Goal: Transaction & Acquisition: Purchase product/service

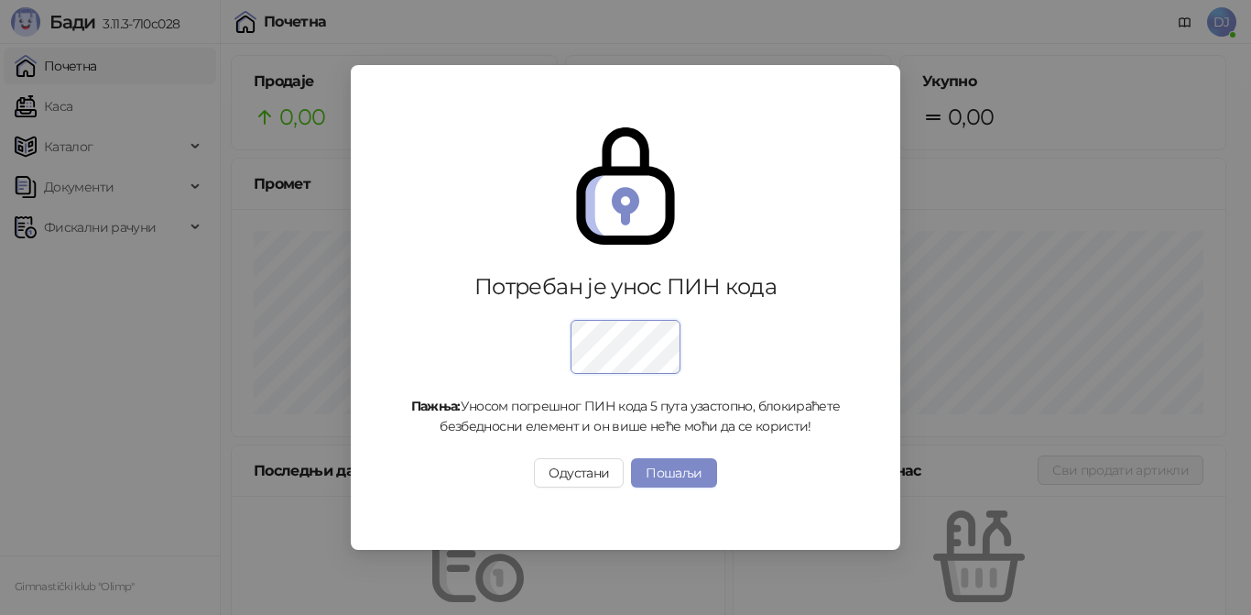
click at [561, 567] on div "Потребан је унос ПИН кода Пажња: Уносом погрешног ПИН кода 5 пута узастопно, бл…" at bounding box center [625, 307] width 1251 height 615
click at [589, 475] on button "Одустани" at bounding box center [579, 472] width 90 height 29
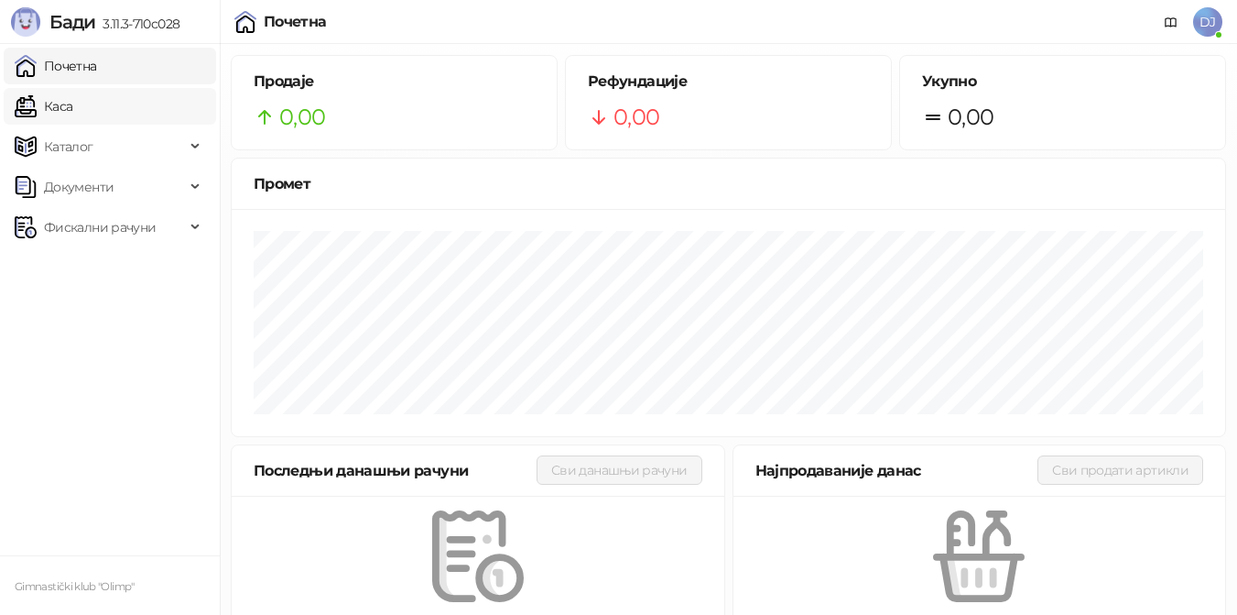
click at [72, 105] on link "Каса" at bounding box center [44, 106] width 58 height 37
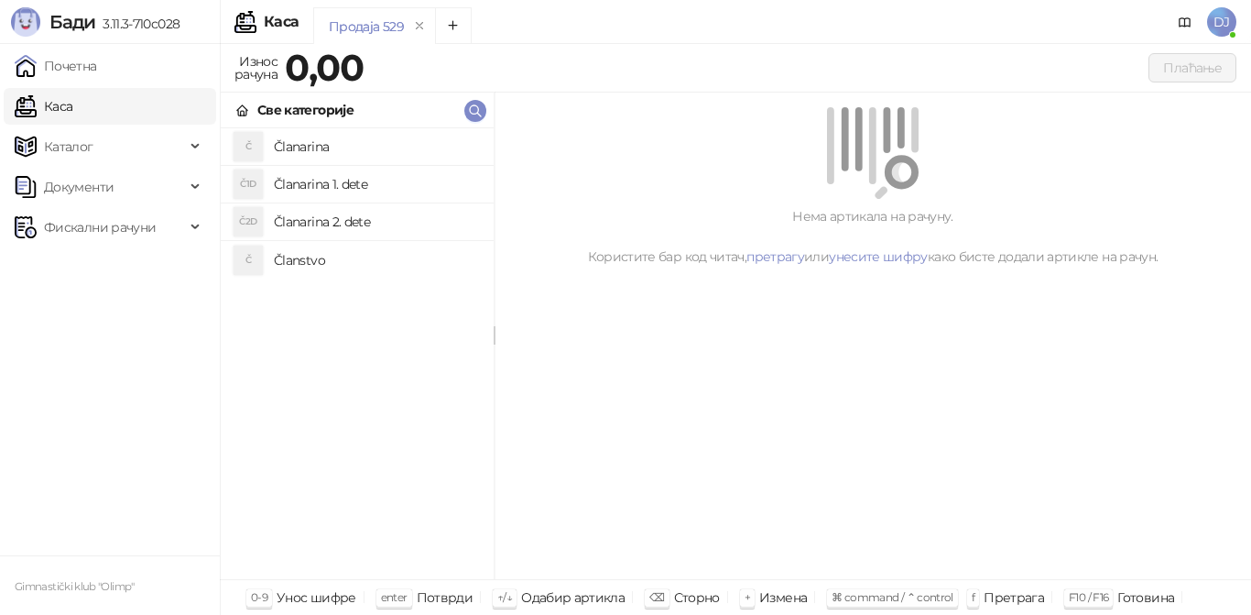
click at [375, 181] on h4 "Članarina 1. dete" at bounding box center [376, 183] width 205 height 29
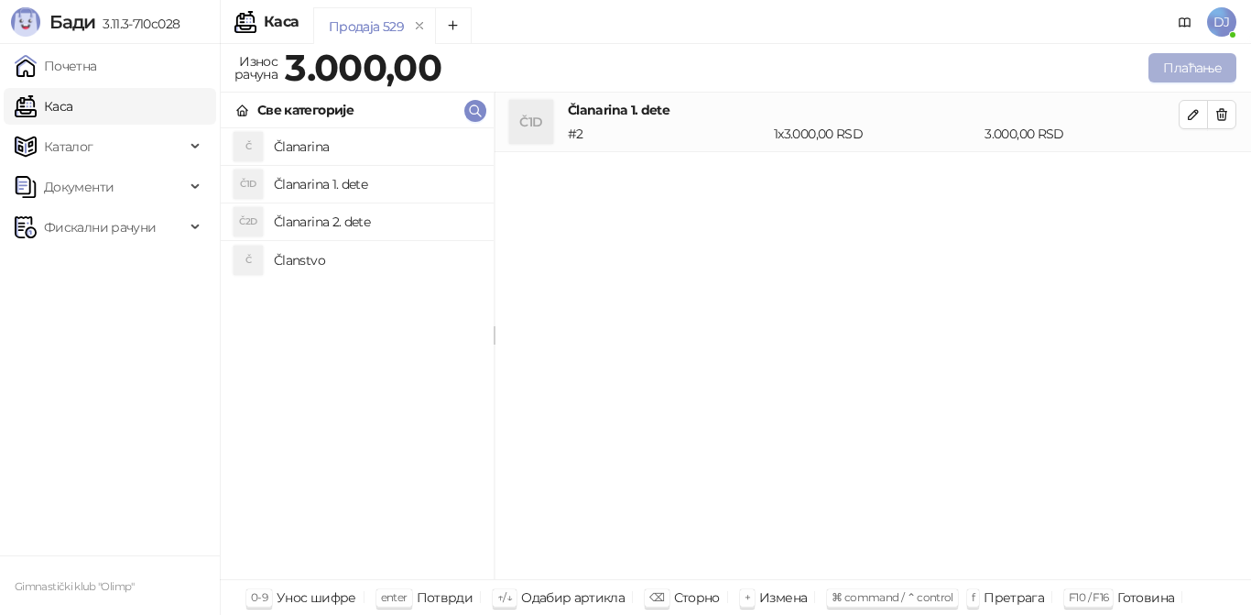
click at [1184, 71] on button "Плаћање" at bounding box center [1192, 67] width 88 height 29
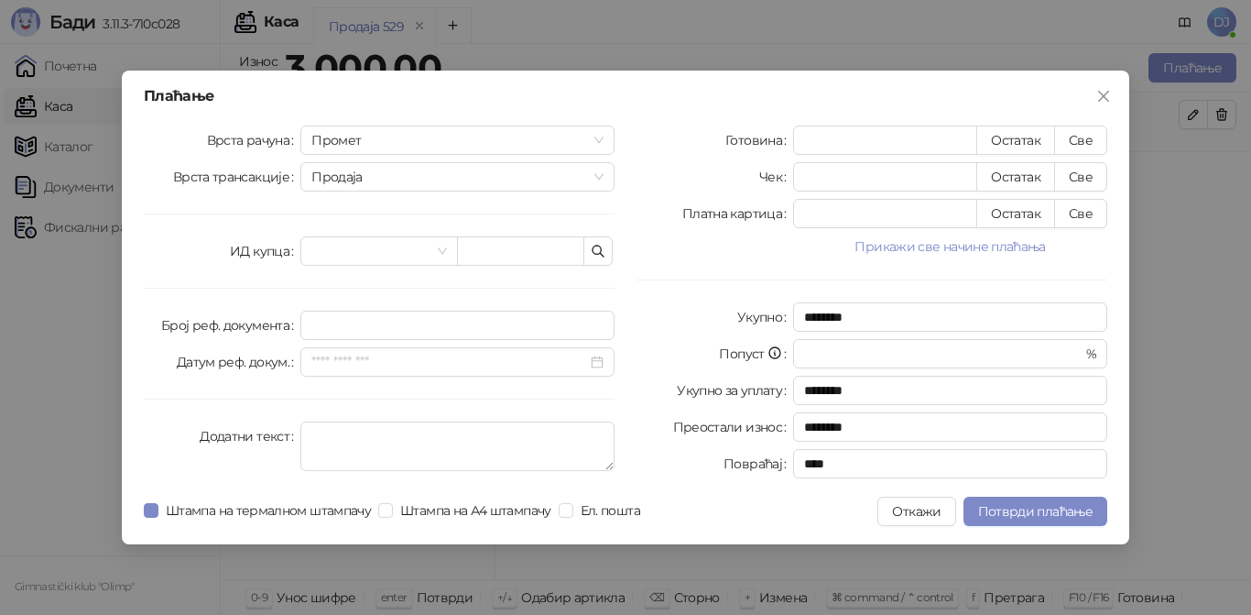
click at [877, 239] on button "Прикажи све начине плаћања" at bounding box center [950, 246] width 314 height 22
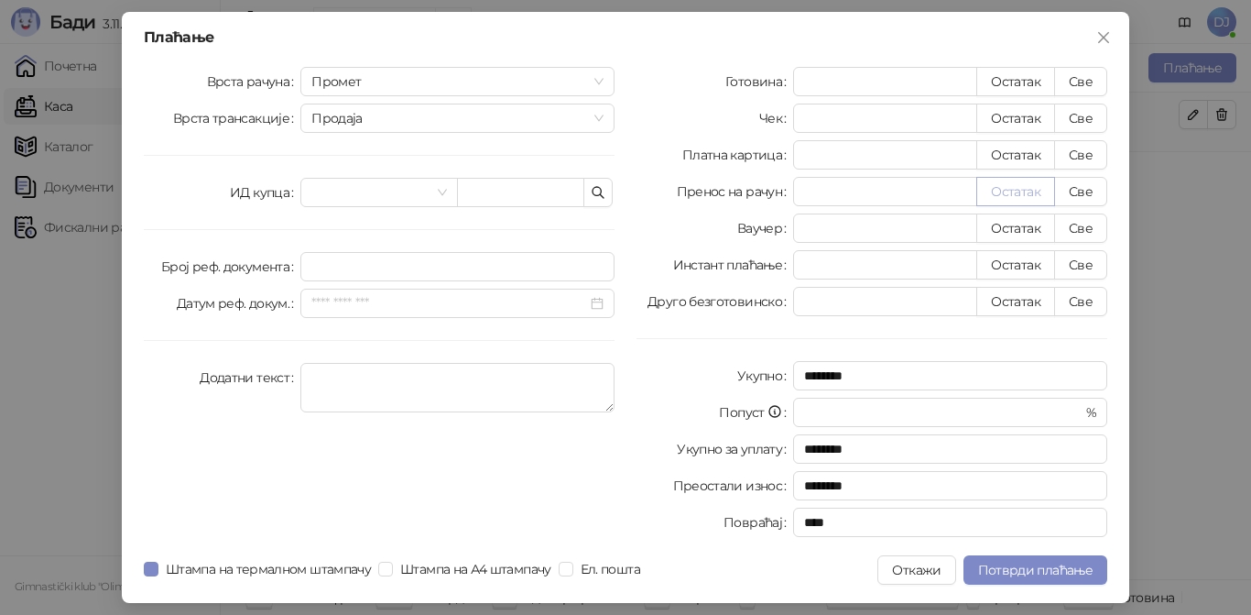
click at [1009, 190] on button "Остатак" at bounding box center [1015, 191] width 79 height 29
type input "****"
click at [995, 568] on span "Потврди плаћање" at bounding box center [1035, 569] width 114 height 16
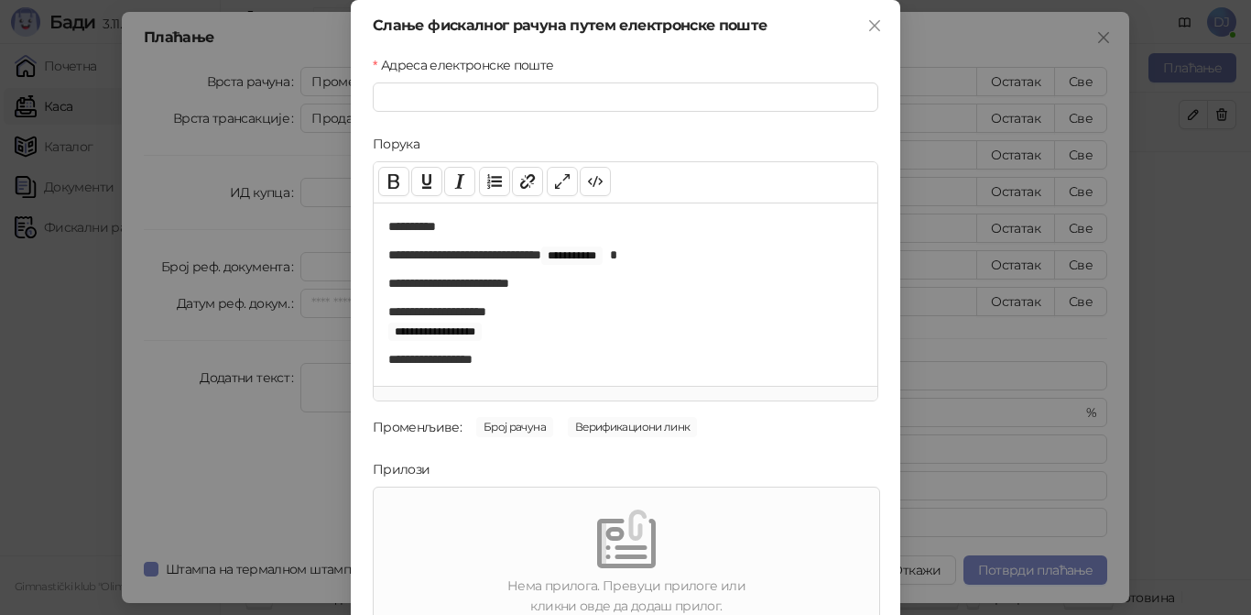
click at [526, 79] on div "Адреса електронске поште" at bounding box center [626, 68] width 506 height 27
click at [528, 89] on input "Адреса електронске поште" at bounding box center [626, 96] width 506 height 29
paste input "**********"
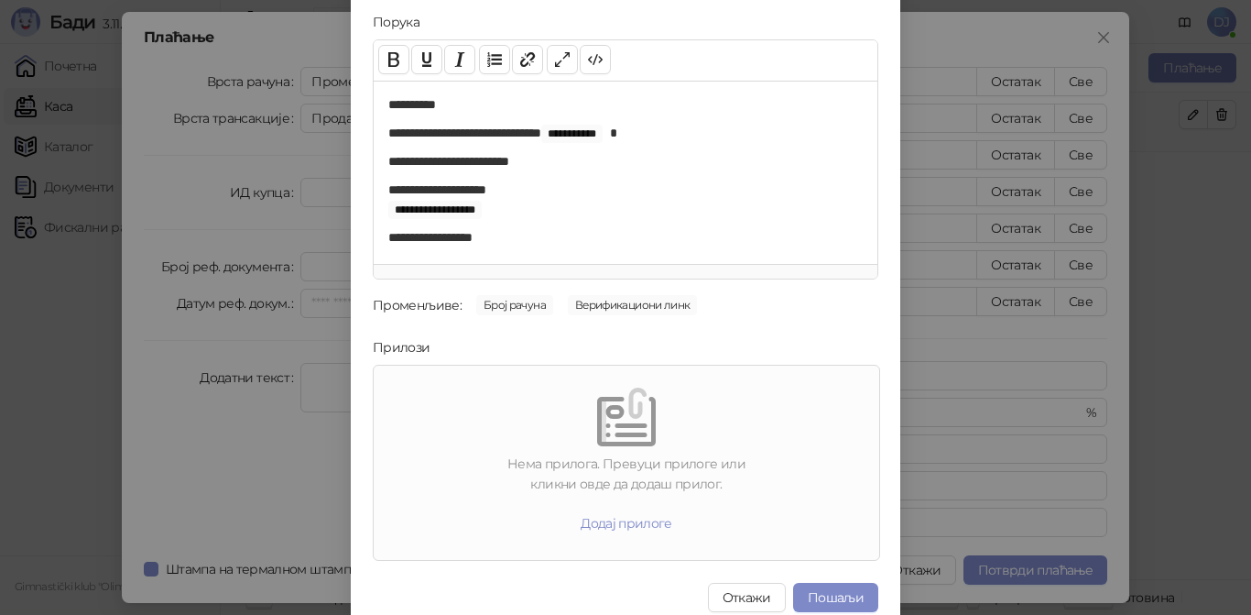
scroll to position [137, 0]
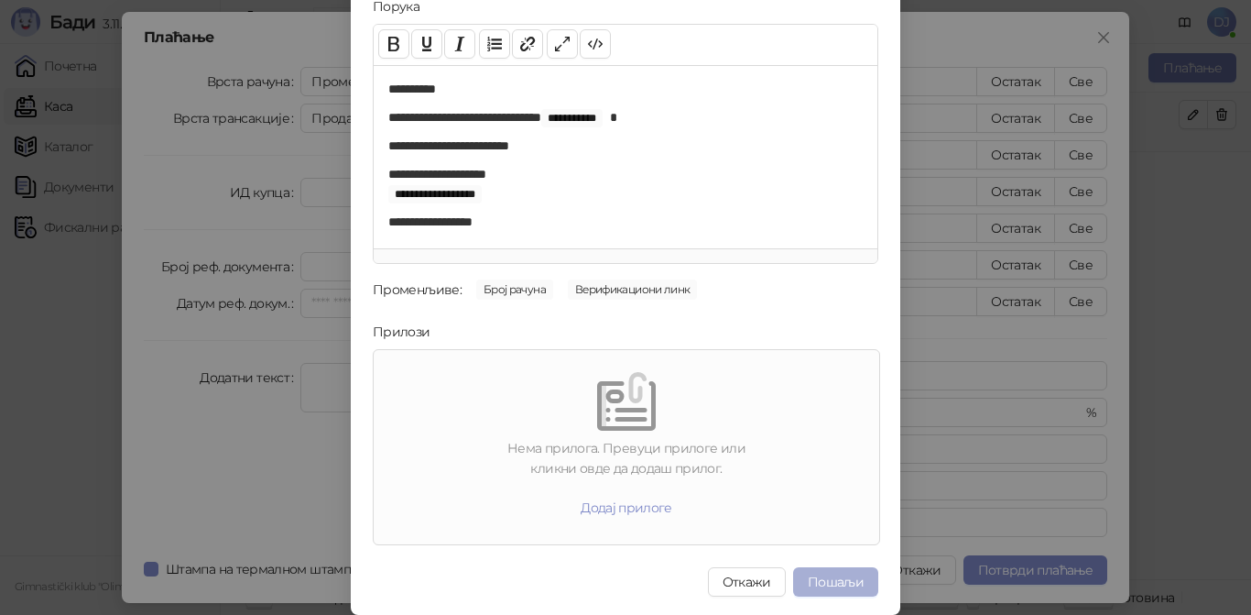
type input "**********"
click at [818, 580] on button "Пошаљи" at bounding box center [835, 581] width 85 height 29
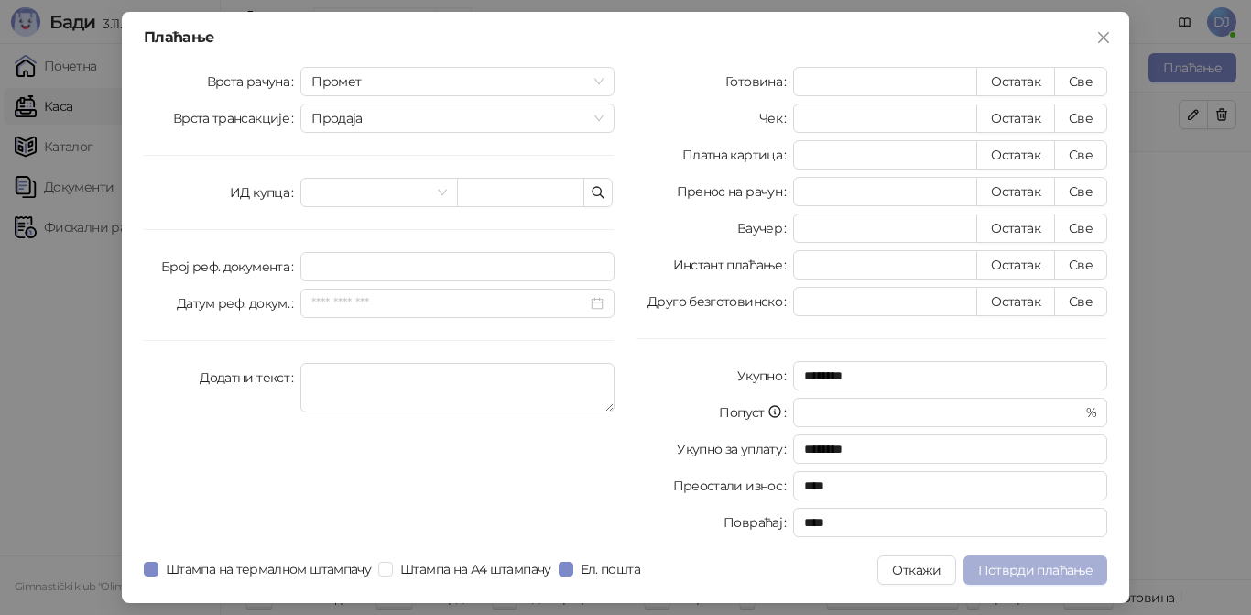
click at [997, 571] on span "Потврди плаћање" at bounding box center [1035, 569] width 114 height 16
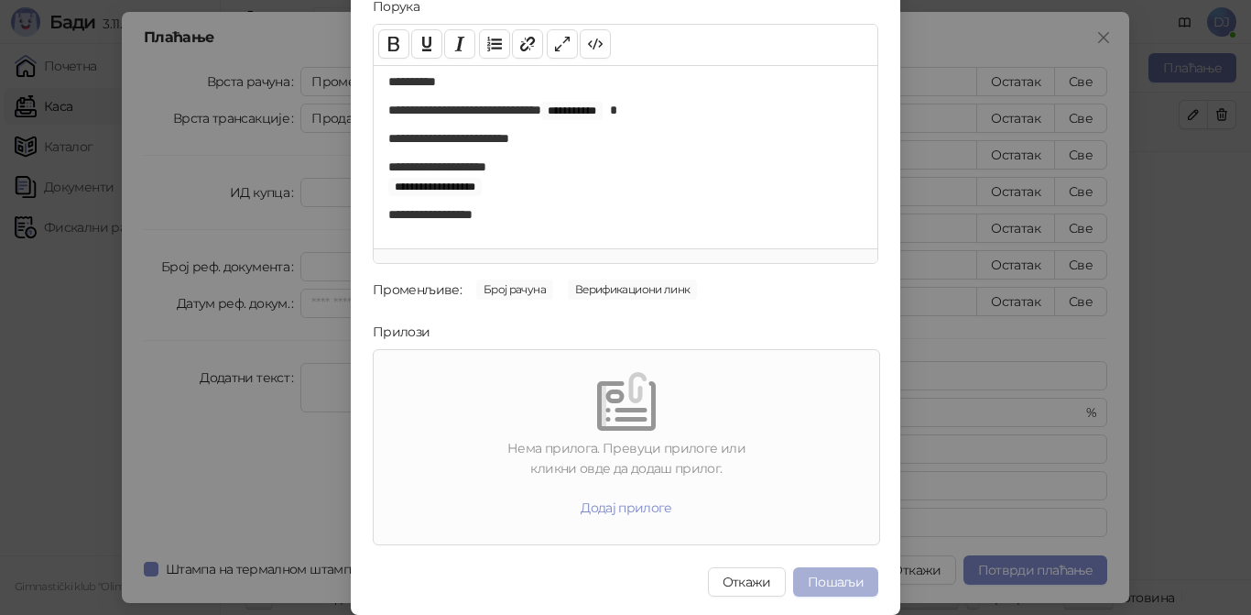
click at [828, 581] on button "Пошаљи" at bounding box center [835, 581] width 85 height 29
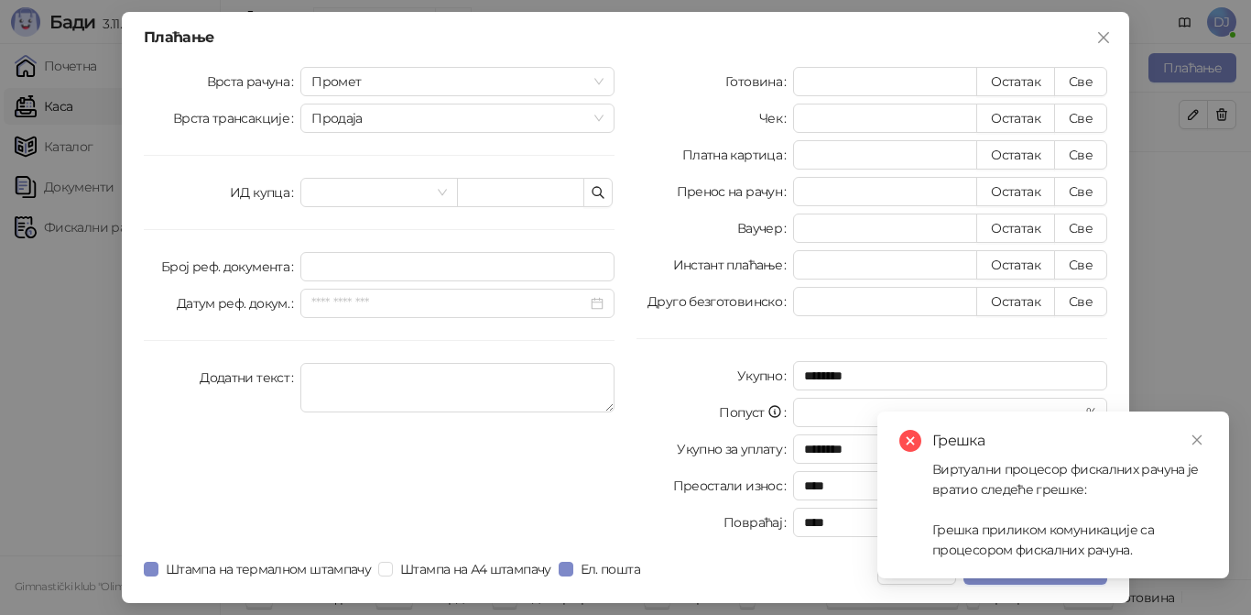
click at [1155, 517] on div "Виртуални процесор фискалних рачуна је вратио следеће грешке: Грешка приликом к…" at bounding box center [1069, 509] width 275 height 101
click at [1104, 497] on div "Виртуални процесор фискалних рачуна је вратио следеће грешке: Грешка приликом к…" at bounding box center [1069, 509] width 275 height 101
click at [1055, 556] on div "Виртуални процесор фискалних рачуна је вратио следеће грешке: Грешка приликом к…" at bounding box center [1069, 509] width 275 height 101
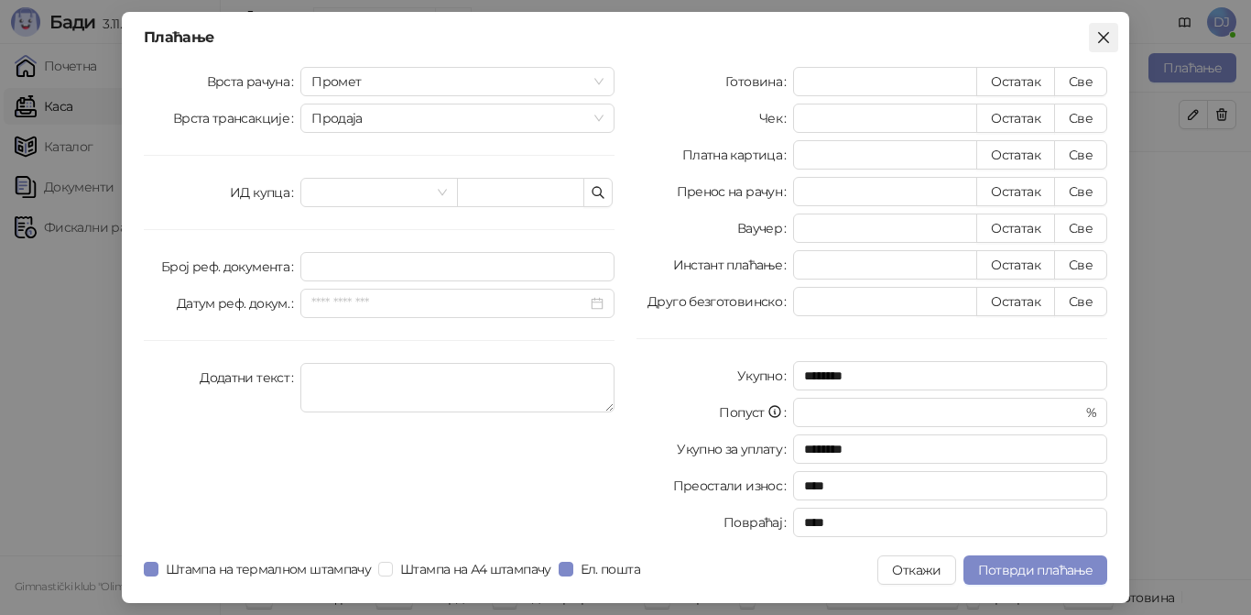
click at [1103, 35] on icon "close" at bounding box center [1103, 37] width 15 height 15
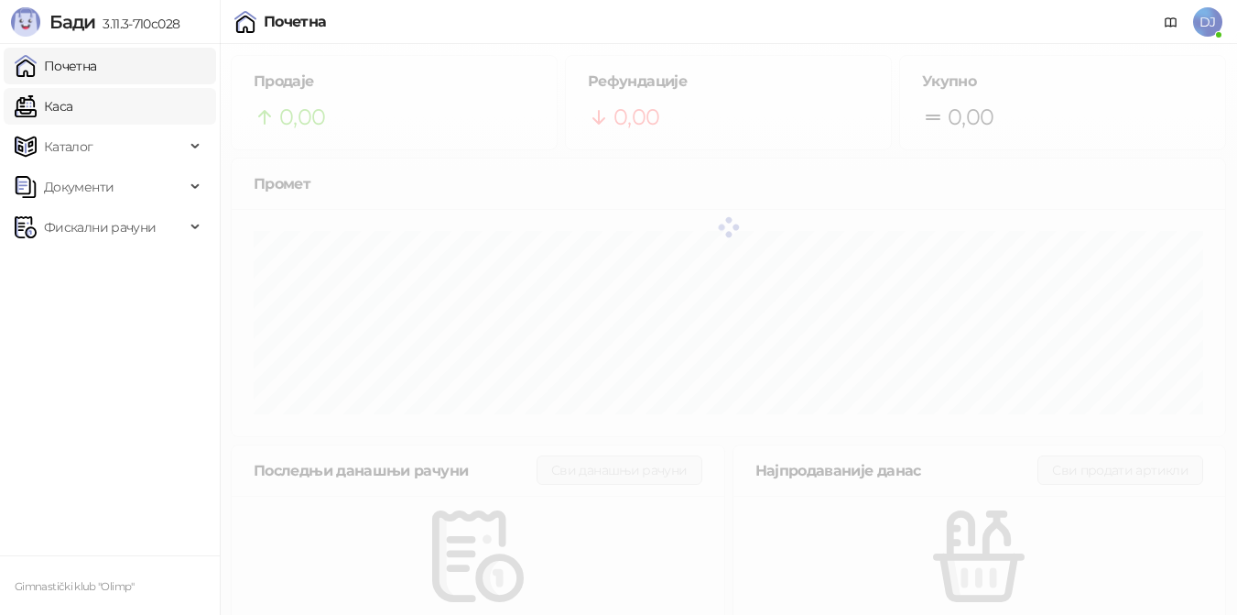
click at [72, 114] on link "Каса" at bounding box center [44, 106] width 58 height 37
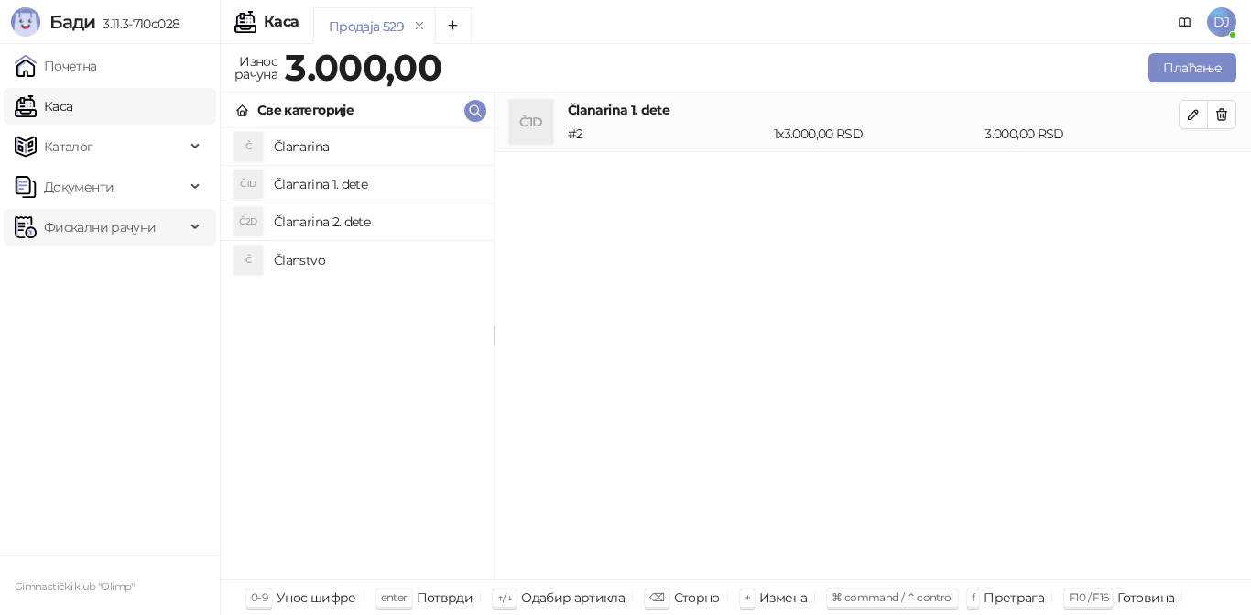
click at [83, 244] on span "Фискални рачуни" at bounding box center [100, 227] width 112 height 37
click at [88, 270] on link "Издати рачуни" at bounding box center [83, 267] width 123 height 37
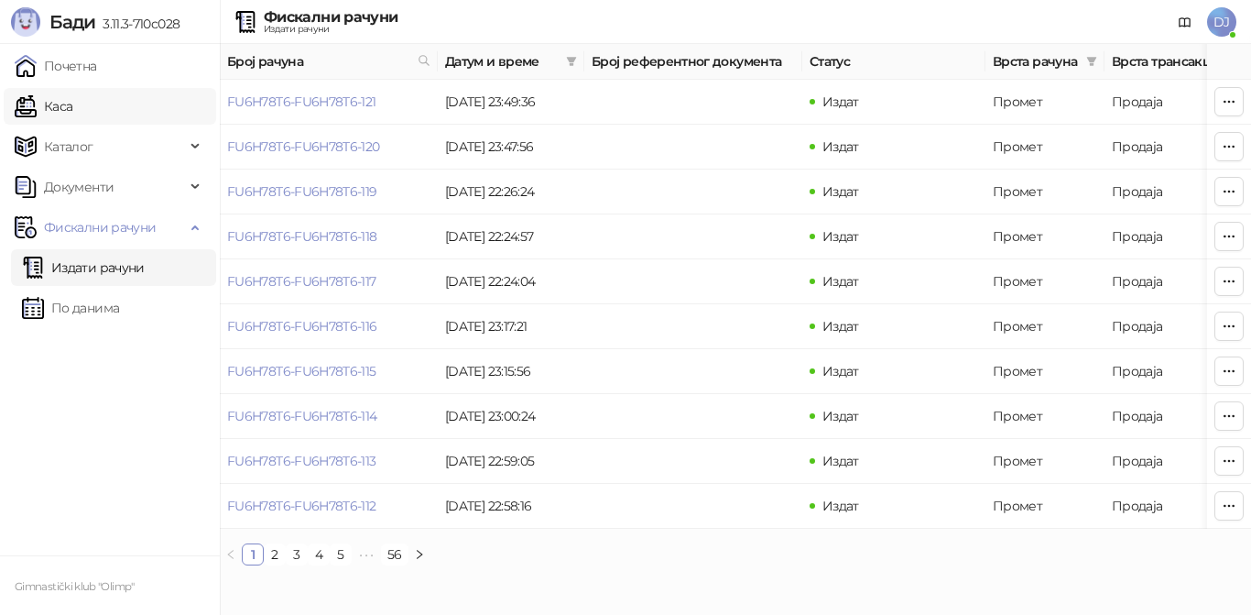
click at [72, 107] on link "Каса" at bounding box center [44, 106] width 58 height 37
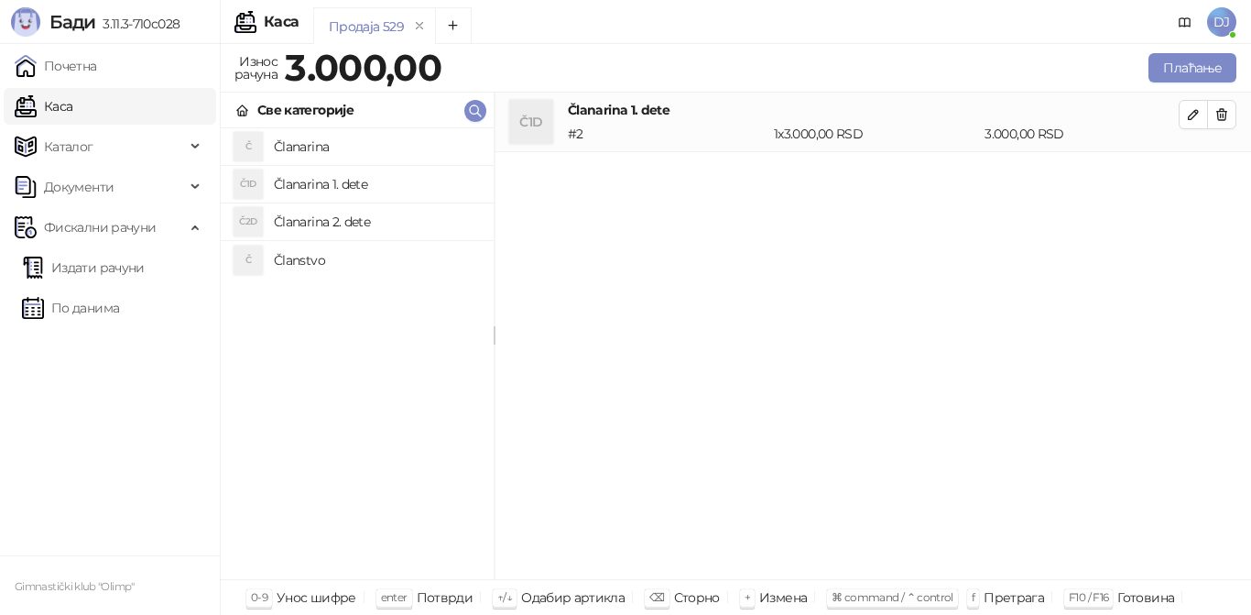
click at [312, 178] on h4 "Članarina 1. dete" at bounding box center [376, 183] width 205 height 29
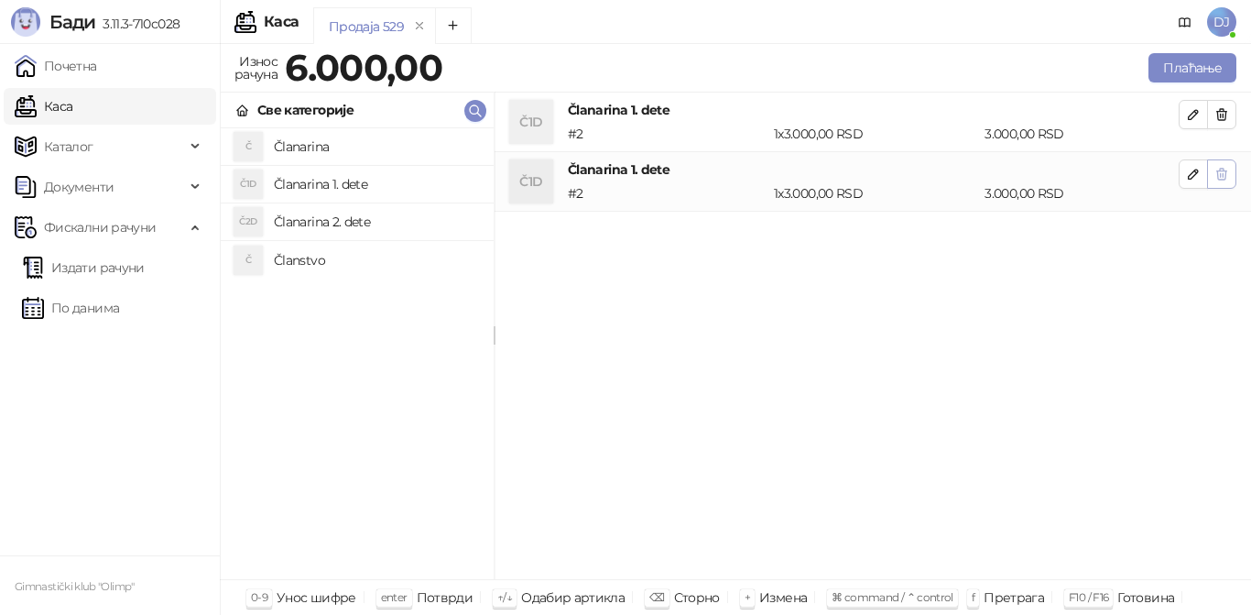
click at [1227, 181] on span "button" at bounding box center [1221, 173] width 15 height 17
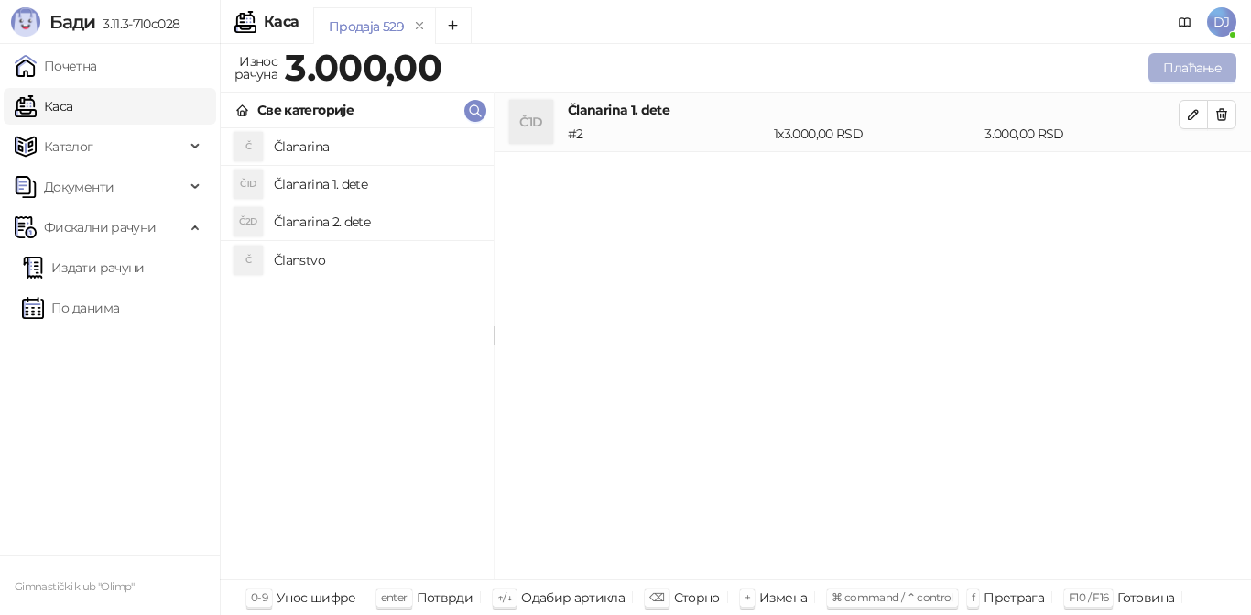
click at [1176, 60] on button "Плаћање" at bounding box center [1192, 67] width 88 height 29
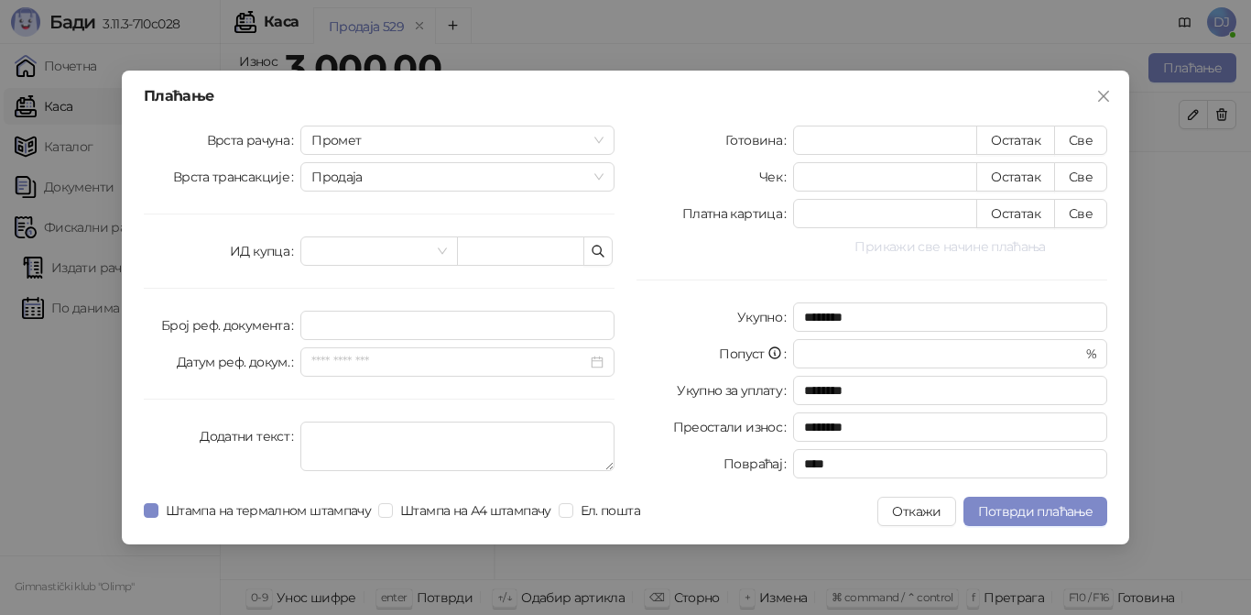
click at [948, 251] on button "Прикажи све начине плаћања" at bounding box center [950, 246] width 314 height 22
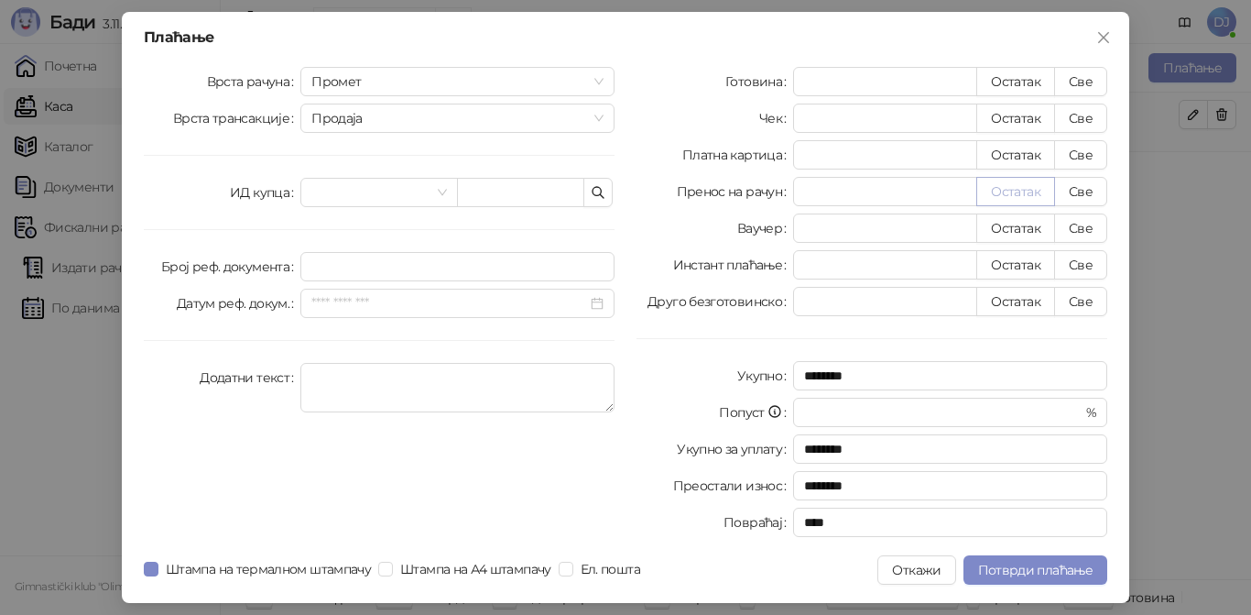
click at [999, 194] on button "Остатак" at bounding box center [1015, 191] width 79 height 29
type input "****"
click at [1028, 574] on span "Потврди плаћање" at bounding box center [1035, 569] width 114 height 16
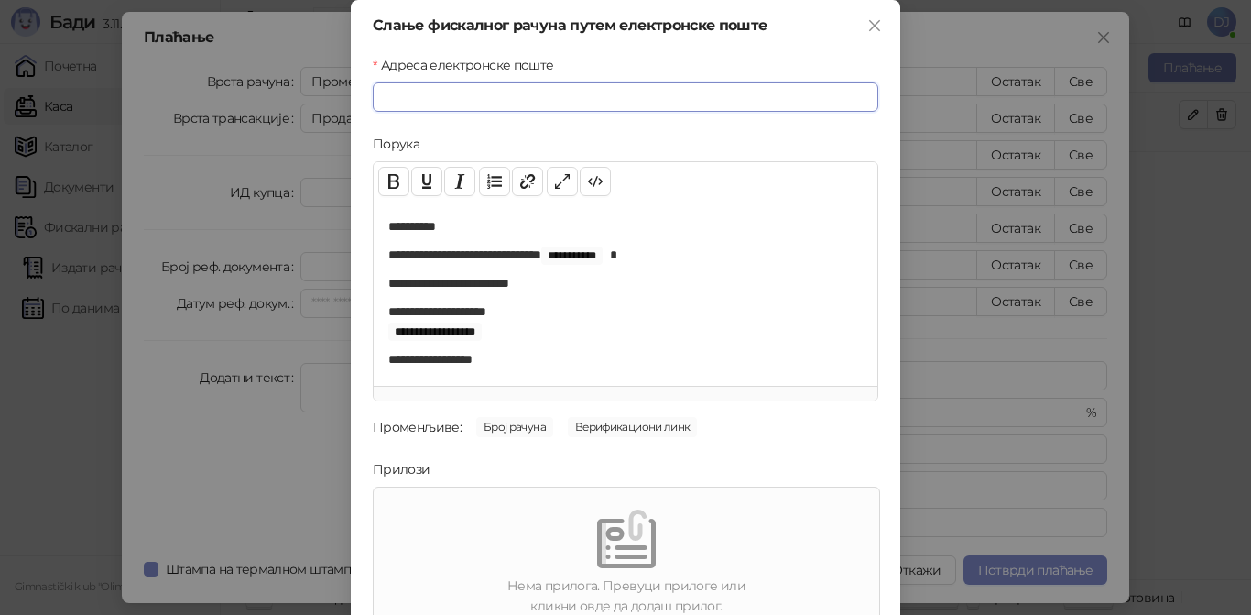
click at [565, 98] on input "Адреса електронске поште" at bounding box center [626, 96] width 506 height 29
paste input "**********"
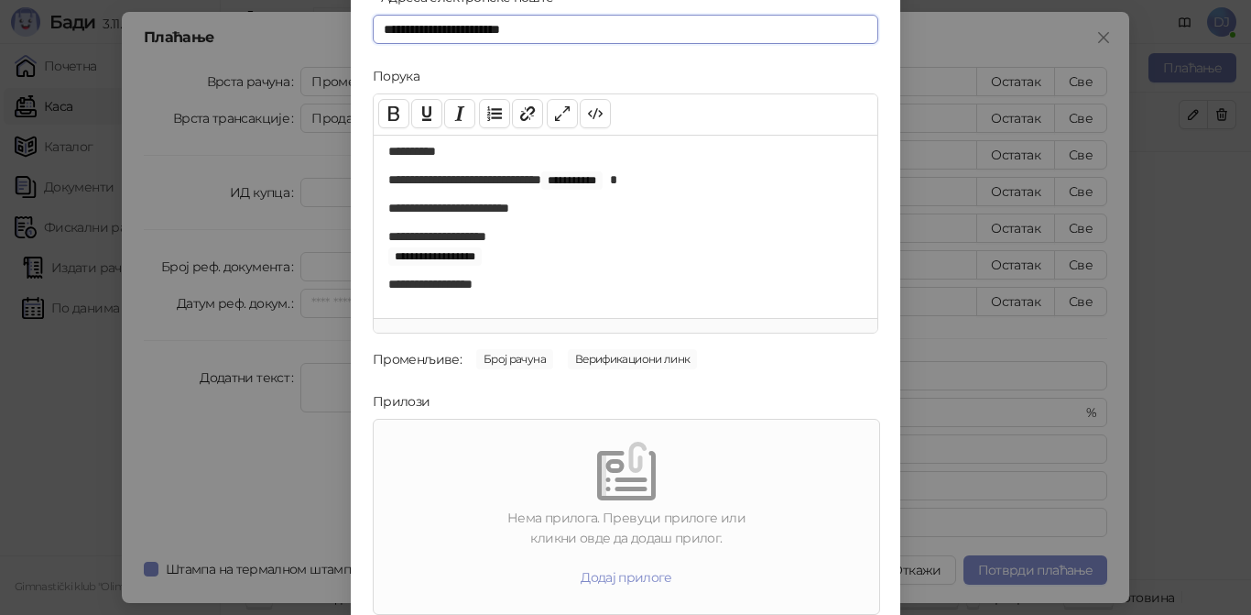
scroll to position [137, 0]
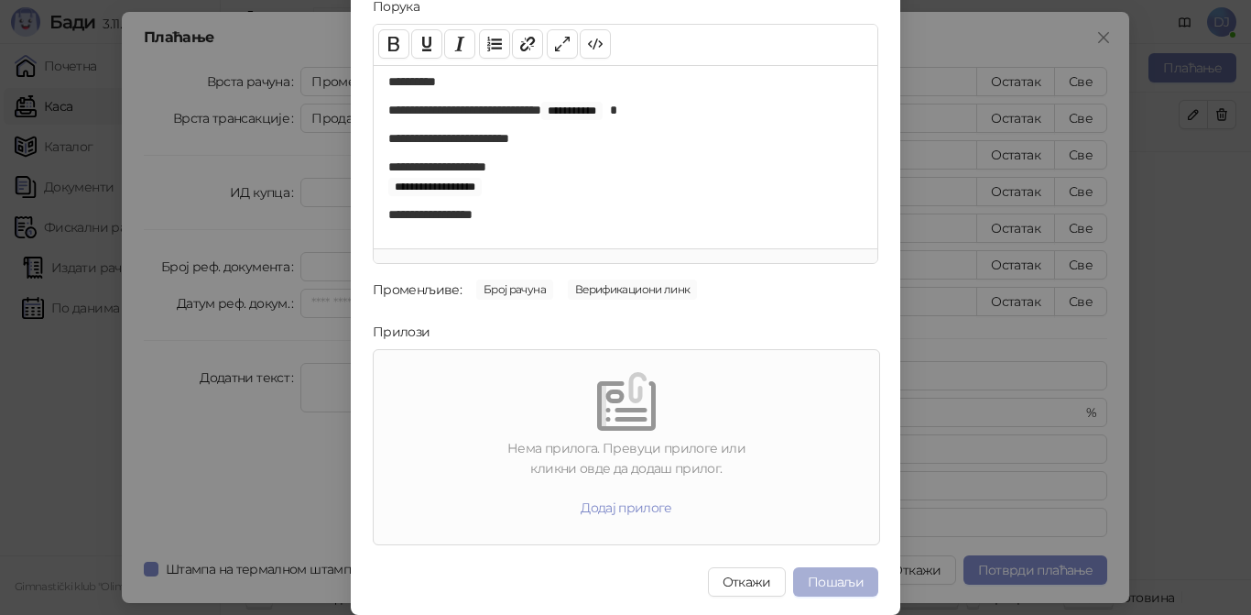
type input "**********"
click at [833, 576] on button "Пошаљи" at bounding box center [835, 581] width 85 height 29
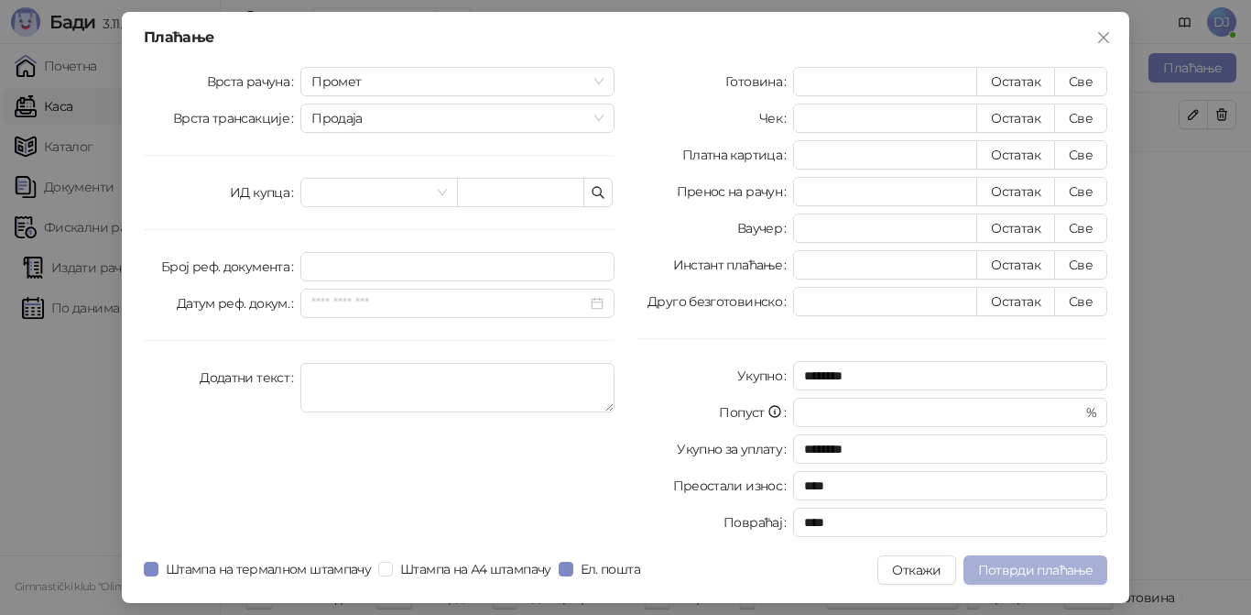
click at [982, 574] on span "Потврди плаћање" at bounding box center [1035, 569] width 114 height 16
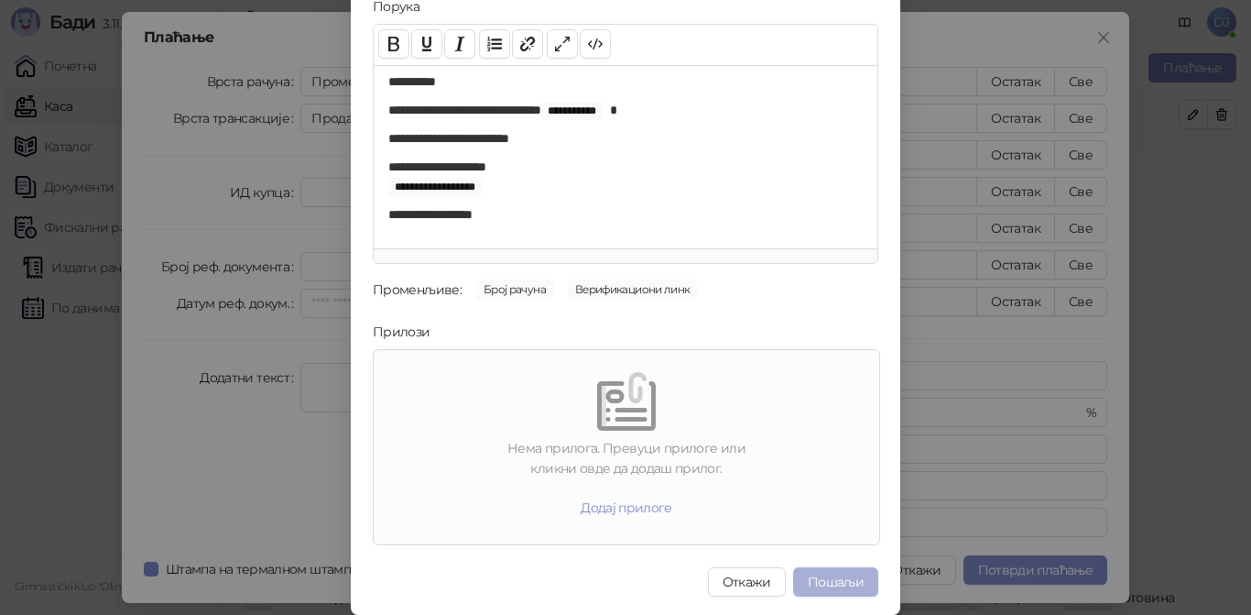
click at [816, 583] on button "Пошаљи" at bounding box center [835, 581] width 85 height 29
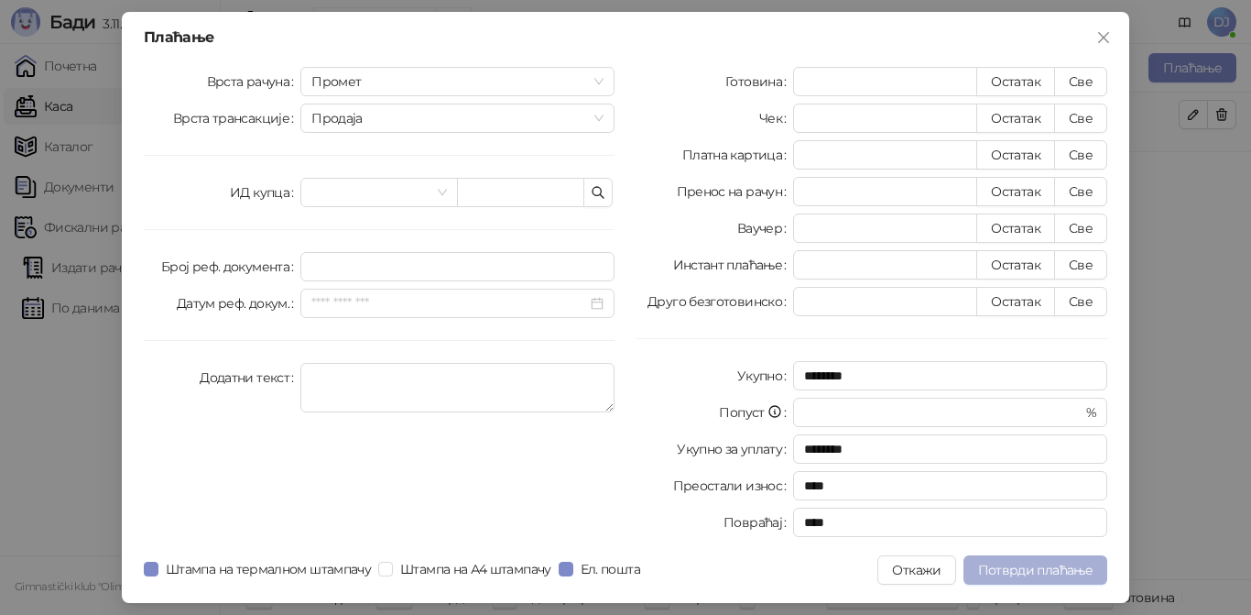
click at [985, 571] on span "Потврди плаћање" at bounding box center [1035, 569] width 114 height 16
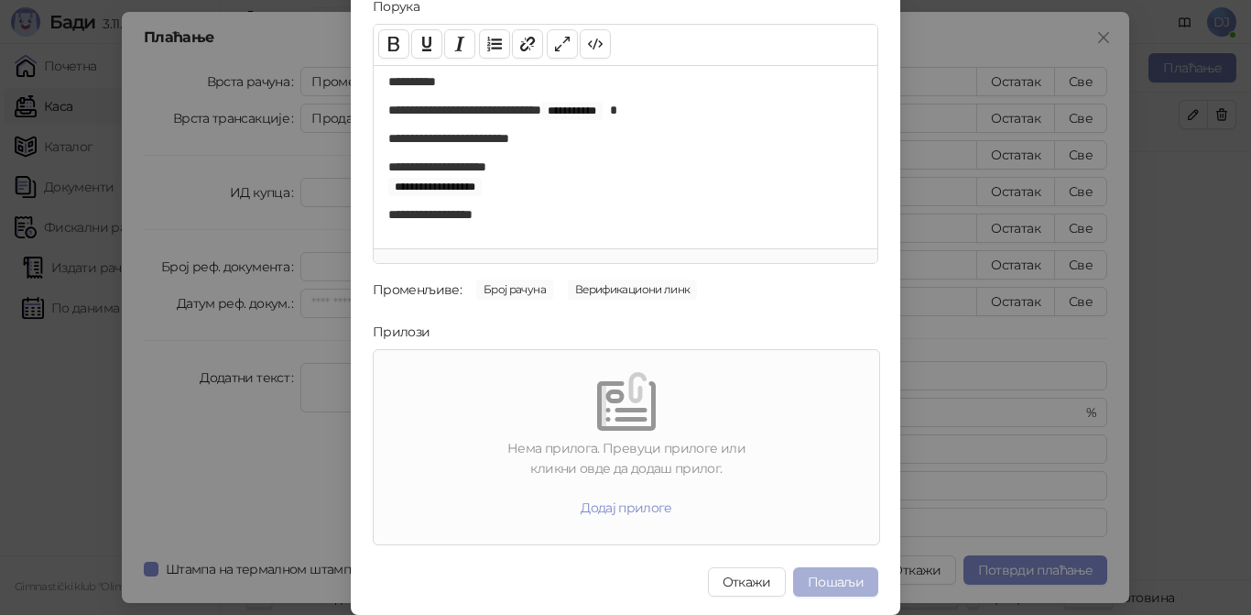
click at [838, 589] on button "Пошаљи" at bounding box center [835, 581] width 85 height 29
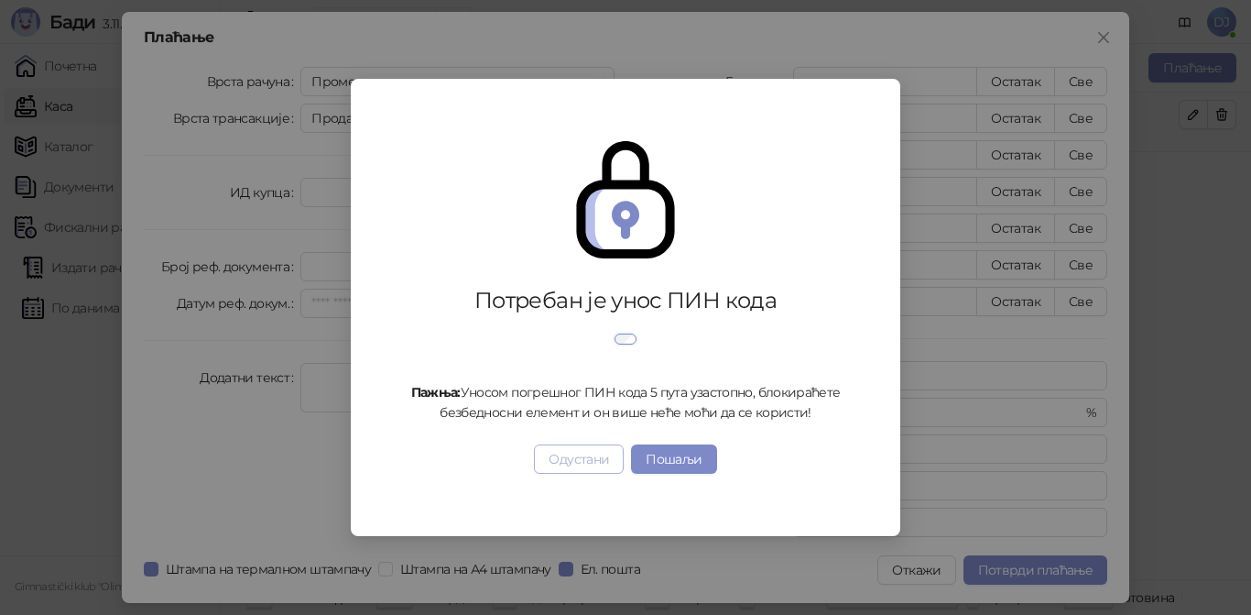
click at [598, 473] on button "Одустани" at bounding box center [579, 458] width 90 height 29
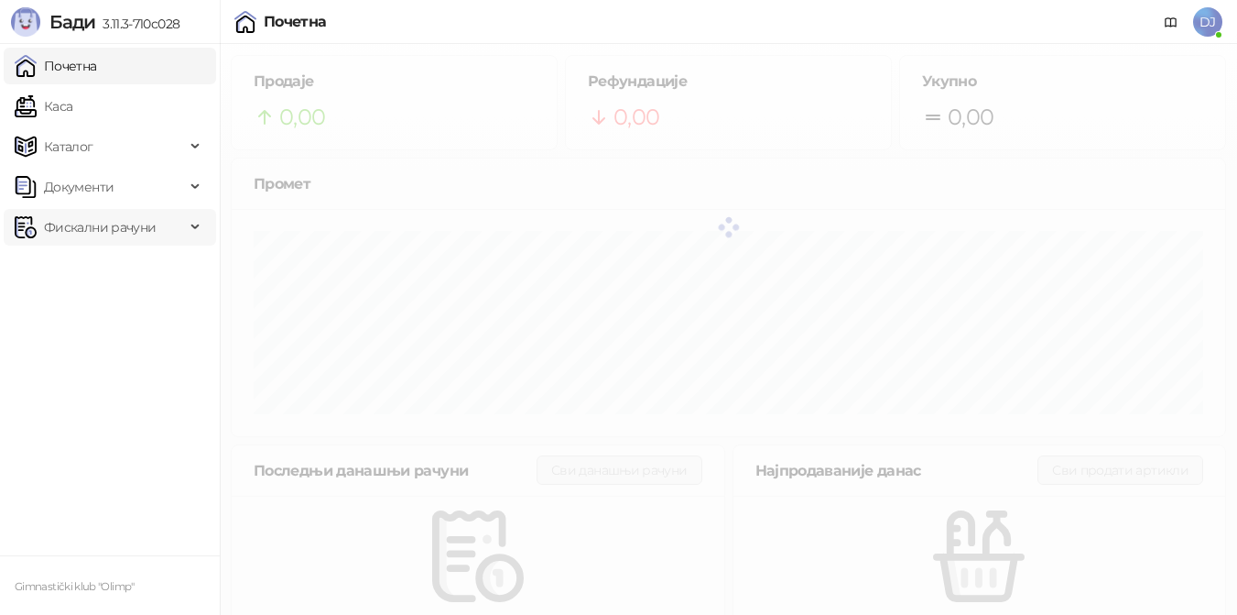
click at [121, 231] on span "Фискални рачуни" at bounding box center [100, 227] width 112 height 37
click at [110, 277] on link "Издати рачуни" at bounding box center [83, 267] width 123 height 37
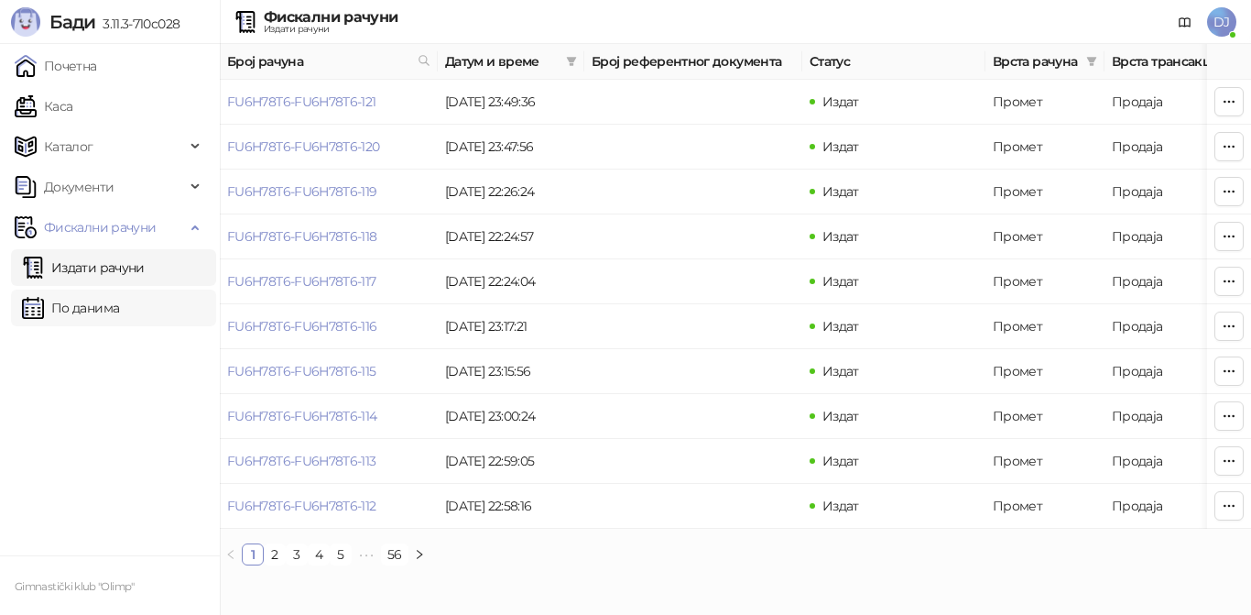
click at [105, 298] on link "По данима" at bounding box center [70, 307] width 97 height 37
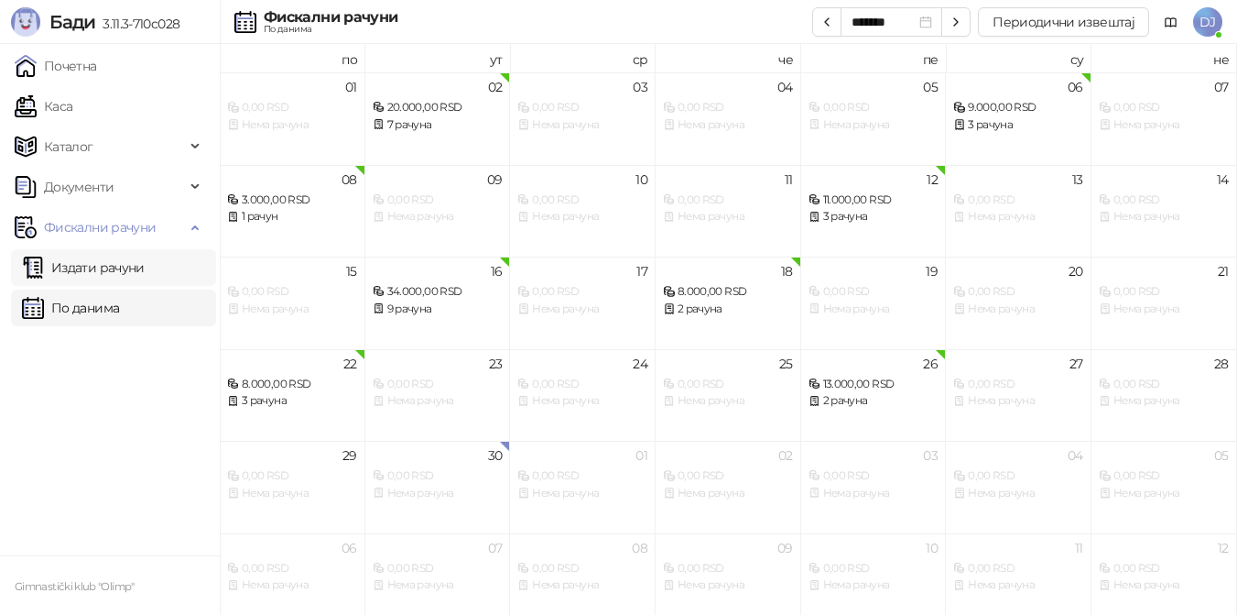
click at [109, 277] on link "Издати рачуни" at bounding box center [83, 267] width 123 height 37
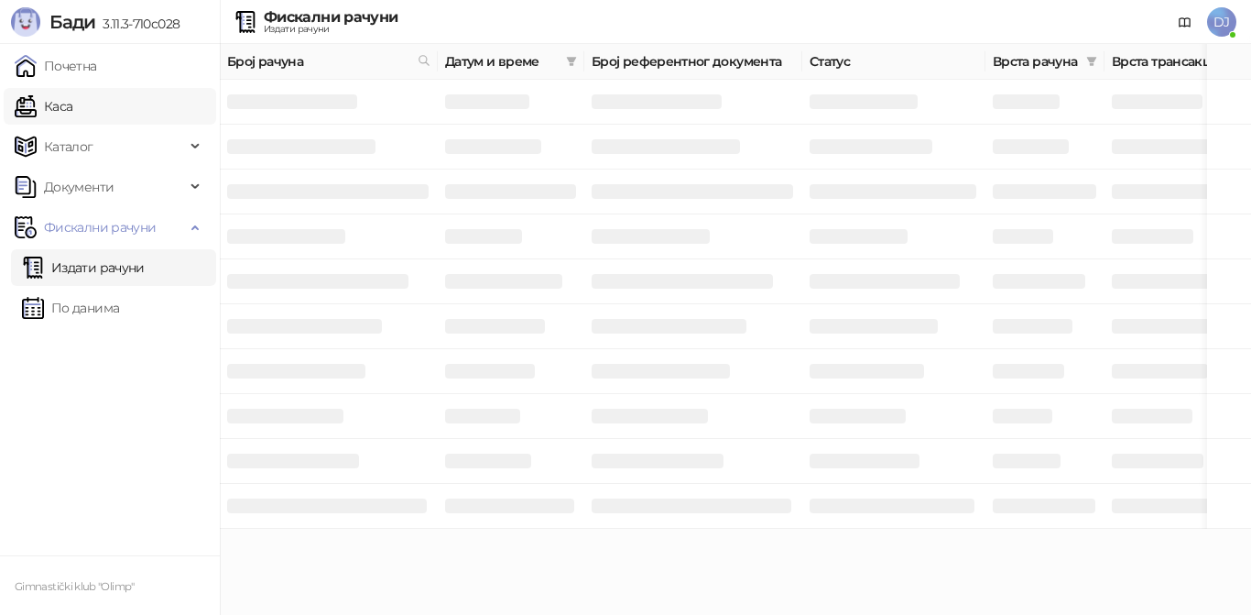
click at [72, 109] on link "Каса" at bounding box center [44, 106] width 58 height 37
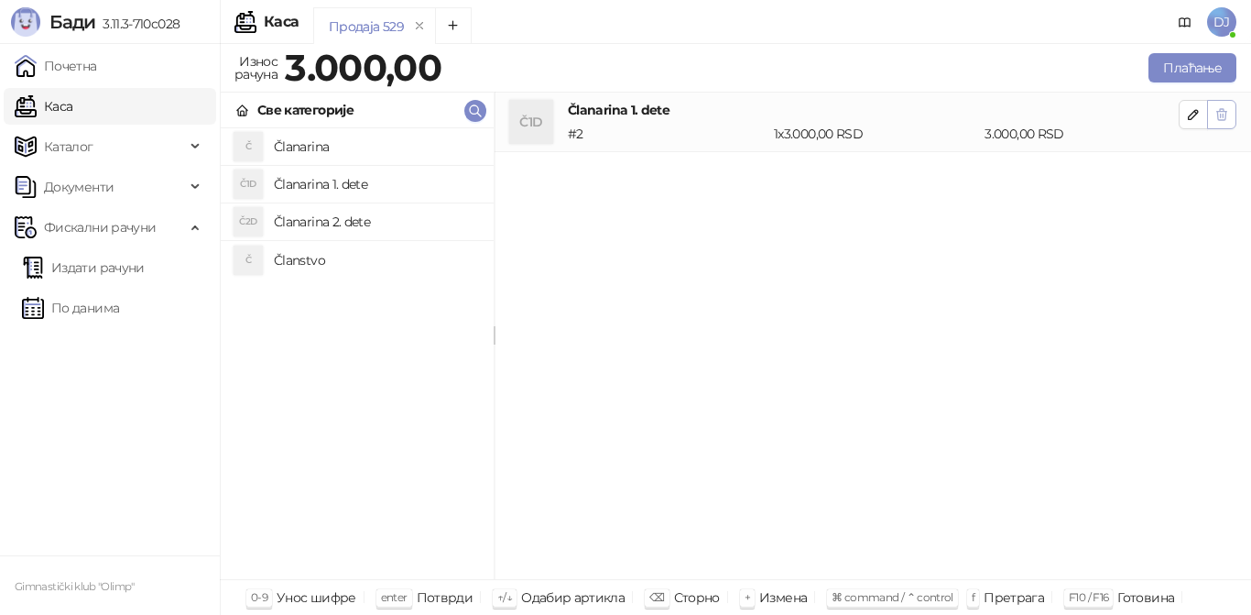
click at [1222, 120] on icon "button" at bounding box center [1222, 114] width 10 height 11
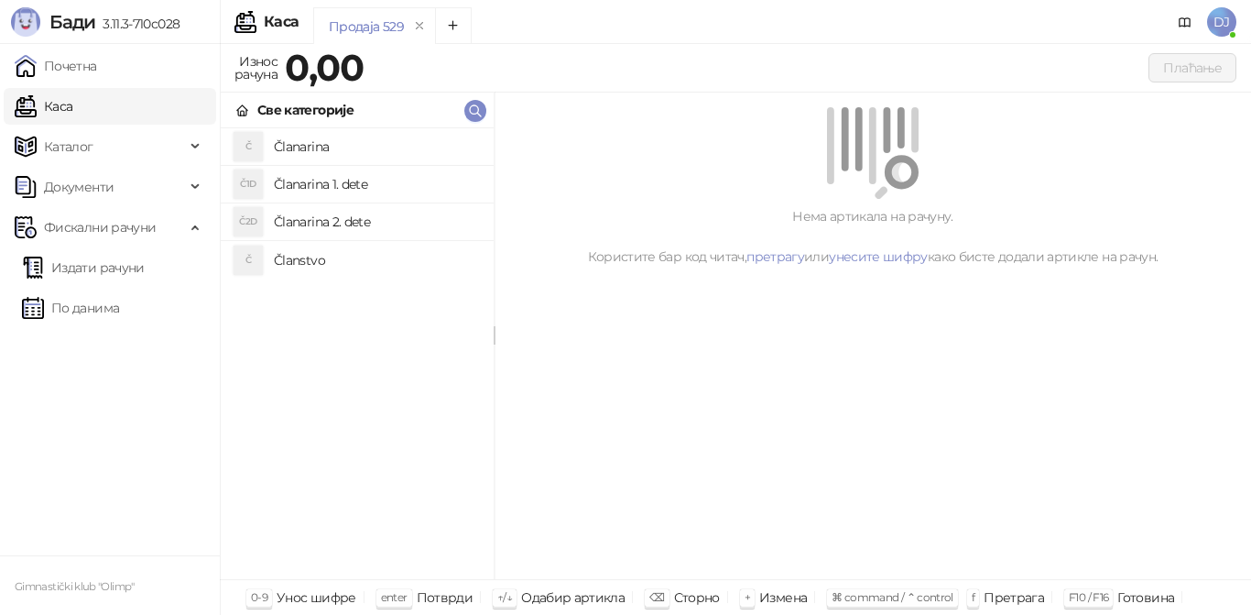
click at [399, 180] on h4 "Članarina 1. dete" at bounding box center [376, 183] width 205 height 29
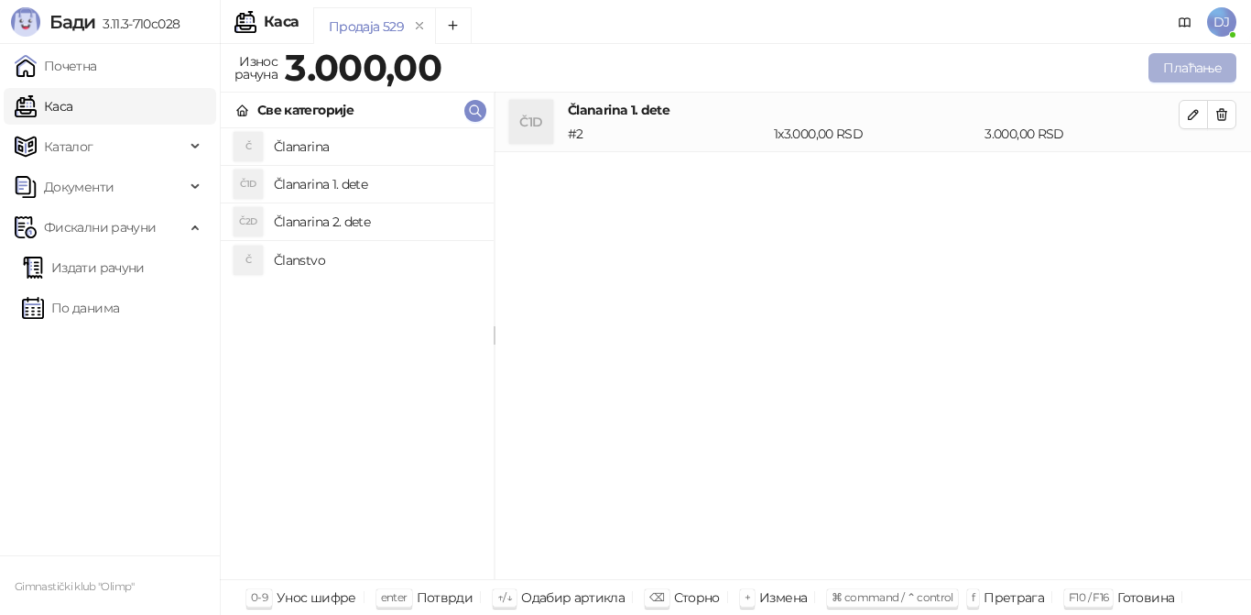
click at [1162, 70] on button "Плаћање" at bounding box center [1192, 67] width 88 height 29
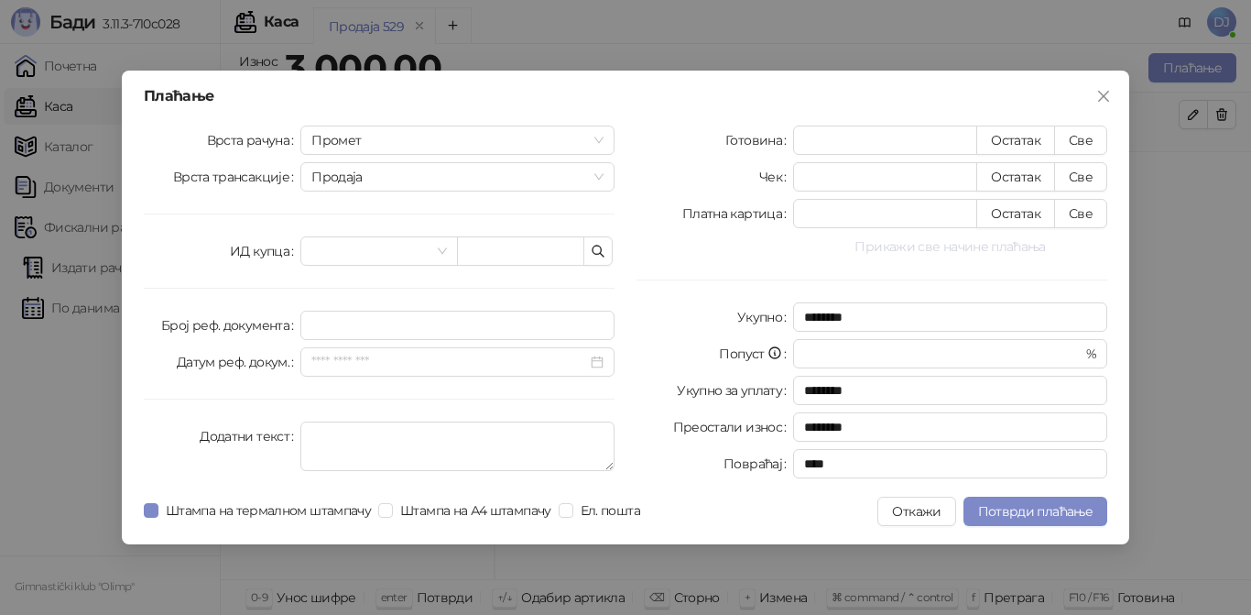
click at [981, 245] on button "Прикажи све начине плаћања" at bounding box center [950, 246] width 314 height 22
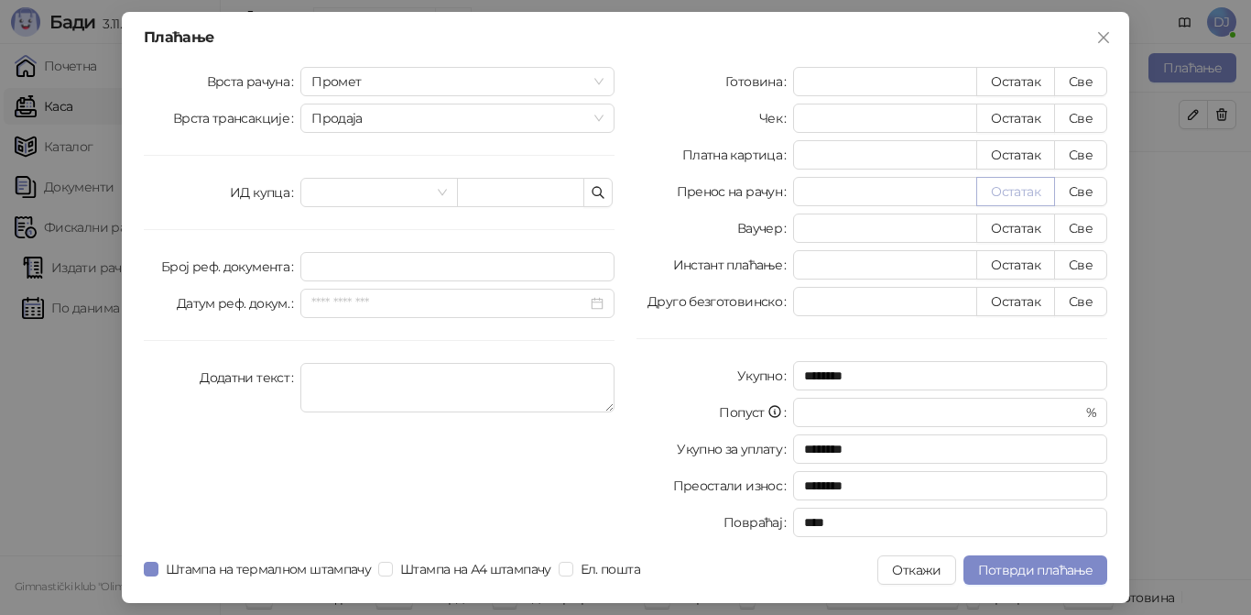
click at [1015, 189] on button "Остатак" at bounding box center [1015, 191] width 79 height 29
type input "****"
click at [1011, 570] on span "Потврди плаћање" at bounding box center [1035, 569] width 114 height 16
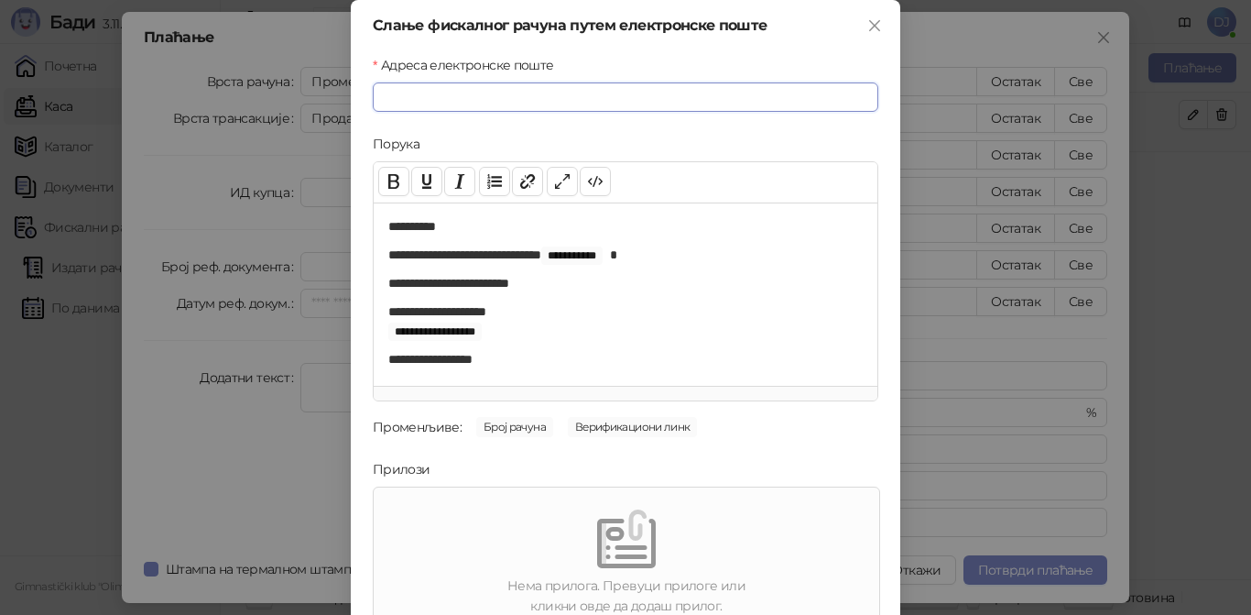
click at [647, 100] on input "Адреса електронске поште" at bounding box center [626, 96] width 506 height 29
paste input "**********"
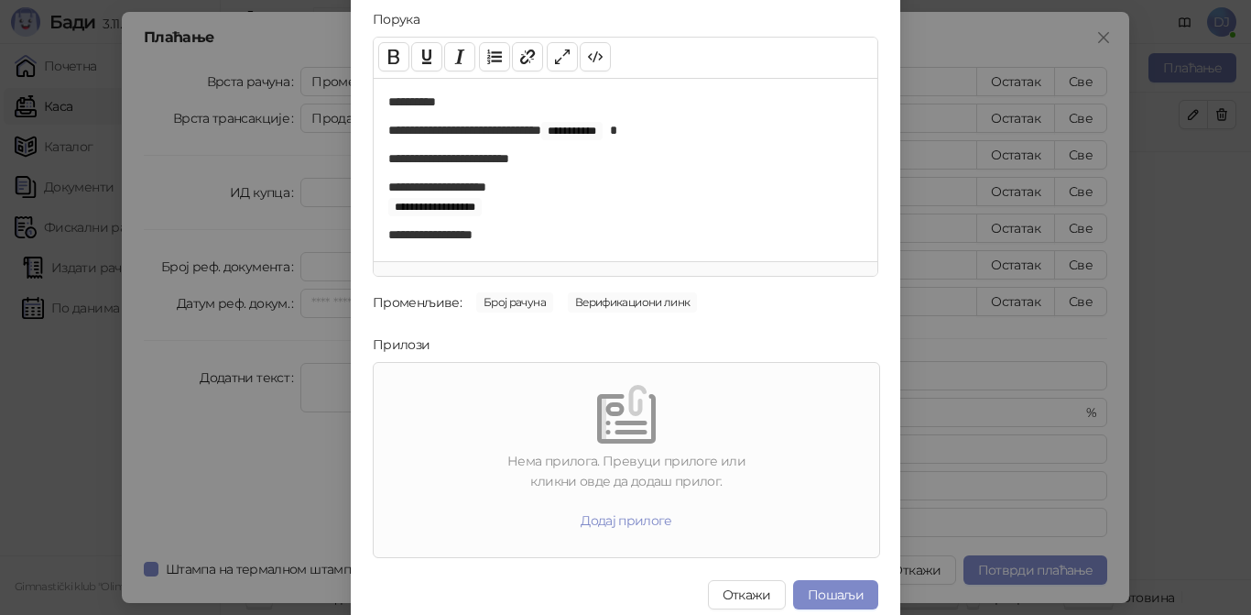
scroll to position [137, 0]
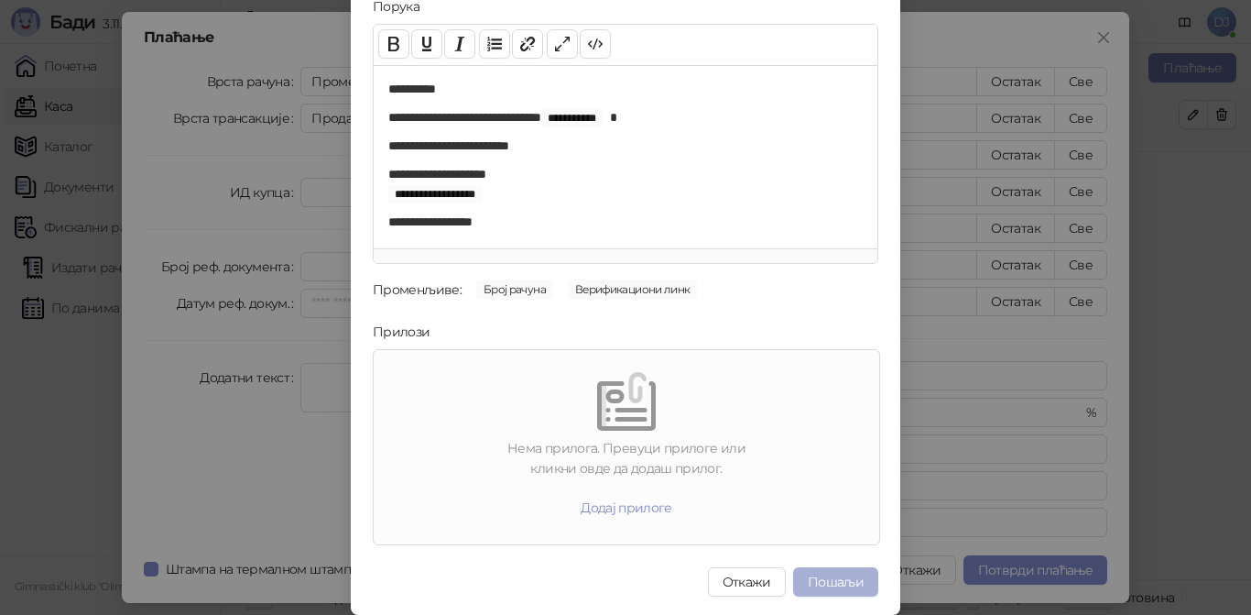
type input "**********"
click at [810, 581] on button "Пошаљи" at bounding box center [835, 581] width 85 height 29
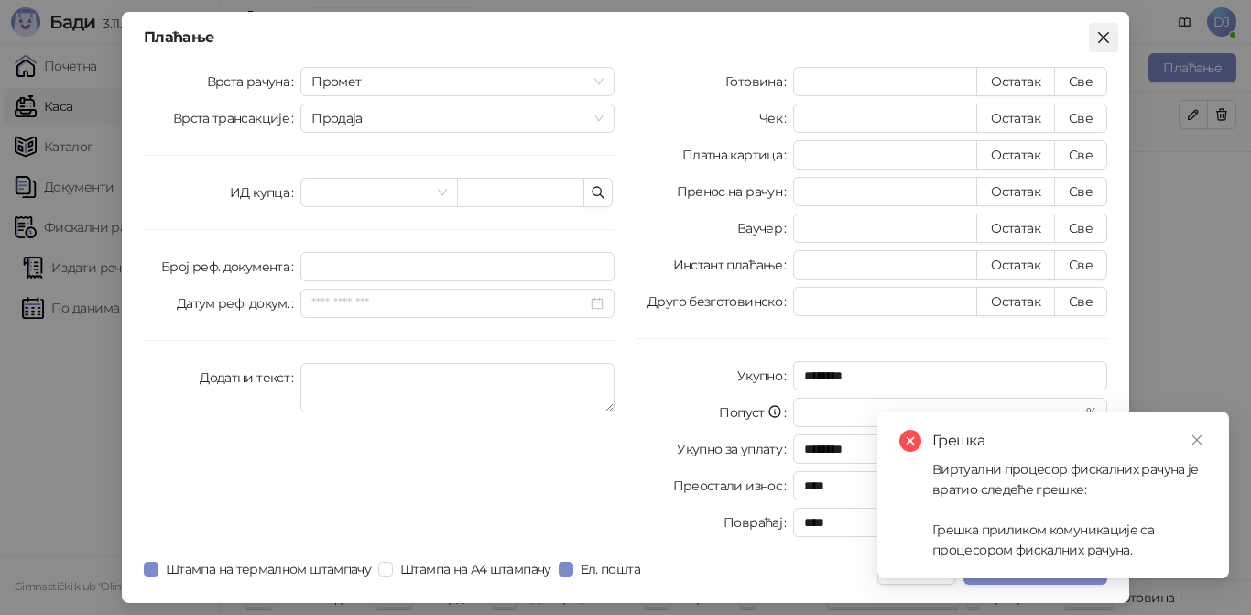
click at [1100, 36] on icon "close" at bounding box center [1103, 37] width 15 height 15
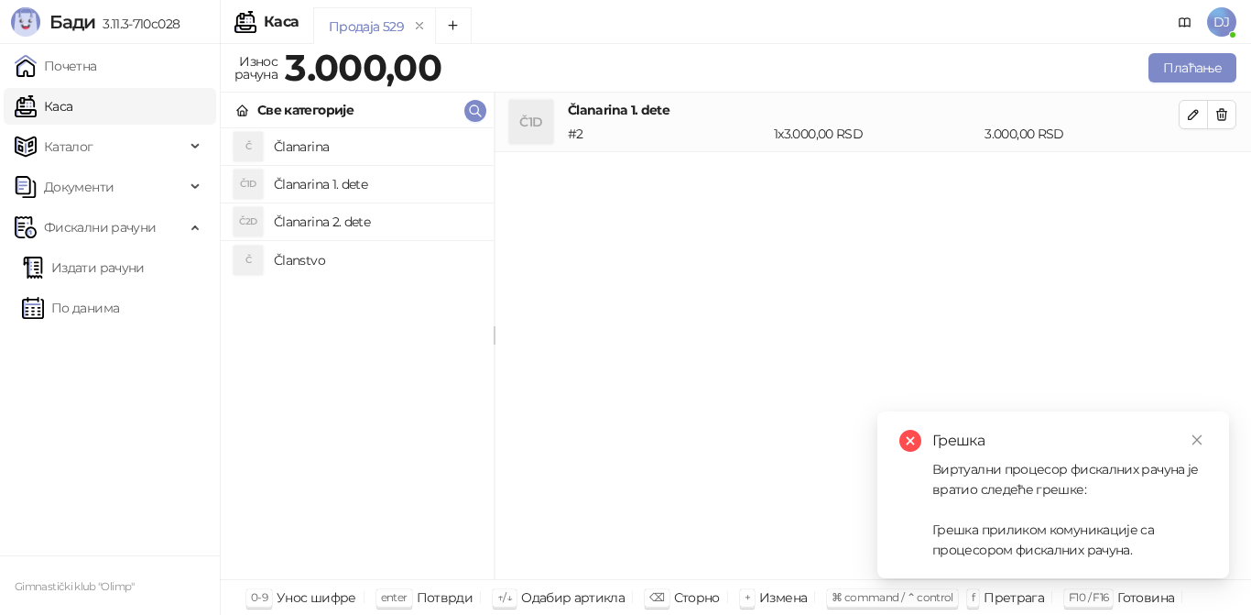
click at [1224, 22] on span "DJ" at bounding box center [1221, 21] width 29 height 29
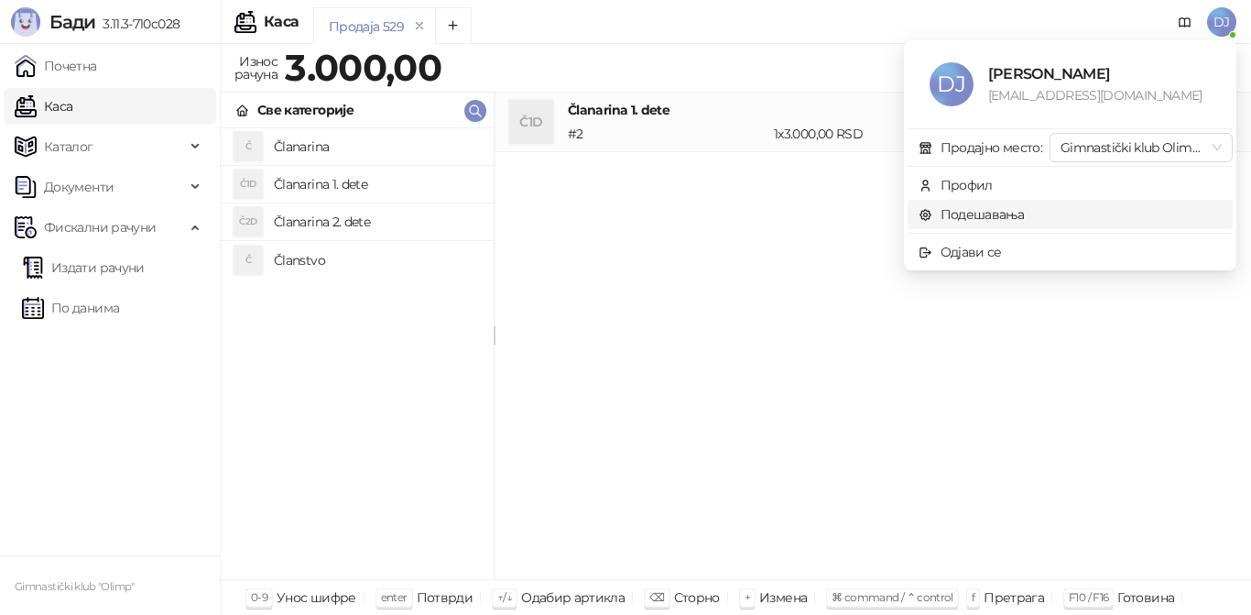
click at [1021, 212] on link "Подешавања" at bounding box center [972, 214] width 106 height 16
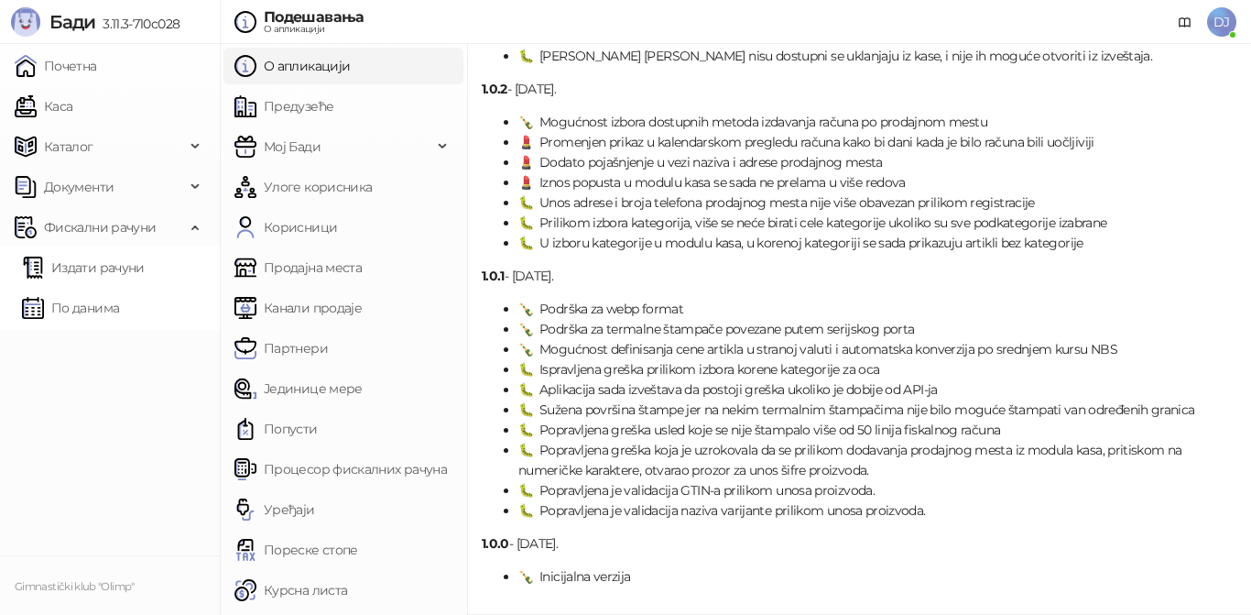
scroll to position [27254, 0]
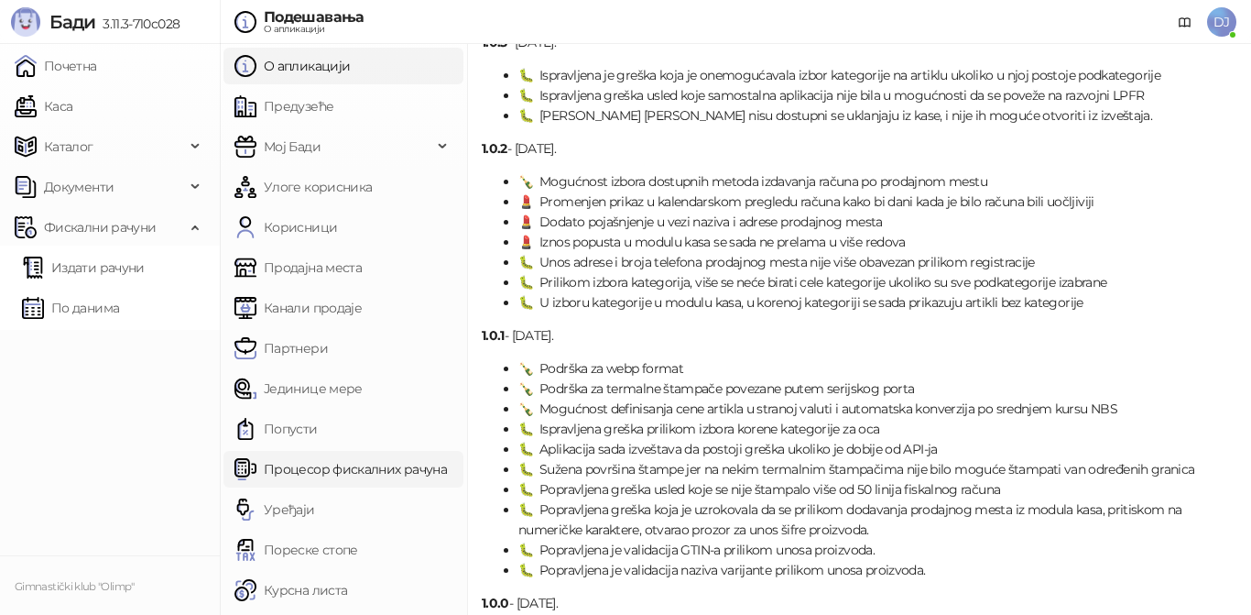
click at [403, 473] on link "Процесор фискалних рачуна" at bounding box center [340, 469] width 212 height 37
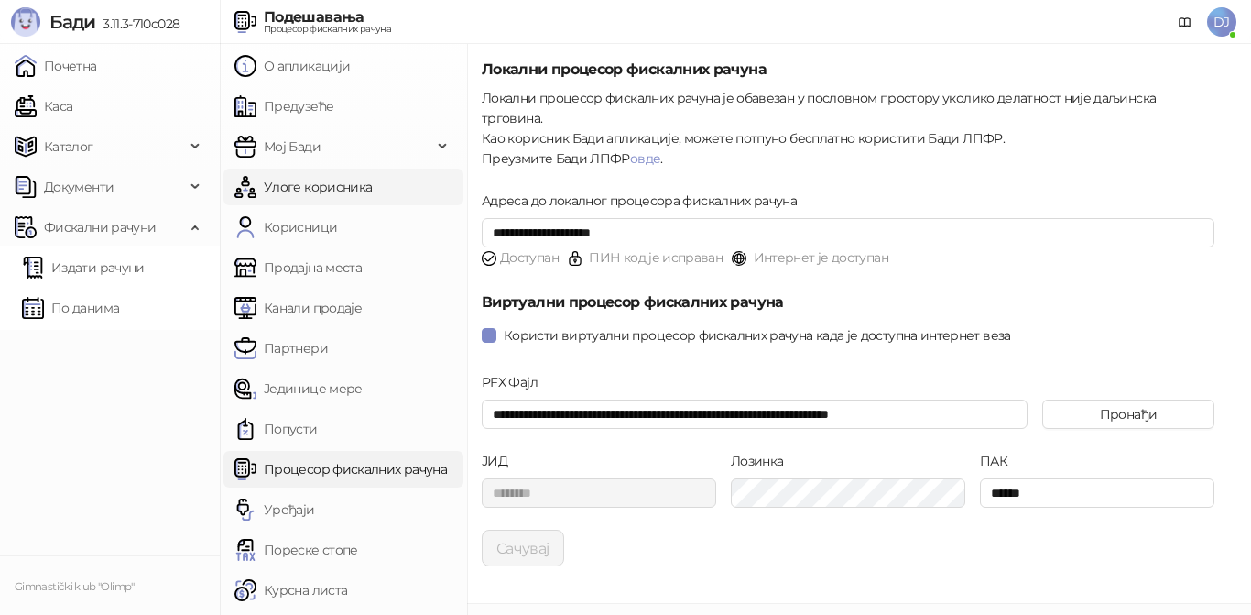
click at [318, 190] on link "Улоге корисника" at bounding box center [302, 187] width 137 height 37
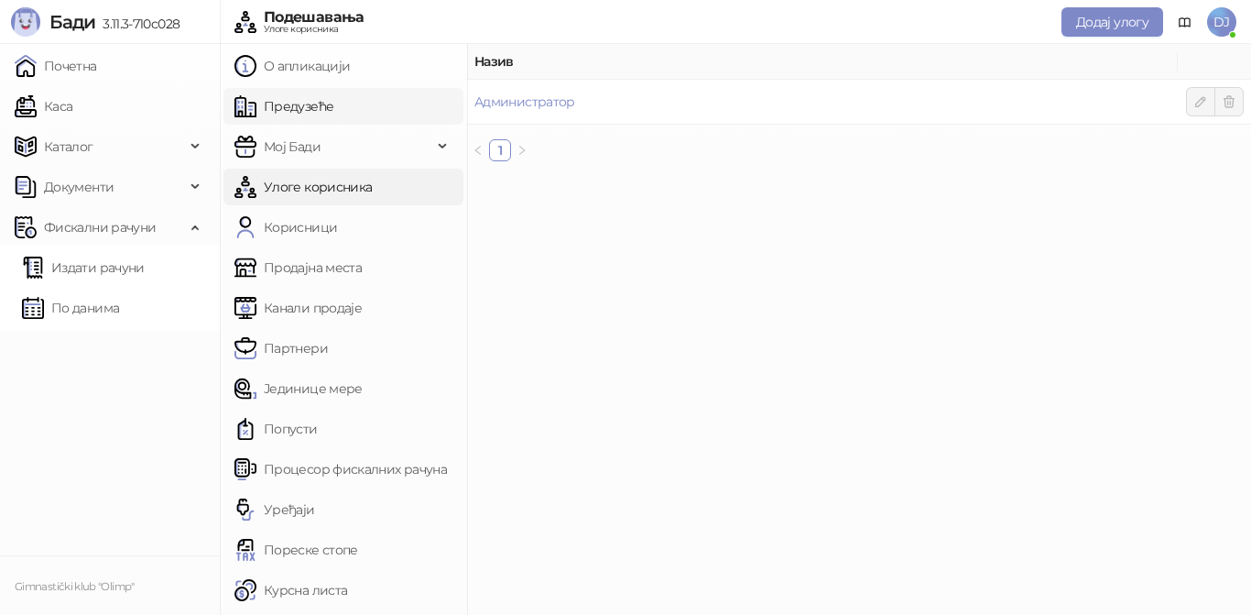
click at [313, 105] on link "Предузеће" at bounding box center [283, 106] width 99 height 37
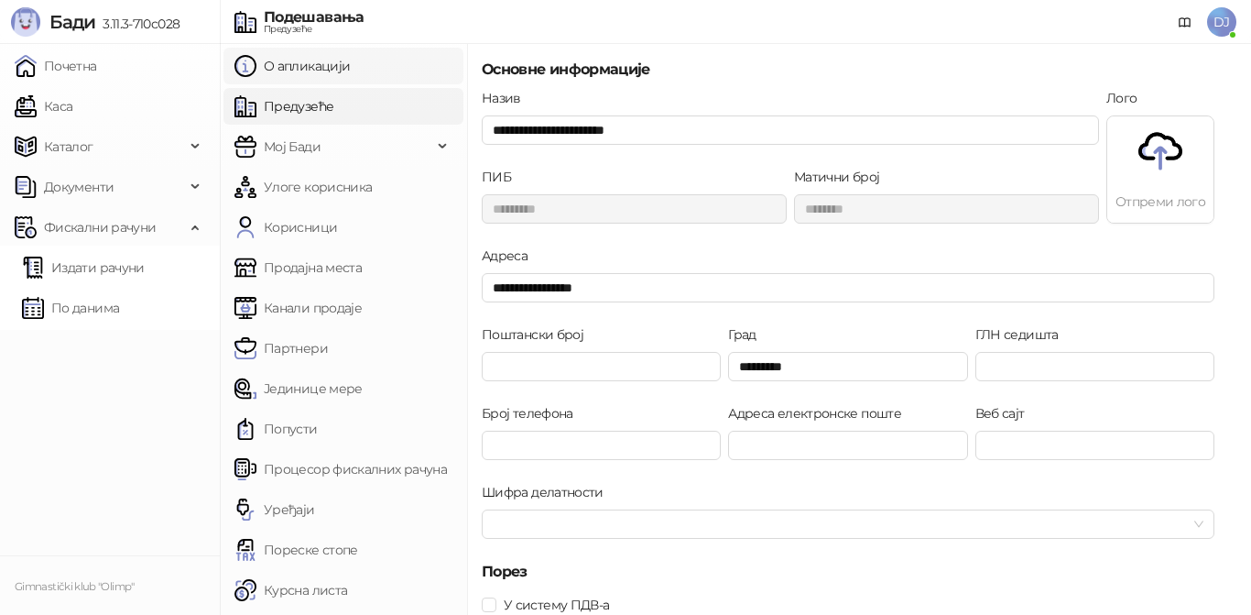
click at [319, 68] on link "О апликацији" at bounding box center [291, 66] width 115 height 37
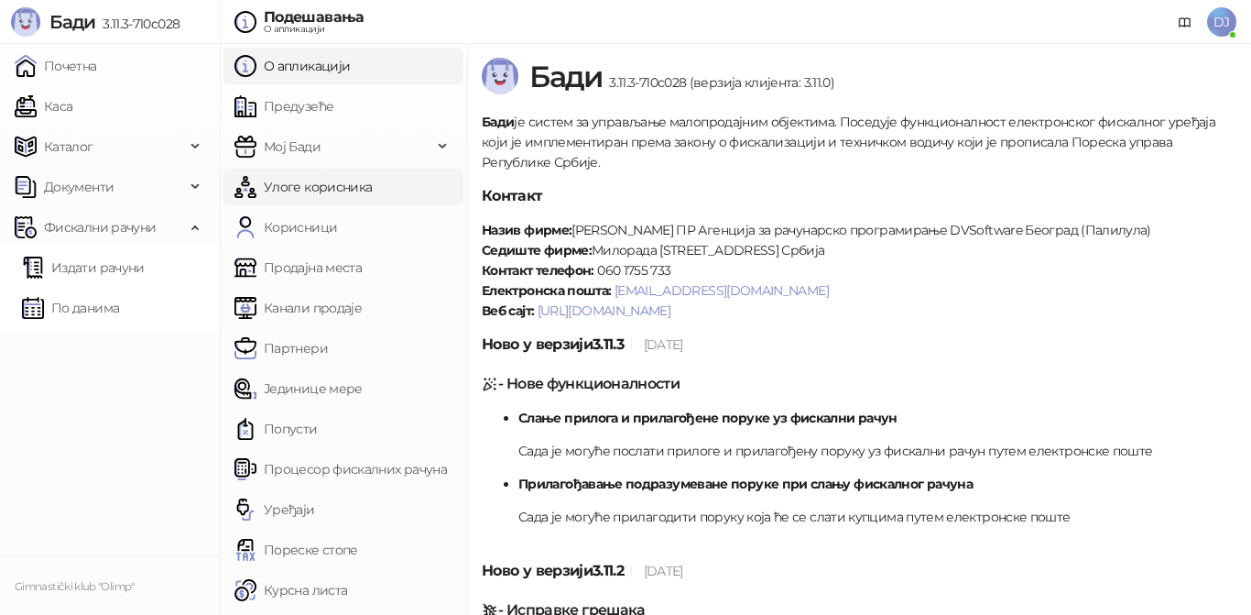
click at [319, 184] on link "Улоге корисника" at bounding box center [302, 187] width 137 height 37
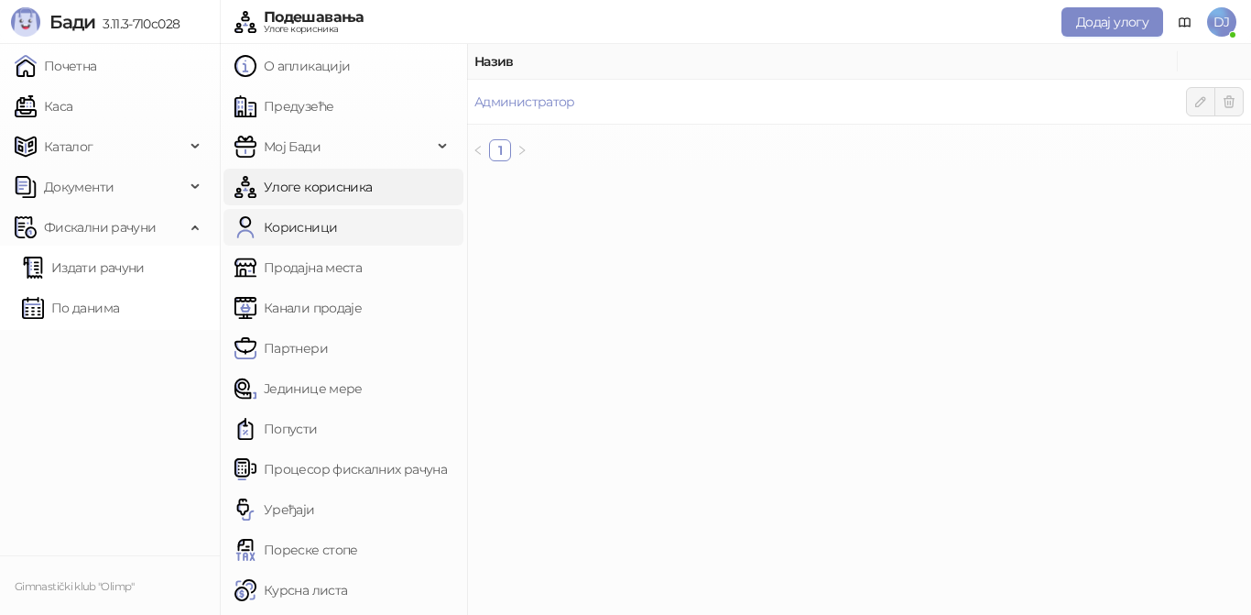
click at [310, 222] on link "Корисници" at bounding box center [285, 227] width 103 height 37
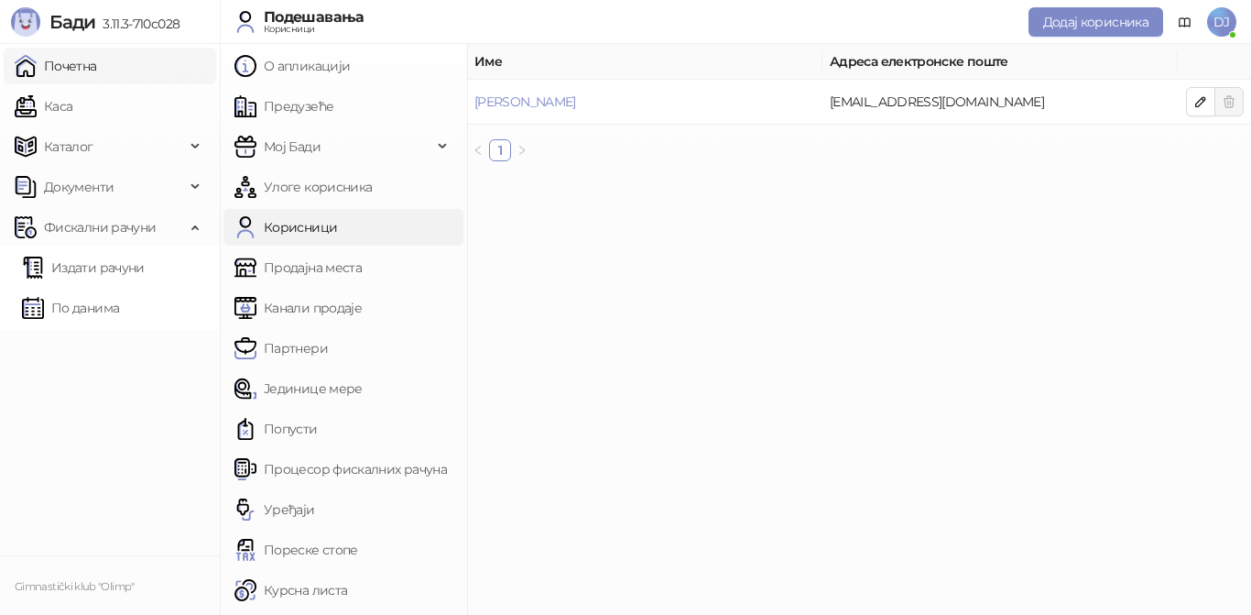
click at [97, 80] on link "Почетна" at bounding box center [56, 66] width 82 height 37
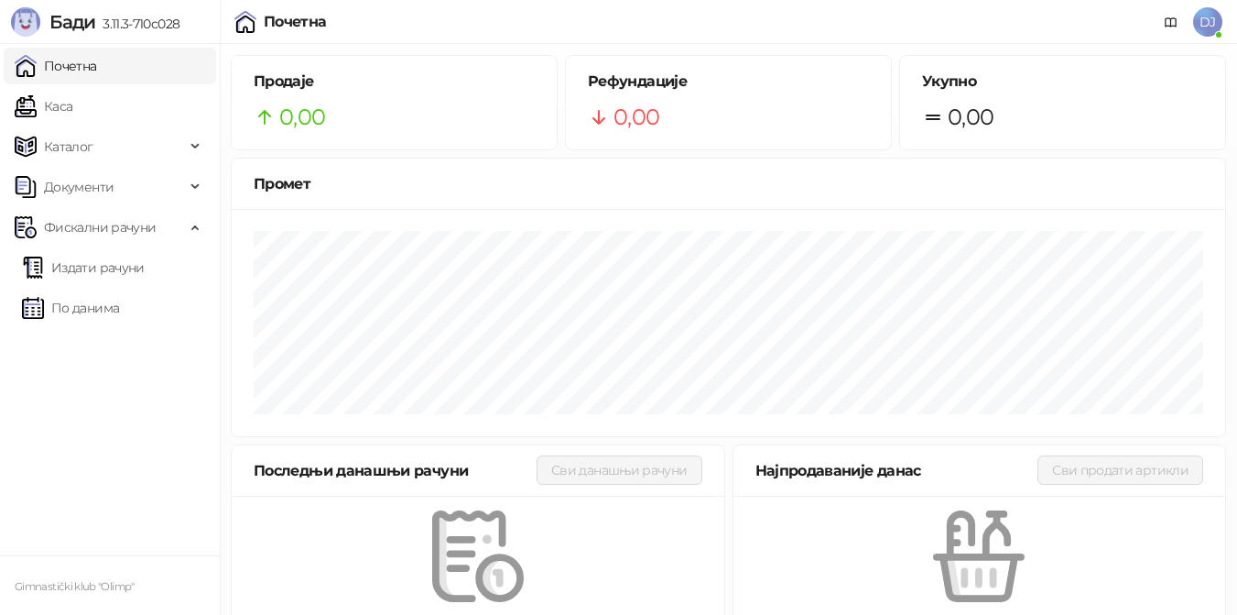
click at [1201, 12] on span "DJ" at bounding box center [1207, 21] width 29 height 29
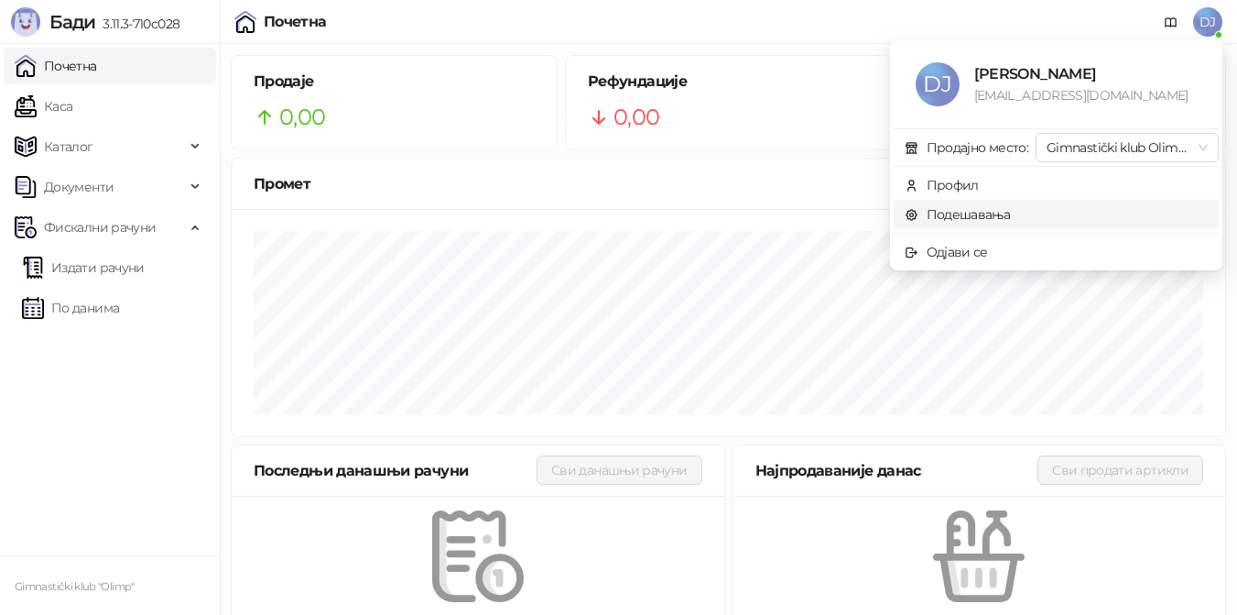
click at [1005, 208] on link "Подешавања" at bounding box center [958, 214] width 106 height 16
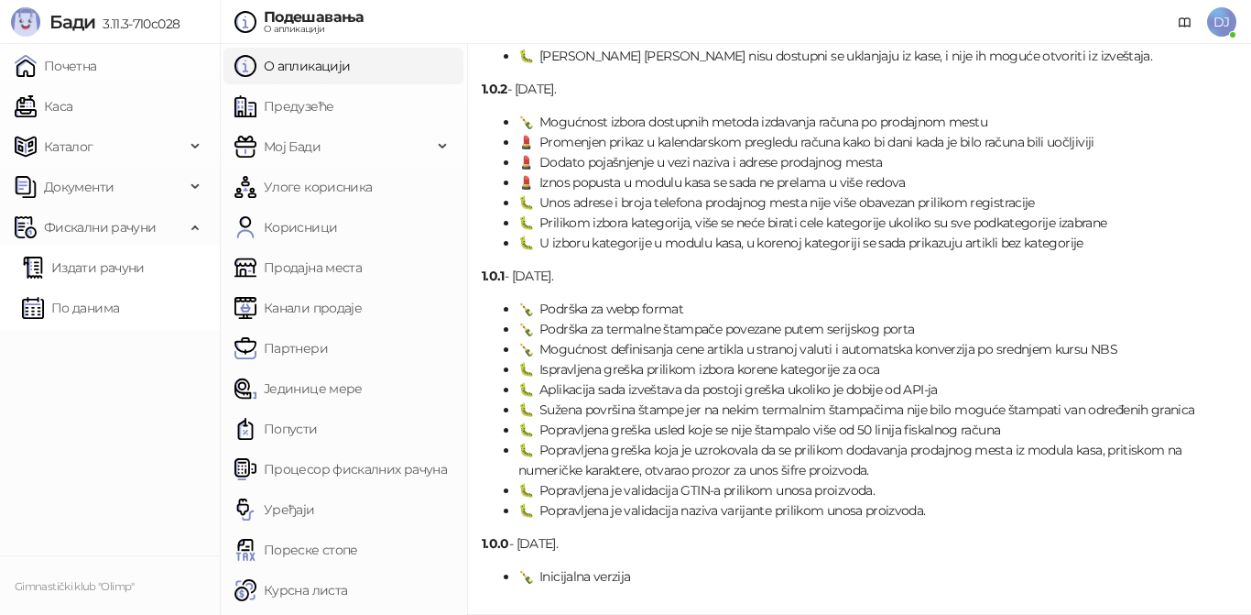
scroll to position [27345, 0]
click at [72, 98] on link "Каса" at bounding box center [44, 106] width 58 height 37
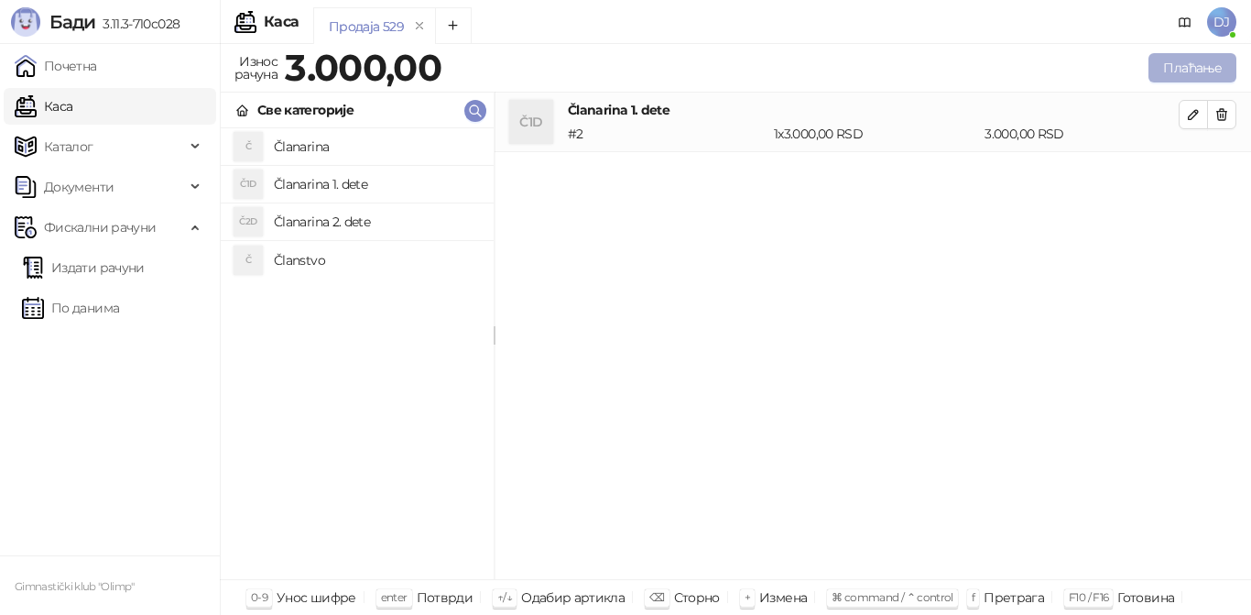
click at [1168, 71] on button "Плаћање" at bounding box center [1192, 67] width 88 height 29
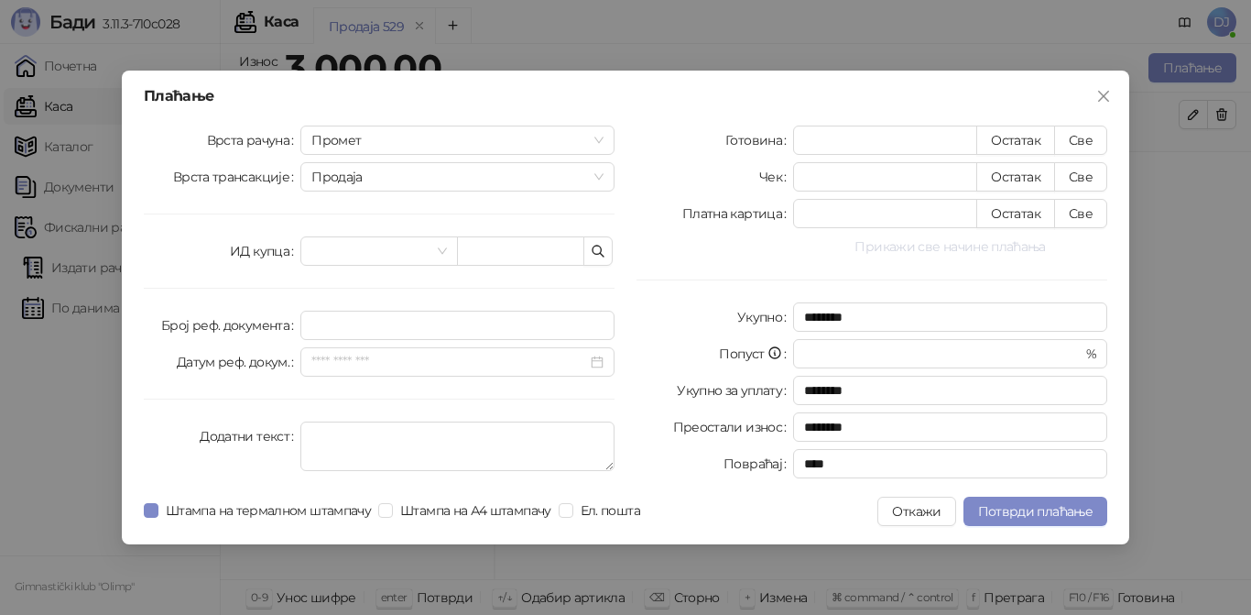
click at [886, 235] on button "Прикажи све начине плаћања" at bounding box center [950, 246] width 314 height 22
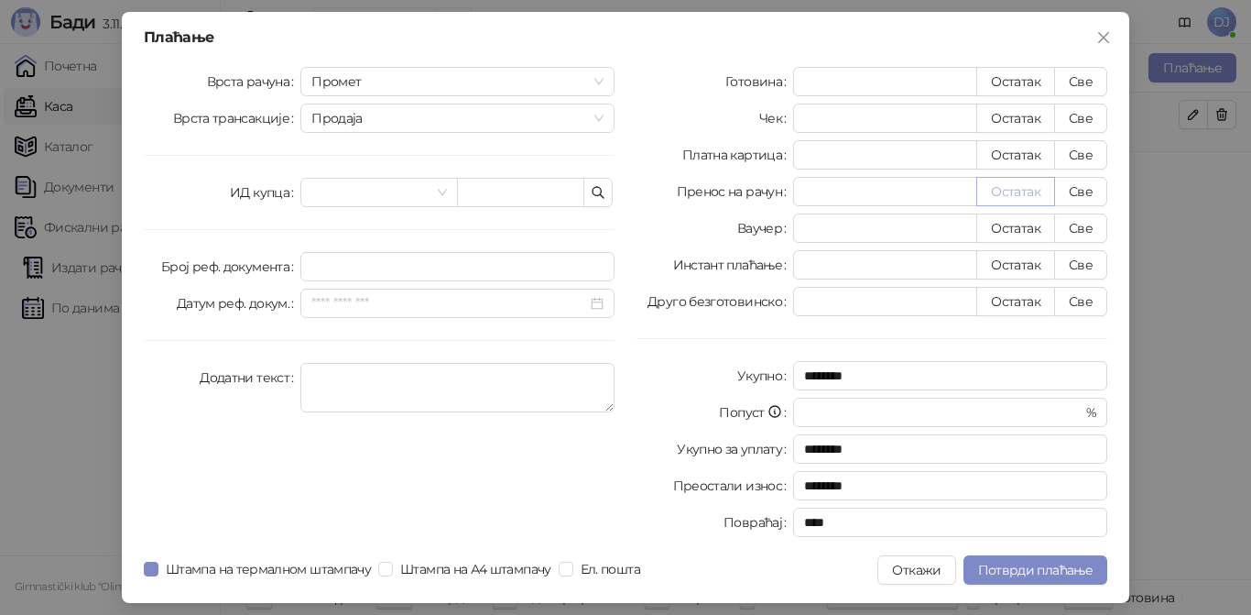
click at [1000, 195] on button "Остатак" at bounding box center [1015, 191] width 79 height 29
type input "****"
click at [1024, 574] on span "Потврди плаћање" at bounding box center [1035, 569] width 114 height 16
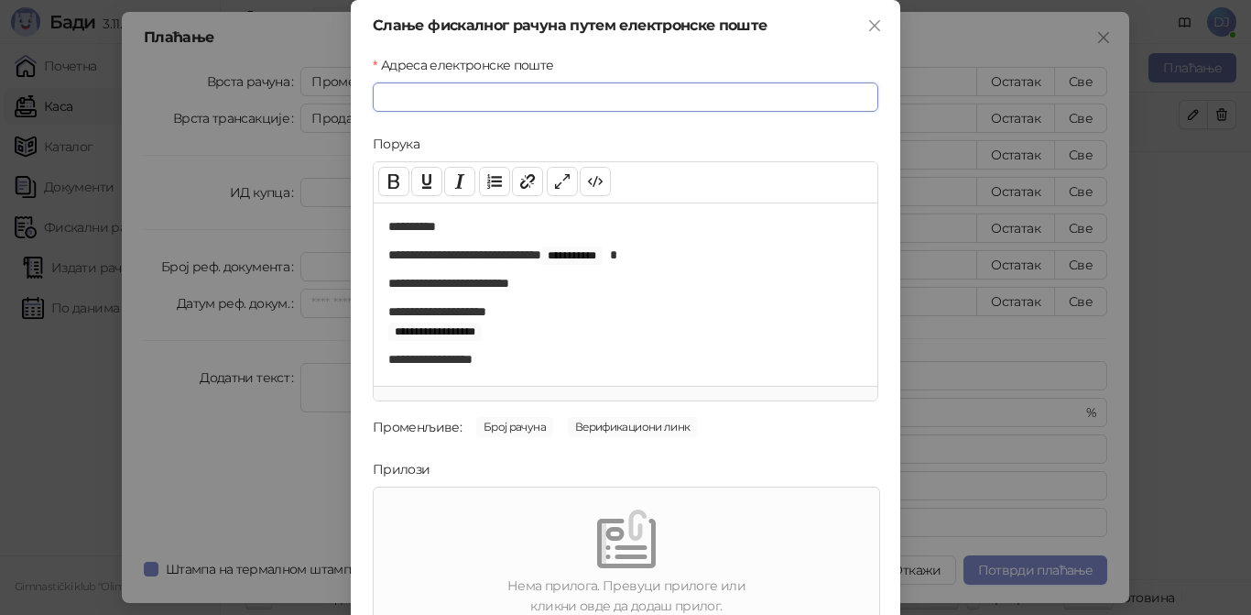
click at [506, 97] on input "Адреса електронске поште" at bounding box center [626, 96] width 506 height 29
paste input "**********"
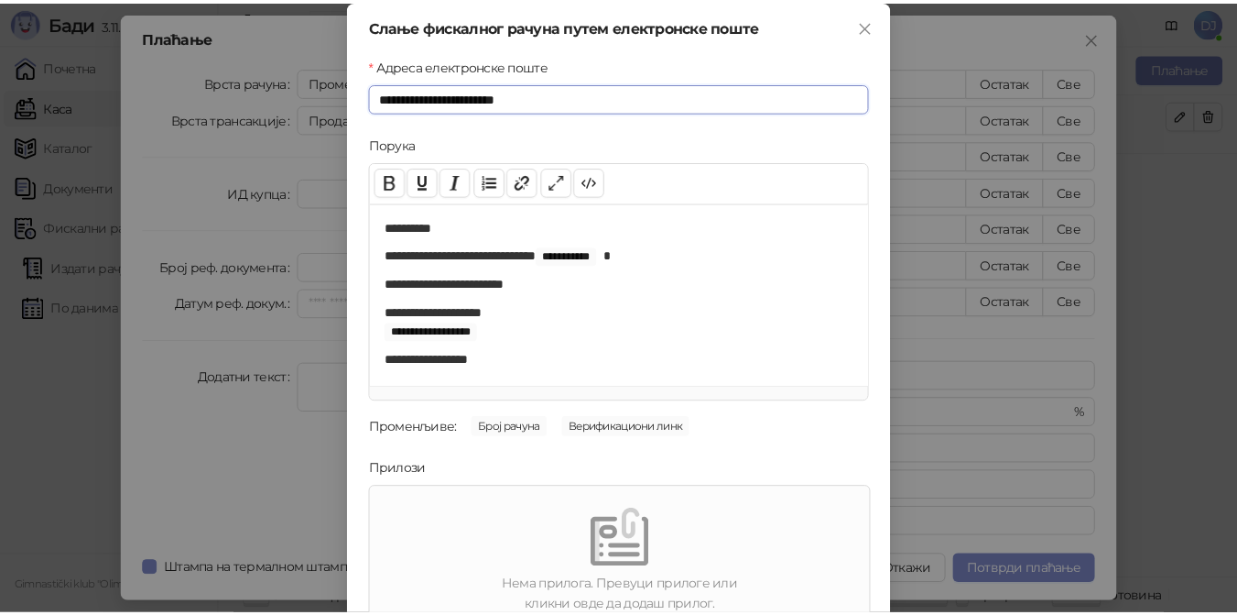
scroll to position [137, 0]
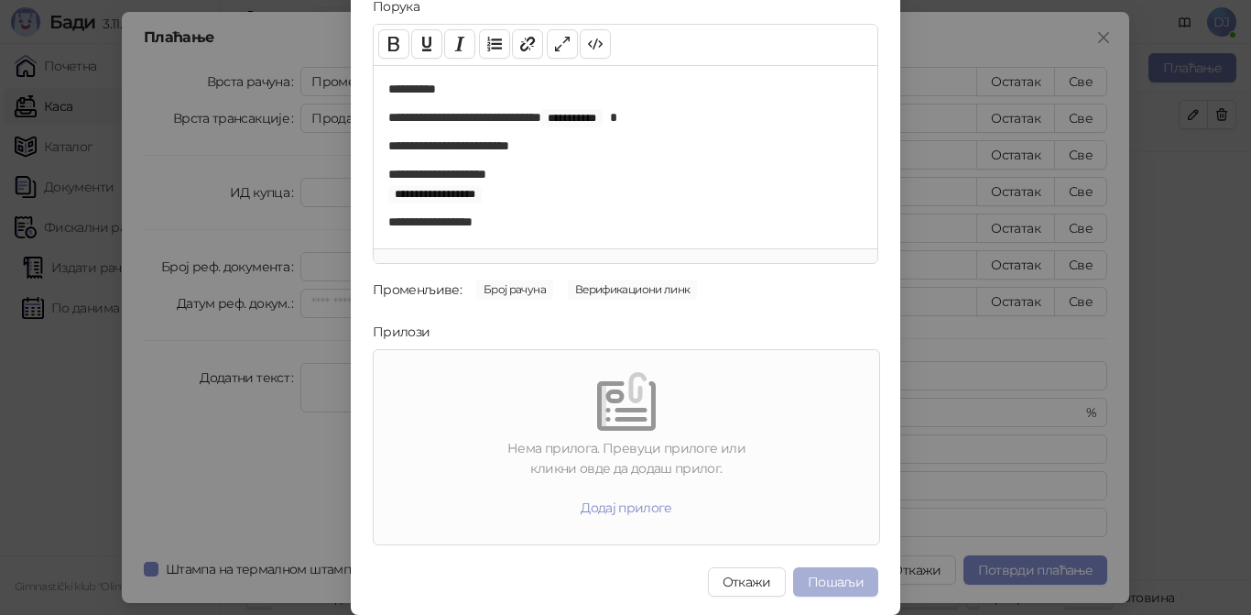
type input "**********"
click at [828, 585] on button "Пошаљи" at bounding box center [835, 581] width 85 height 29
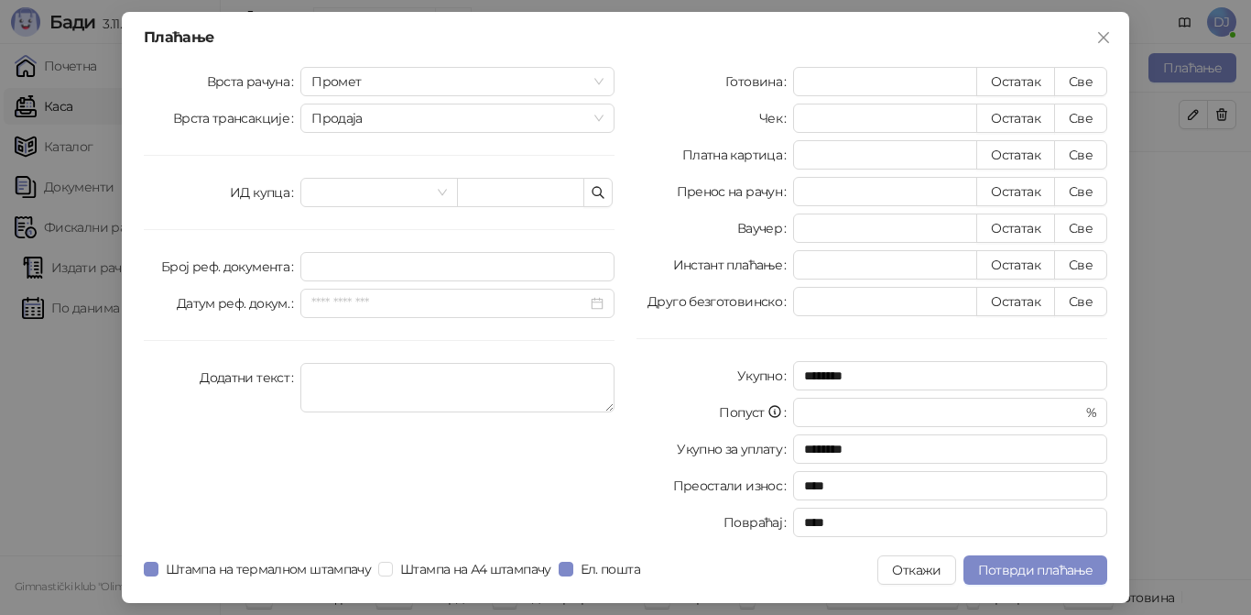
click at [934, 539] on div "Готовина * Остатак Све Чек * Остатак Све Платна картица * Остатак Све Пренос на…" at bounding box center [871, 305] width 493 height 477
click at [1005, 577] on span "Потврди плаћање" at bounding box center [1035, 569] width 114 height 16
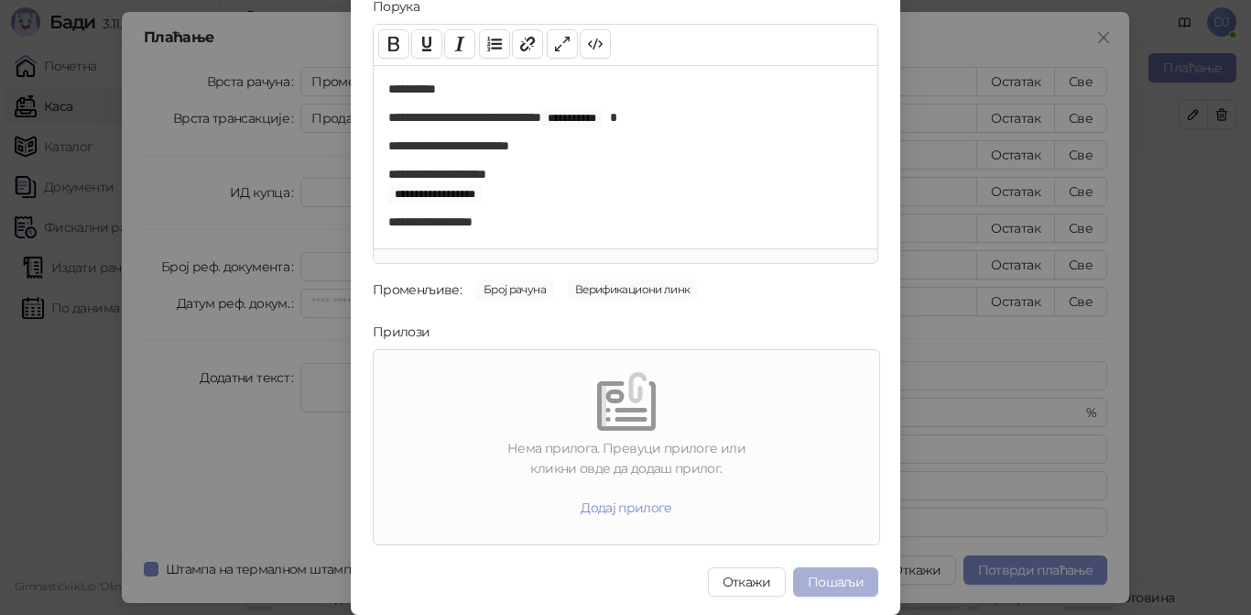
click at [818, 577] on button "Пошаљи" at bounding box center [835, 581] width 85 height 29
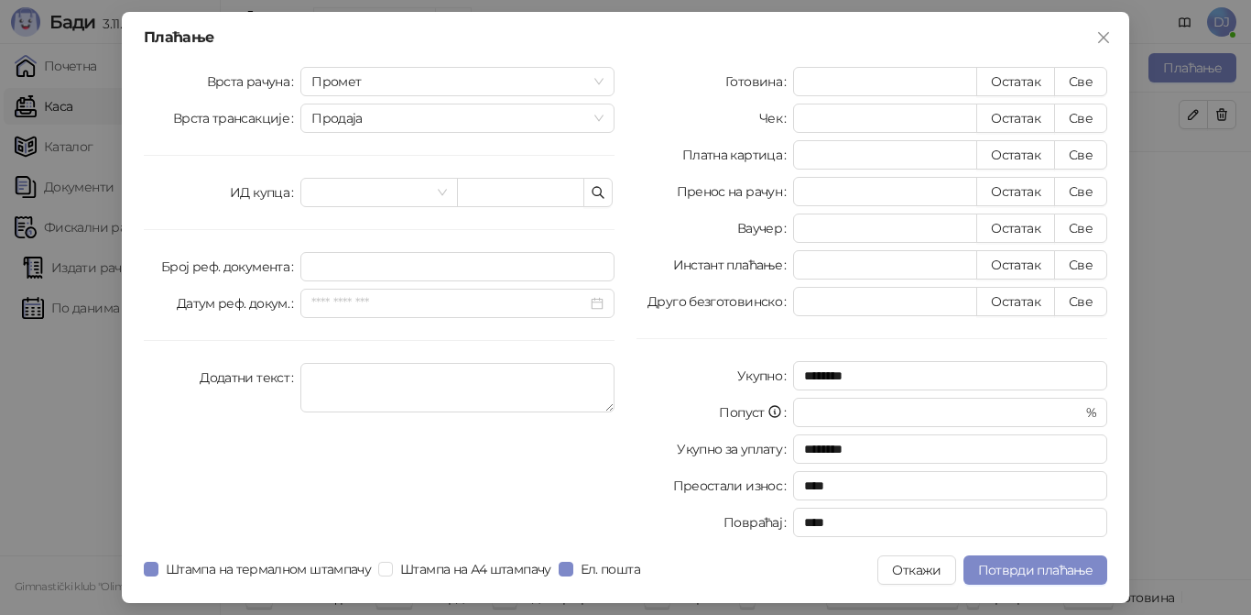
click at [93, 397] on div "Плаћање Врста рачуна Промет Врста трансакције Продаја ИД купца Број реф. докуме…" at bounding box center [625, 307] width 1251 height 615
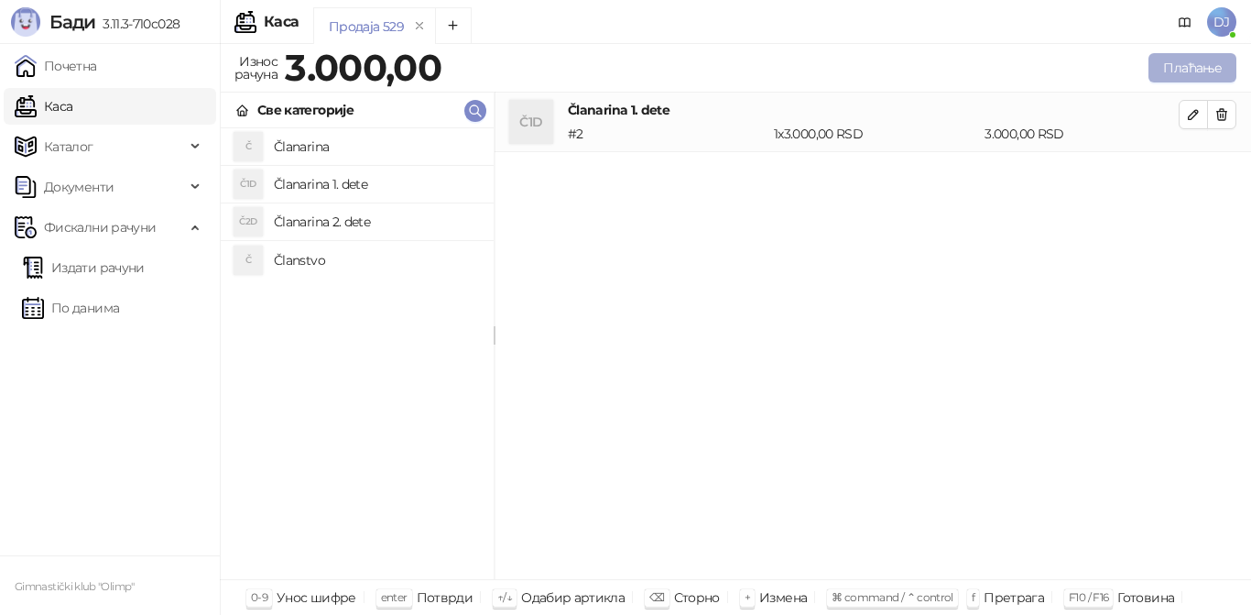
click at [1170, 69] on button "Плаћање" at bounding box center [1192, 67] width 88 height 29
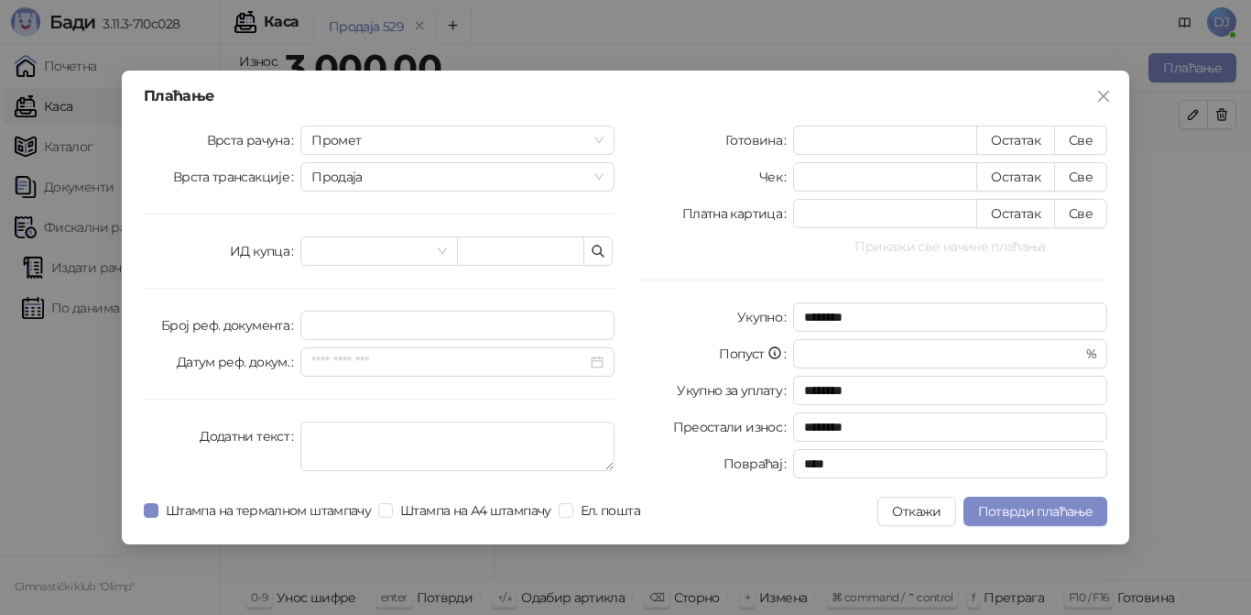
click at [913, 241] on button "Прикажи све начине плаћања" at bounding box center [950, 246] width 314 height 22
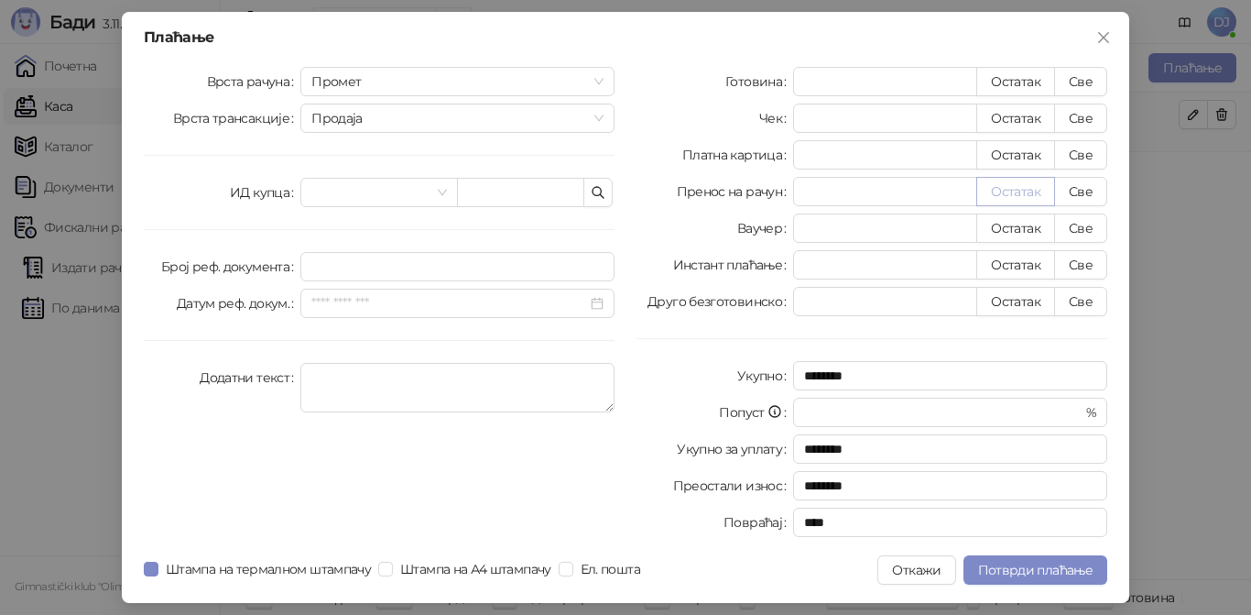
click at [1001, 190] on button "Остатак" at bounding box center [1015, 191] width 79 height 29
type input "****"
click at [1005, 559] on button "Потврди плаћање" at bounding box center [1035, 569] width 144 height 29
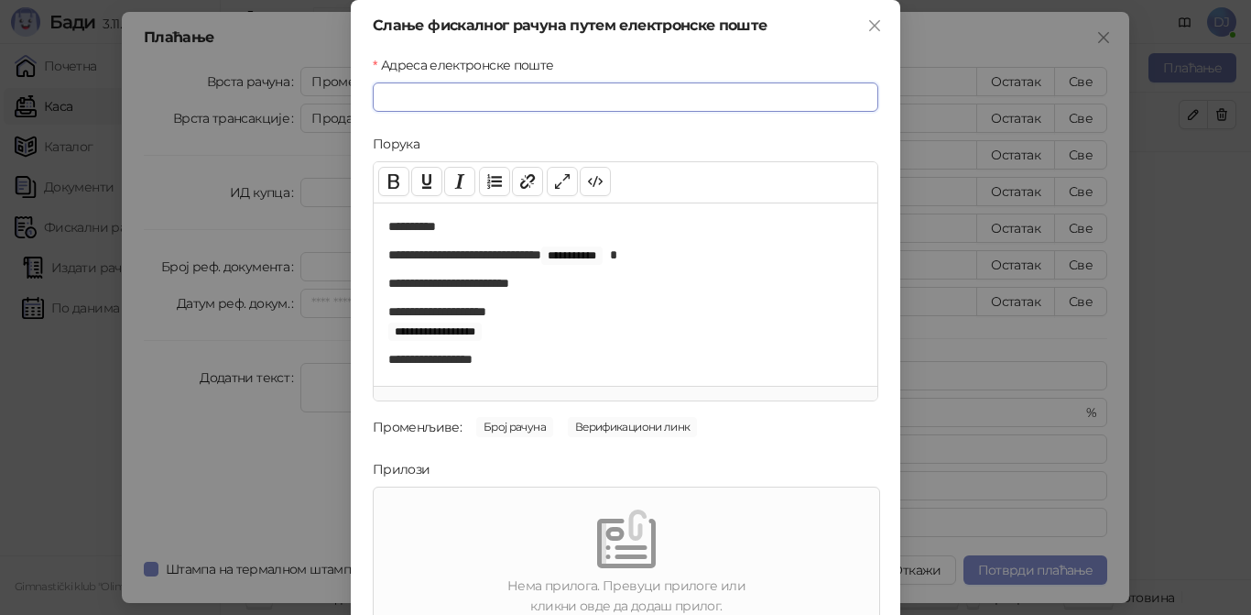
click at [642, 88] on input "Адреса електронске поште" at bounding box center [626, 96] width 506 height 29
click at [585, 87] on input "Адреса електронске поште" at bounding box center [626, 96] width 506 height 29
click at [579, 88] on input "Адреса електронске поште" at bounding box center [626, 96] width 506 height 29
click at [870, 18] on button "Close" at bounding box center [874, 25] width 29 height 29
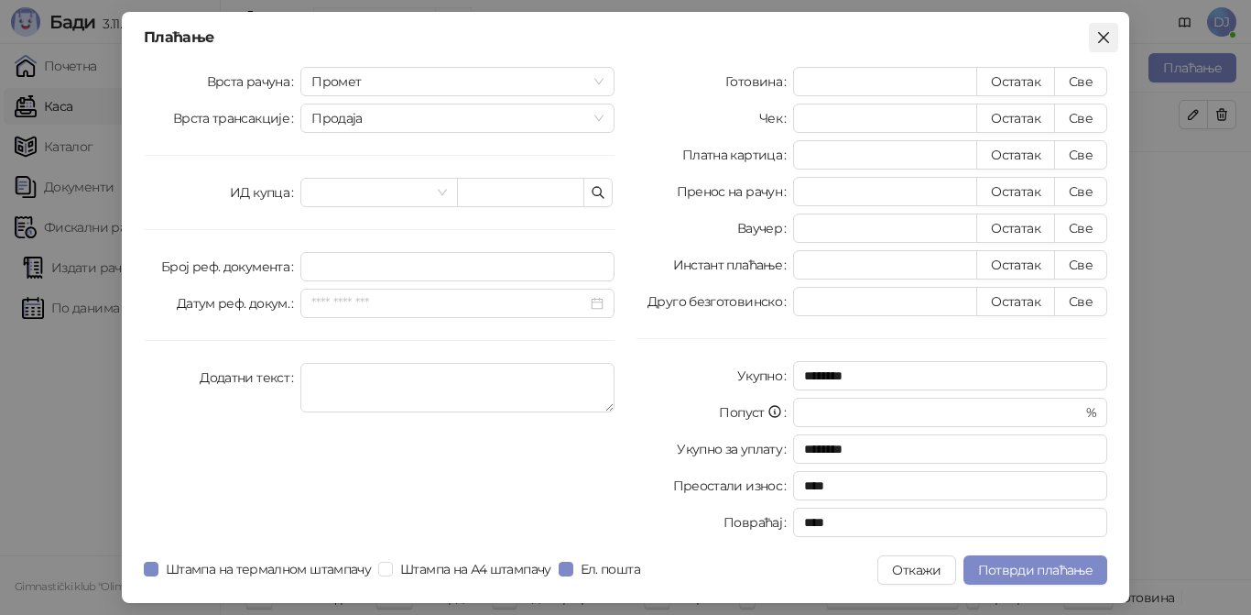
click at [1101, 38] on icon "close" at bounding box center [1103, 37] width 15 height 15
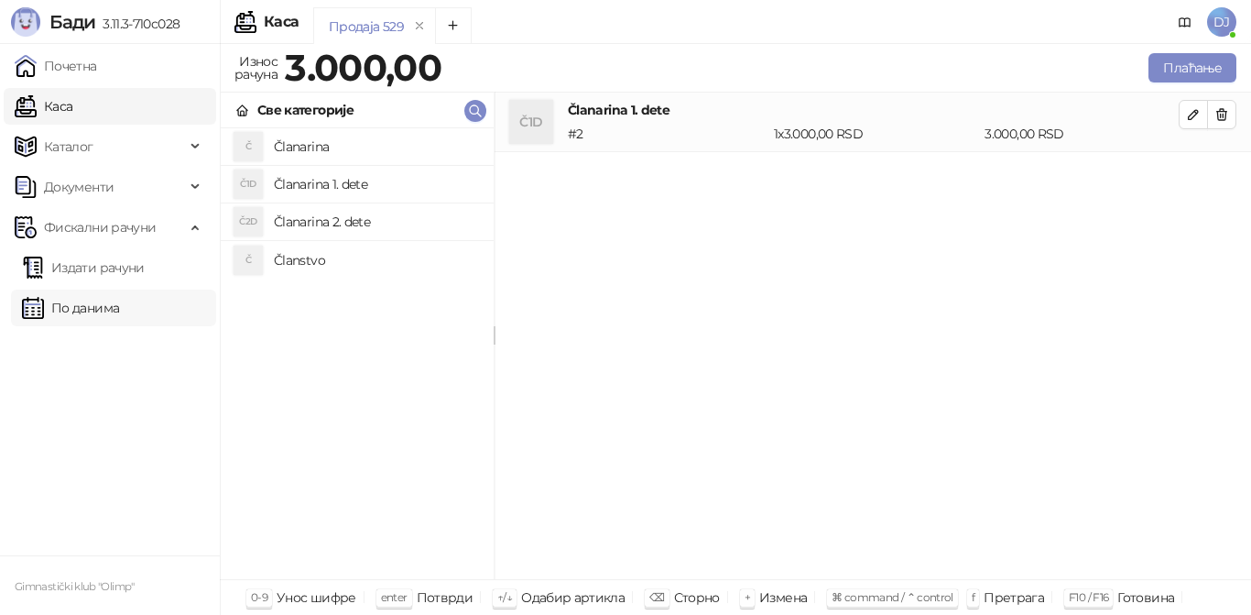
click at [84, 308] on link "По данима" at bounding box center [70, 307] width 97 height 37
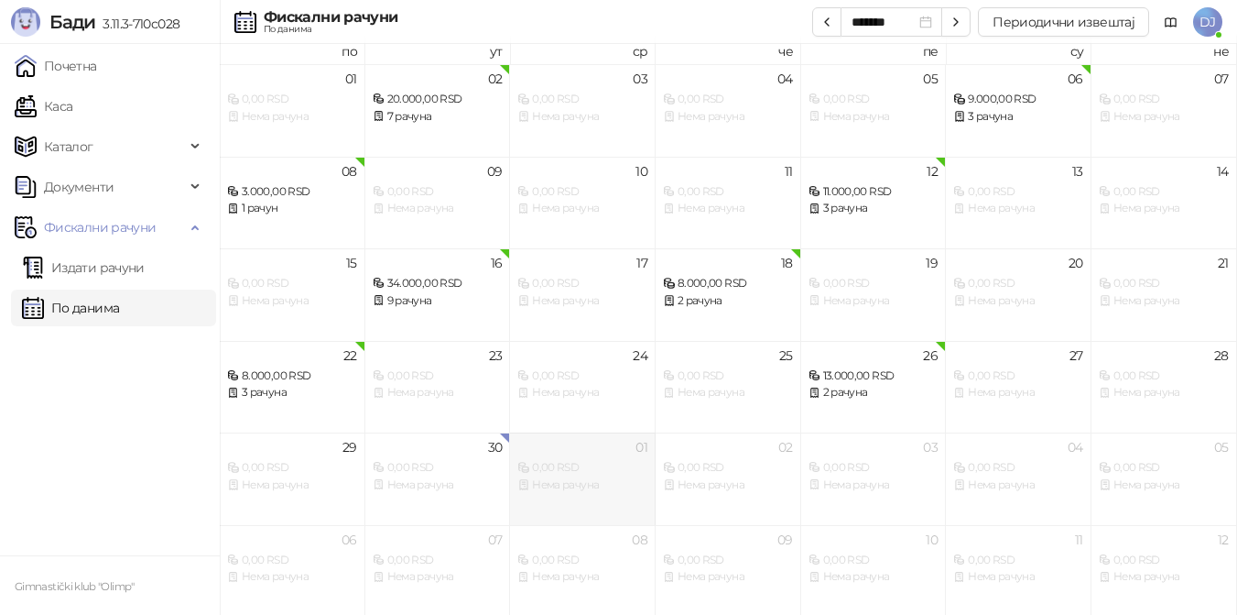
scroll to position [10, 0]
click at [443, 472] on div "0,00 RSD" at bounding box center [438, 465] width 130 height 17
click at [71, 261] on link "Издати рачуни" at bounding box center [83, 267] width 123 height 37
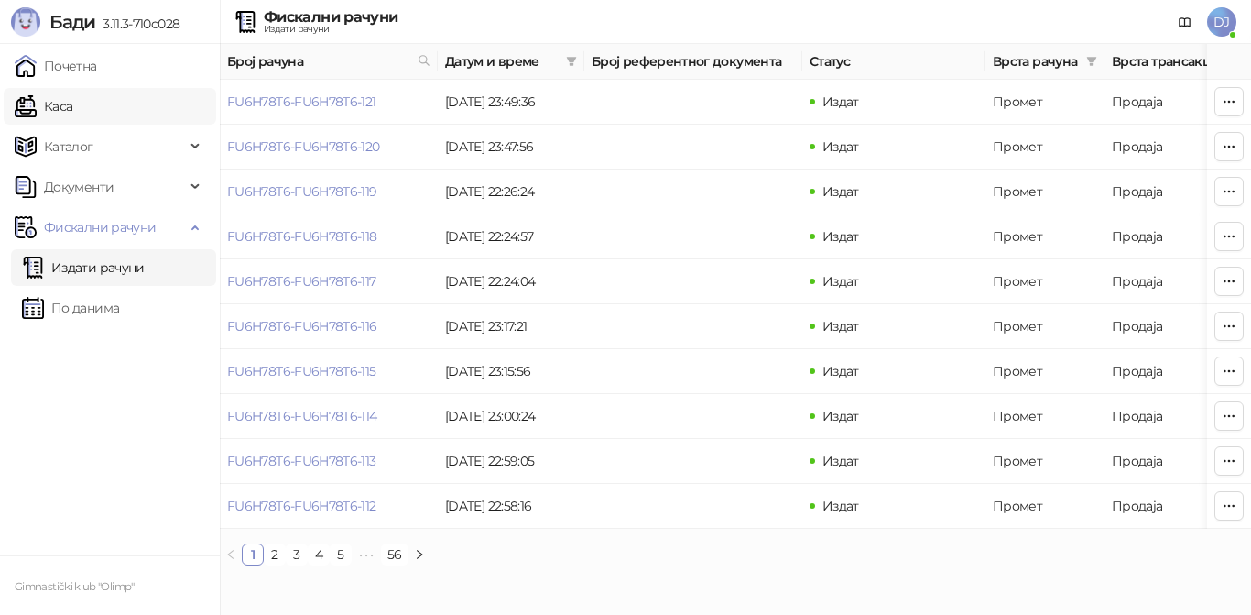
click at [61, 104] on link "Каса" at bounding box center [44, 106] width 58 height 37
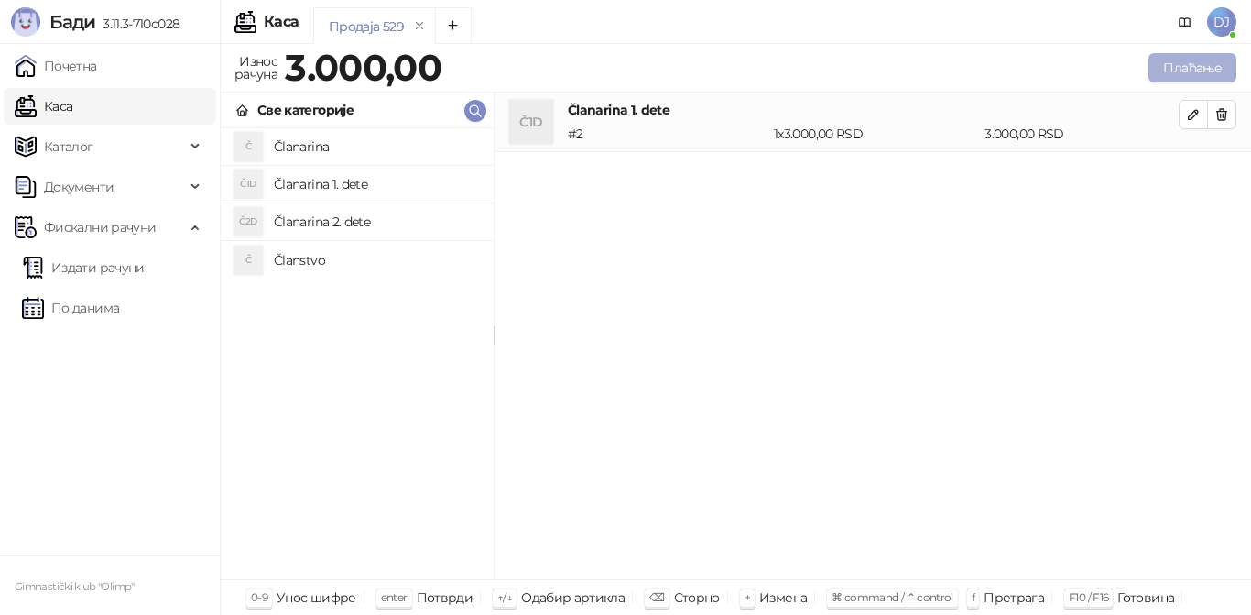
click at [1163, 66] on button "Плаћање" at bounding box center [1192, 67] width 88 height 29
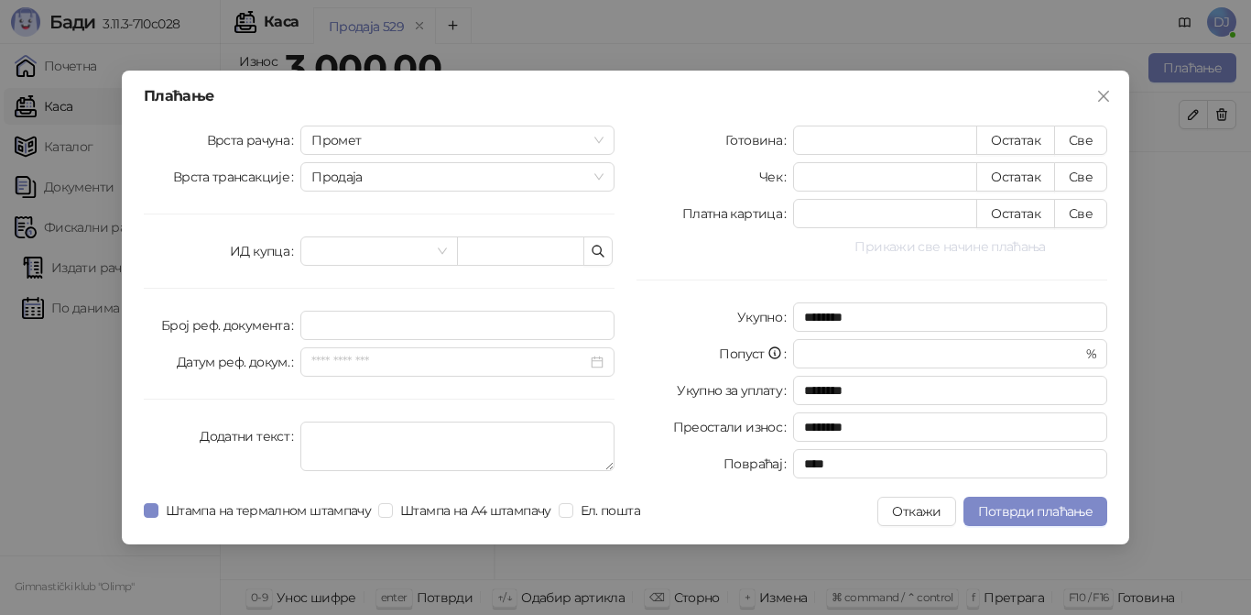
click at [975, 248] on button "Прикажи све начине плаћања" at bounding box center [950, 246] width 314 height 22
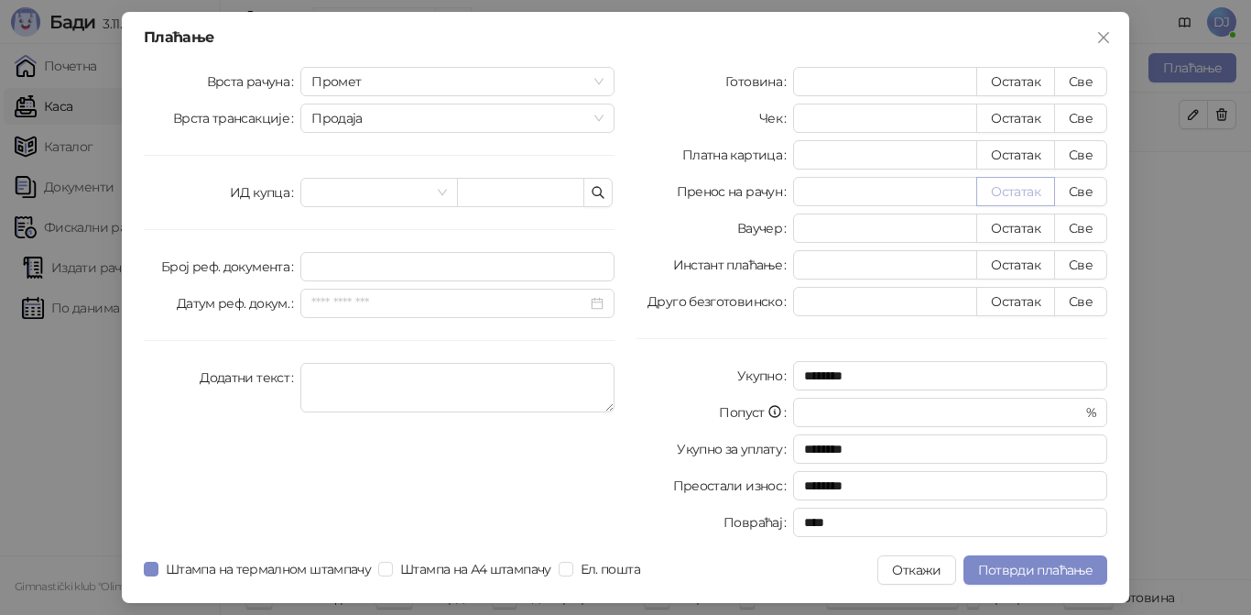
click at [988, 195] on button "Остатак" at bounding box center [1015, 191] width 79 height 29
type input "****"
click at [1027, 566] on span "Потврди плаћање" at bounding box center [1035, 569] width 114 height 16
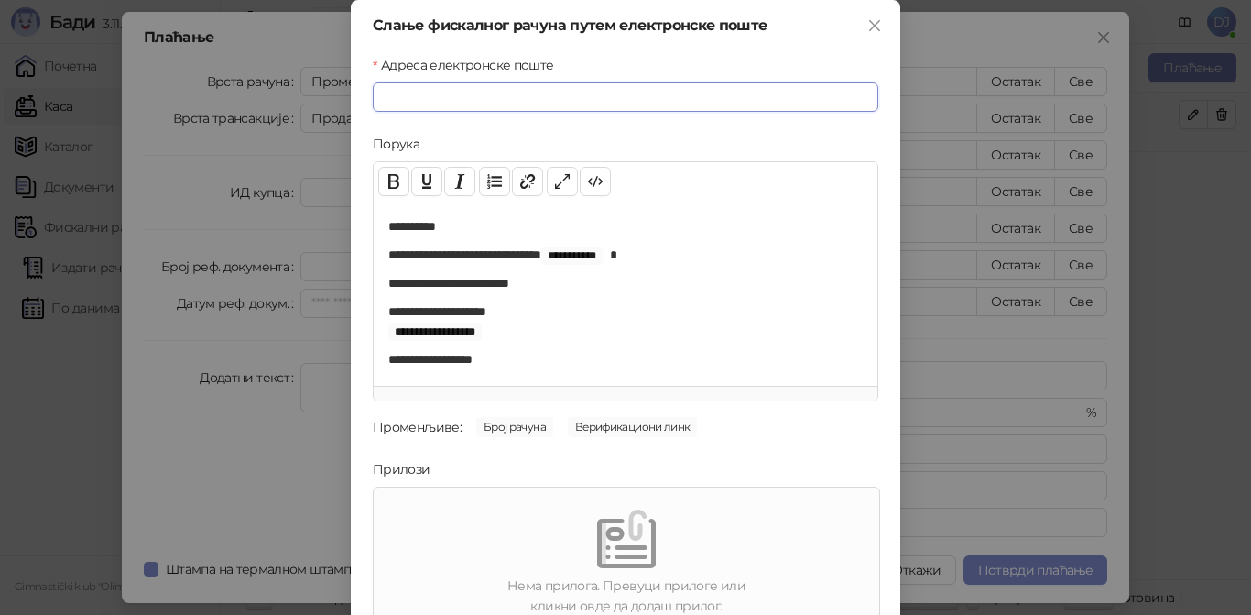
click at [575, 93] on input "Адреса електронске поште" at bounding box center [626, 96] width 506 height 29
paste input "**********"
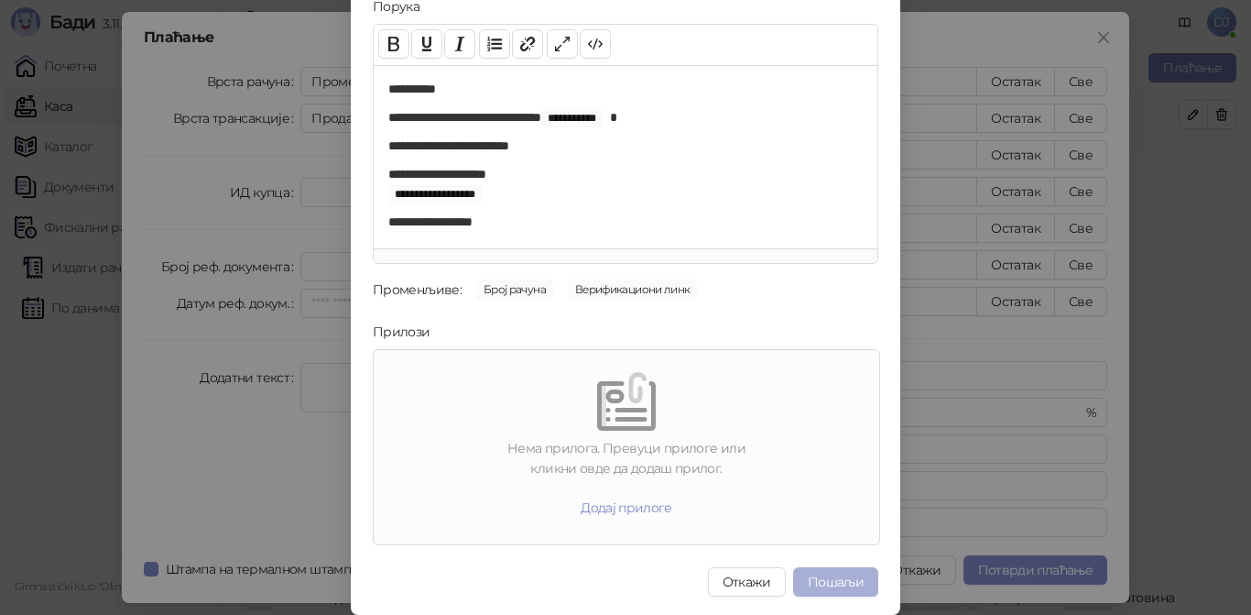
type input "**********"
click at [828, 587] on button "Пошаљи" at bounding box center [835, 581] width 85 height 29
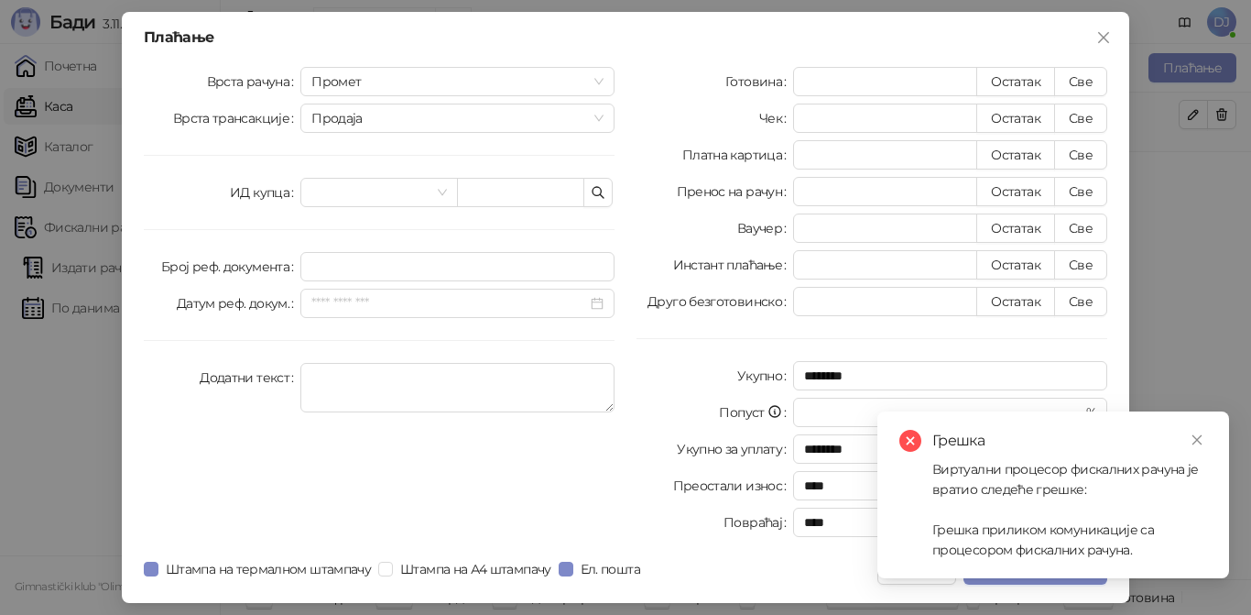
click at [1121, 541] on div "Виртуални процесор фискалних рачуна је вратио следеће грешке: Грешка приликом к…" at bounding box center [1069, 509] width 275 height 101
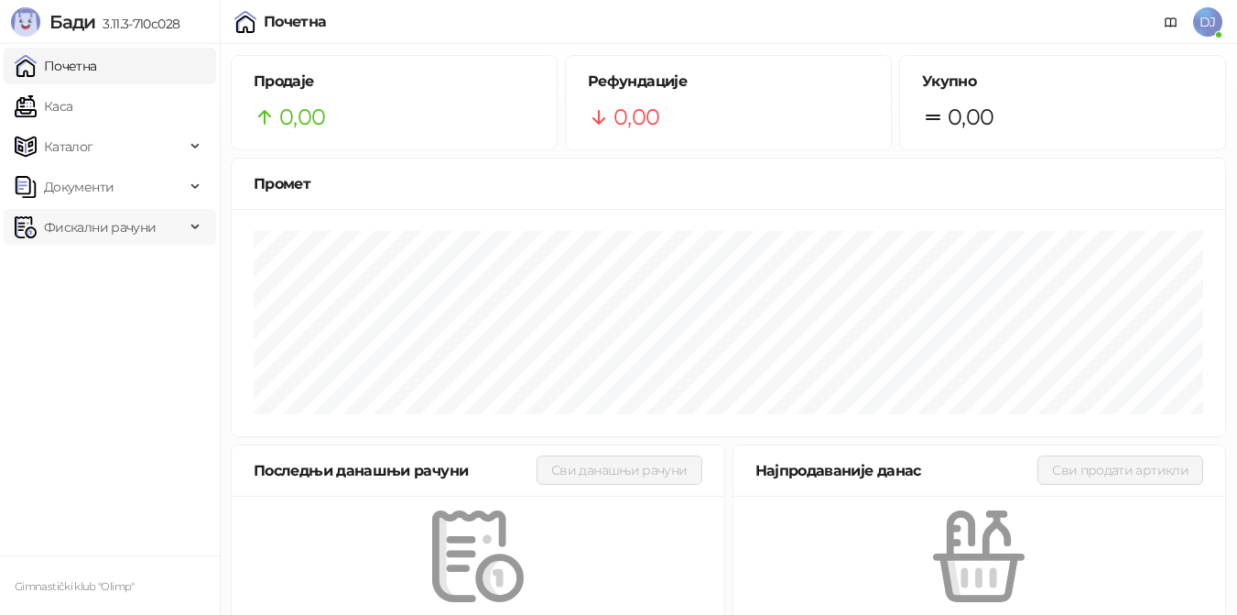
click at [104, 223] on span "Фискални рачуни" at bounding box center [100, 227] width 112 height 37
click at [82, 270] on link "Издати рачуни" at bounding box center [83, 267] width 123 height 37
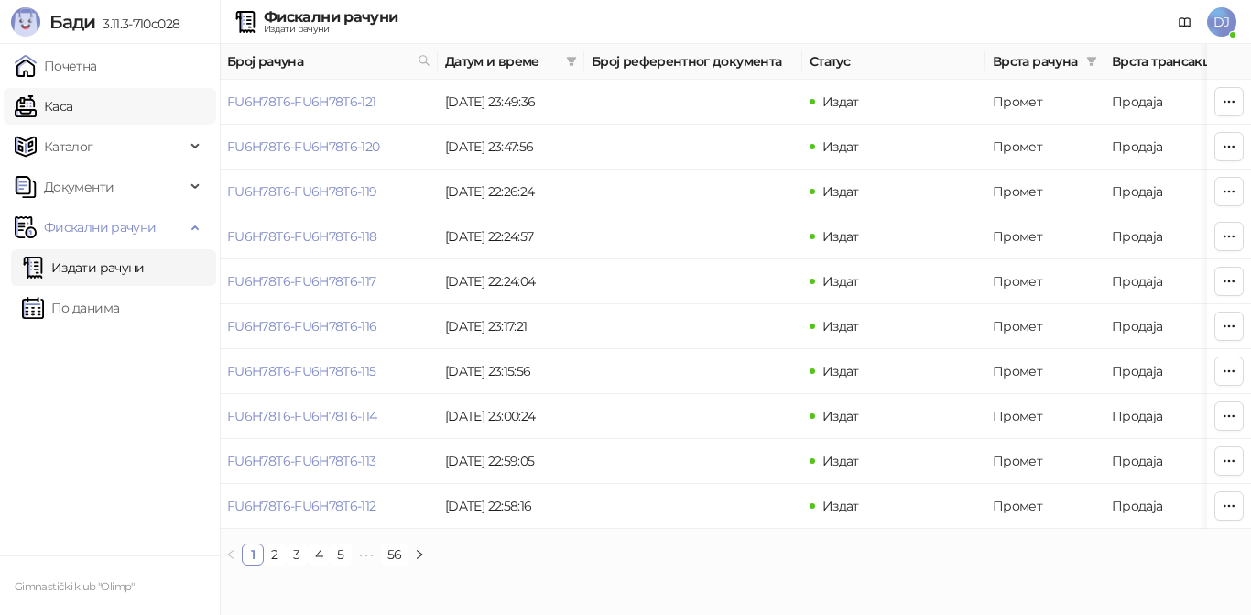
click at [72, 99] on link "Каса" at bounding box center [44, 106] width 58 height 37
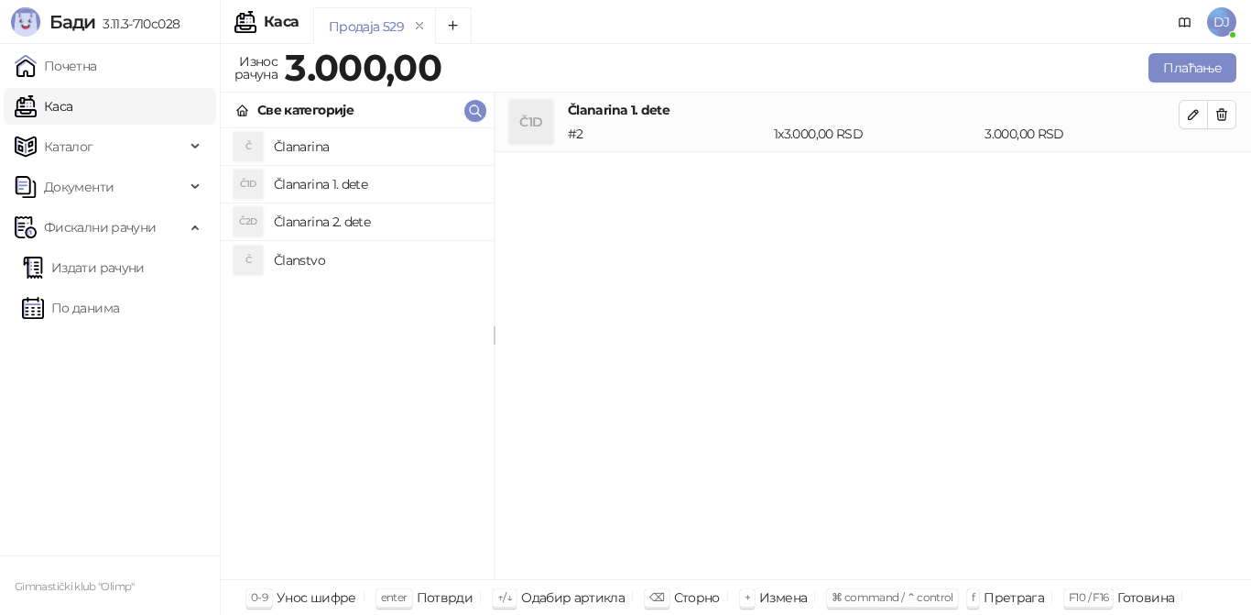
click at [384, 180] on h4 "Članarina 1. dete" at bounding box center [376, 183] width 205 height 29
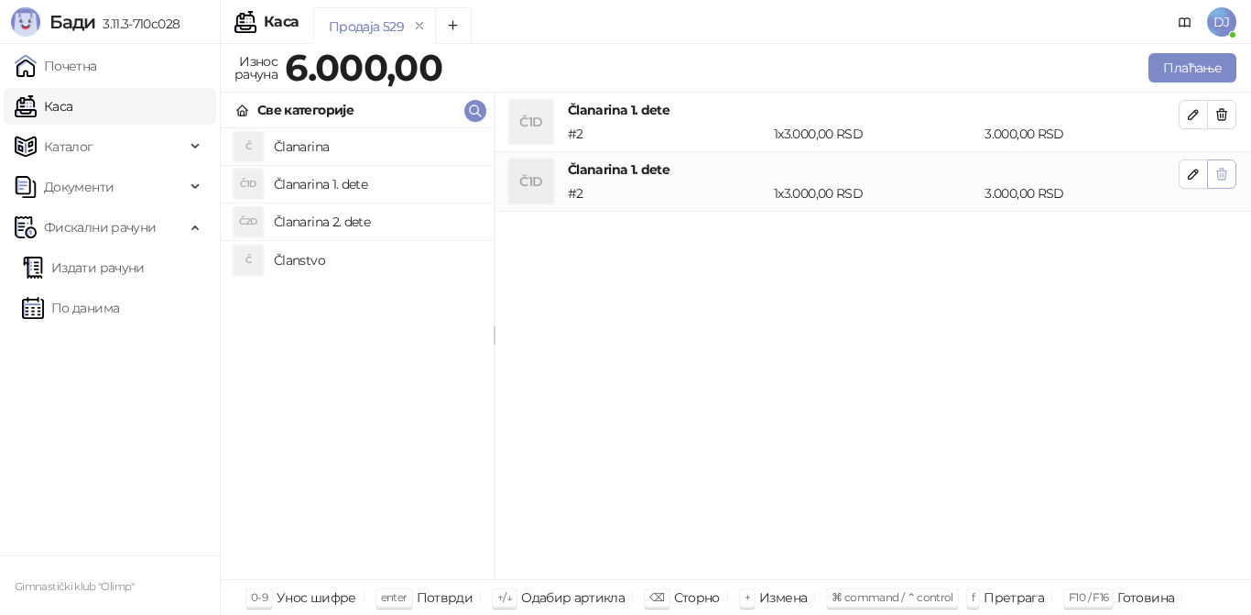
click at [1224, 178] on icon "button" at bounding box center [1221, 174] width 15 height 15
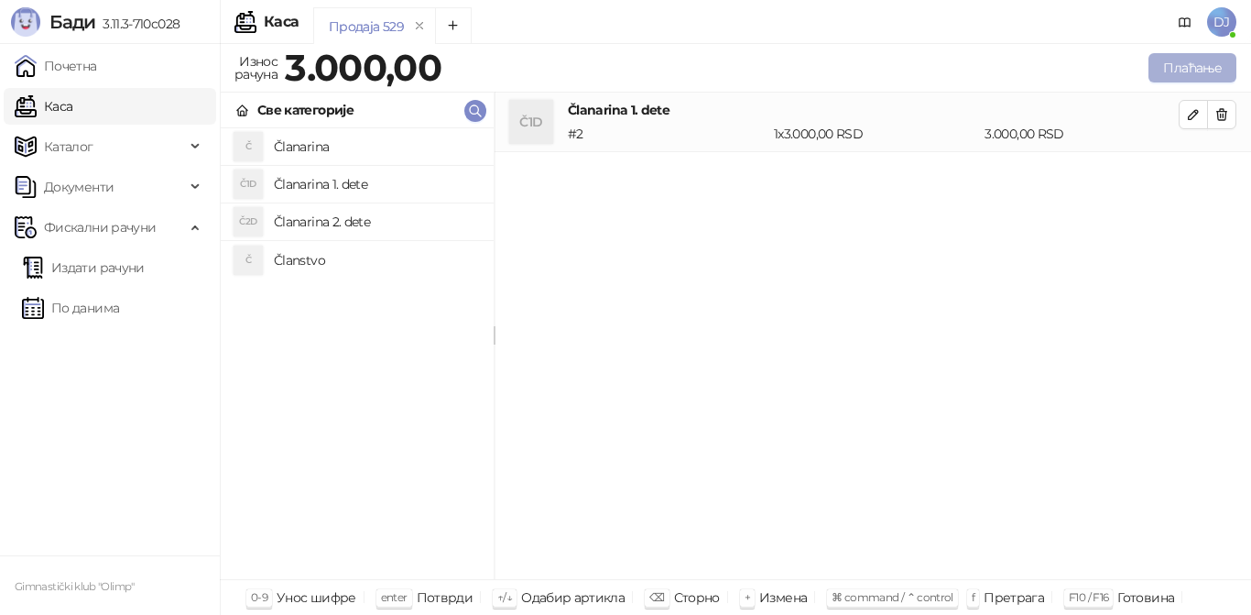
click at [1165, 64] on button "Плаћање" at bounding box center [1192, 67] width 88 height 29
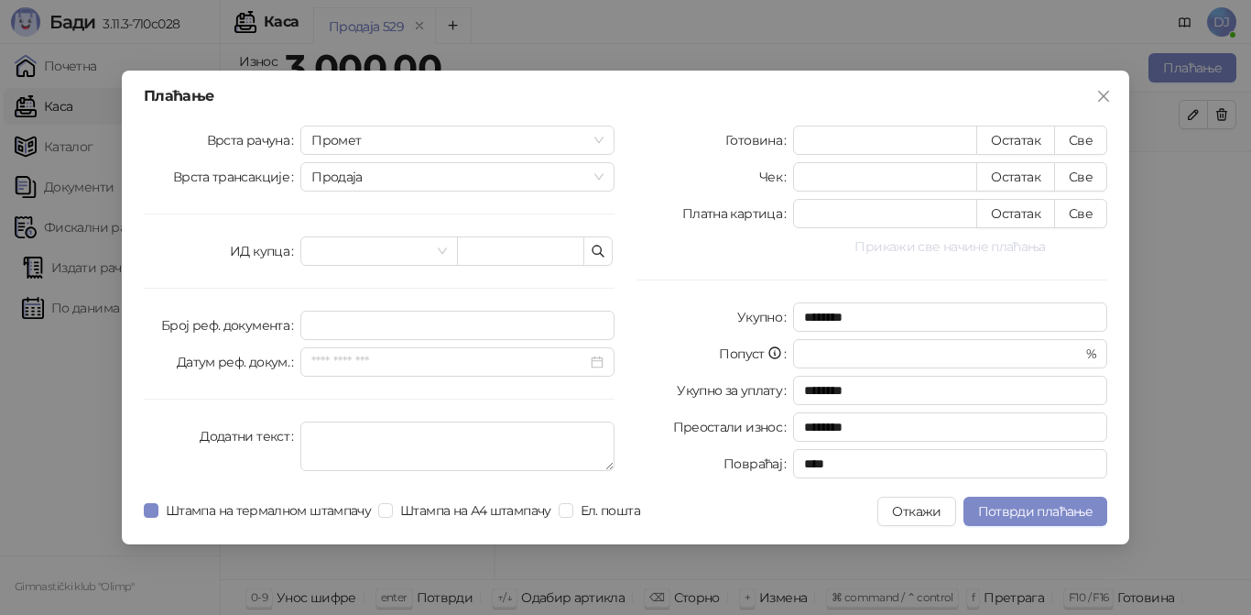
click at [885, 248] on button "Прикажи све начине плаћања" at bounding box center [950, 246] width 314 height 22
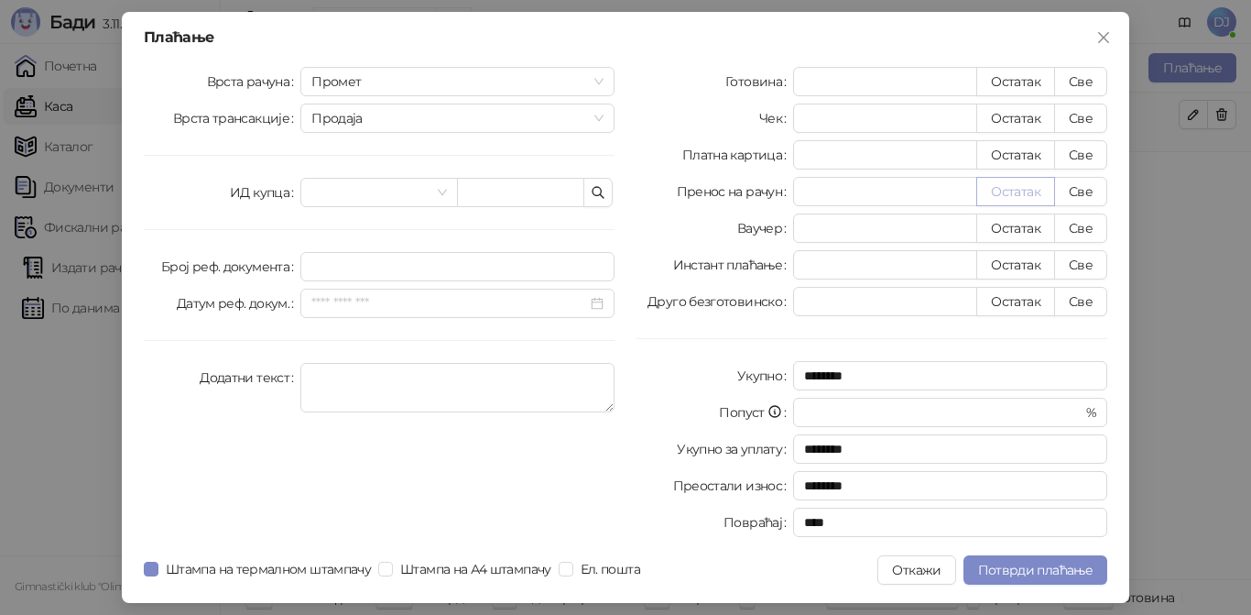
click at [1006, 198] on button "Остатак" at bounding box center [1015, 191] width 79 height 29
type input "****"
click at [1025, 571] on span "Потврди плаћање" at bounding box center [1035, 569] width 114 height 16
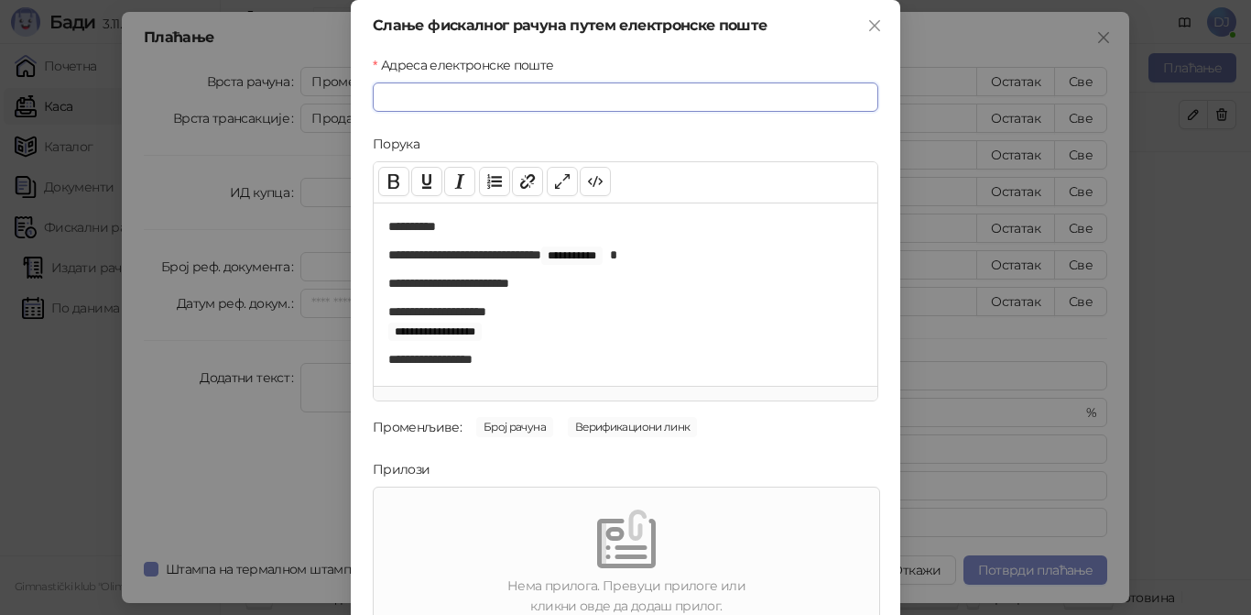
click at [585, 97] on input "Адреса електронске поште" at bounding box center [626, 96] width 506 height 29
paste input "**********"
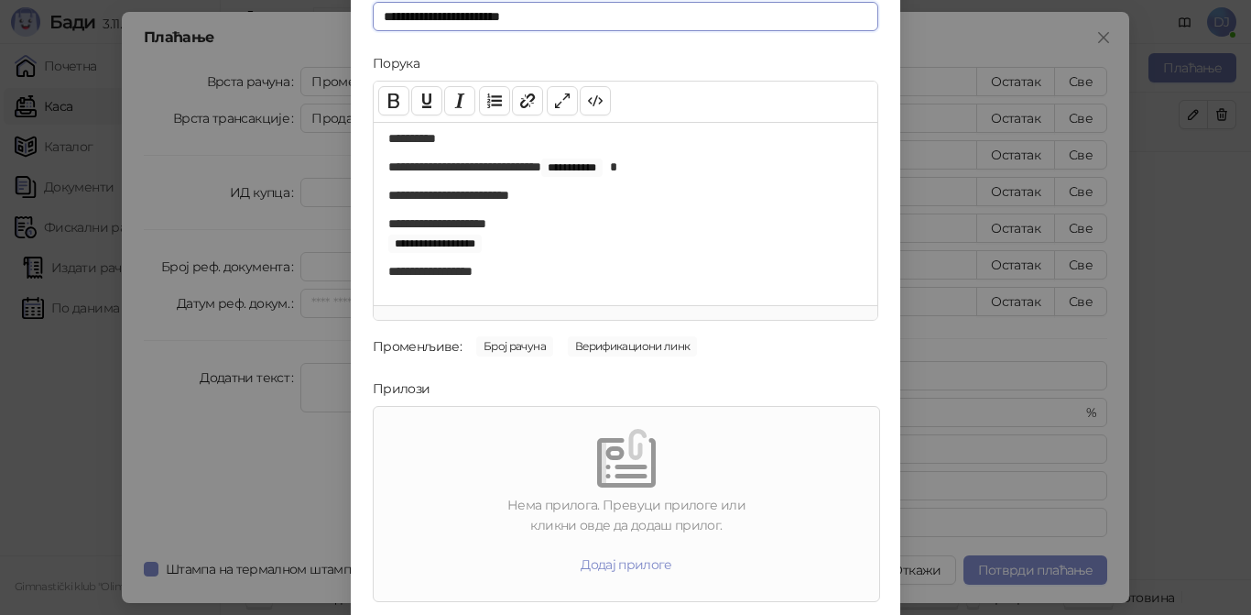
scroll to position [137, 0]
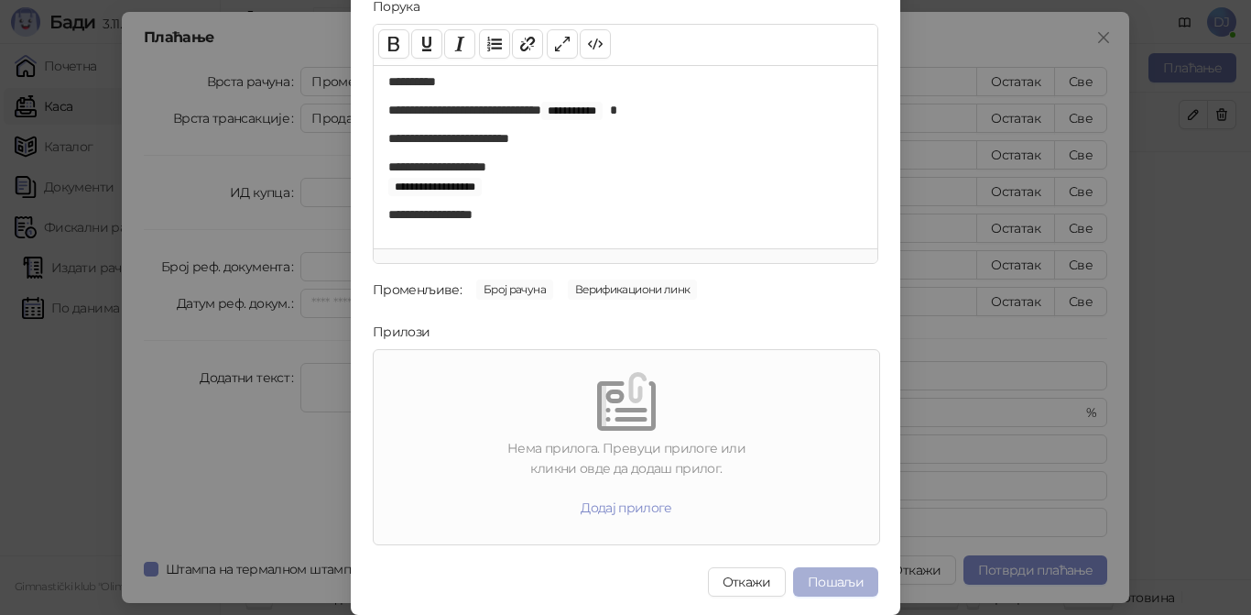
type input "**********"
click at [818, 578] on button "Пошаљи" at bounding box center [835, 581] width 85 height 29
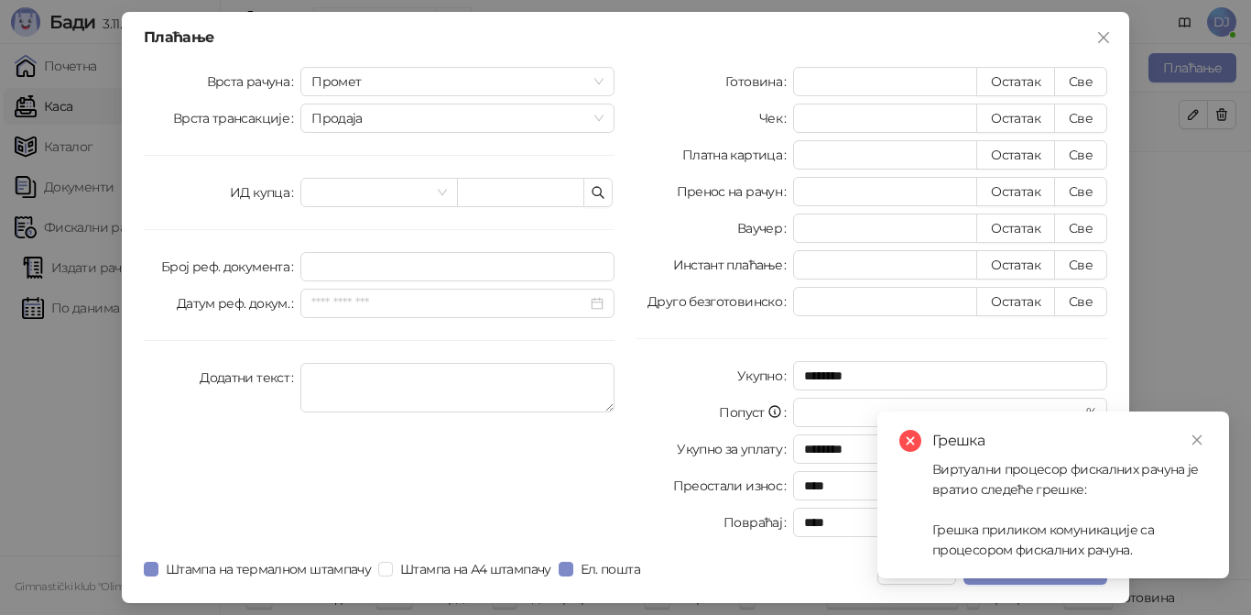
click at [1047, 543] on div "Виртуални процесор фискалних рачуна је вратио следеће грешке: Грешка приликом к…" at bounding box center [1069, 509] width 275 height 101
click at [1109, 34] on icon "close" at bounding box center [1103, 37] width 15 height 15
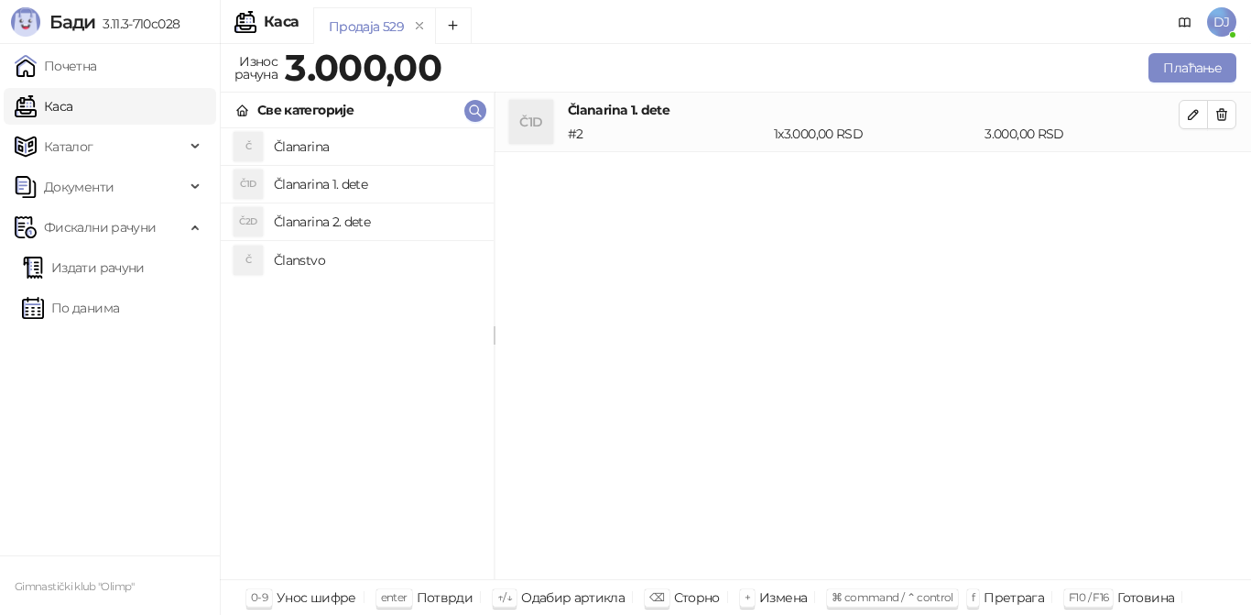
click at [1225, 29] on span "DJ" at bounding box center [1221, 21] width 29 height 29
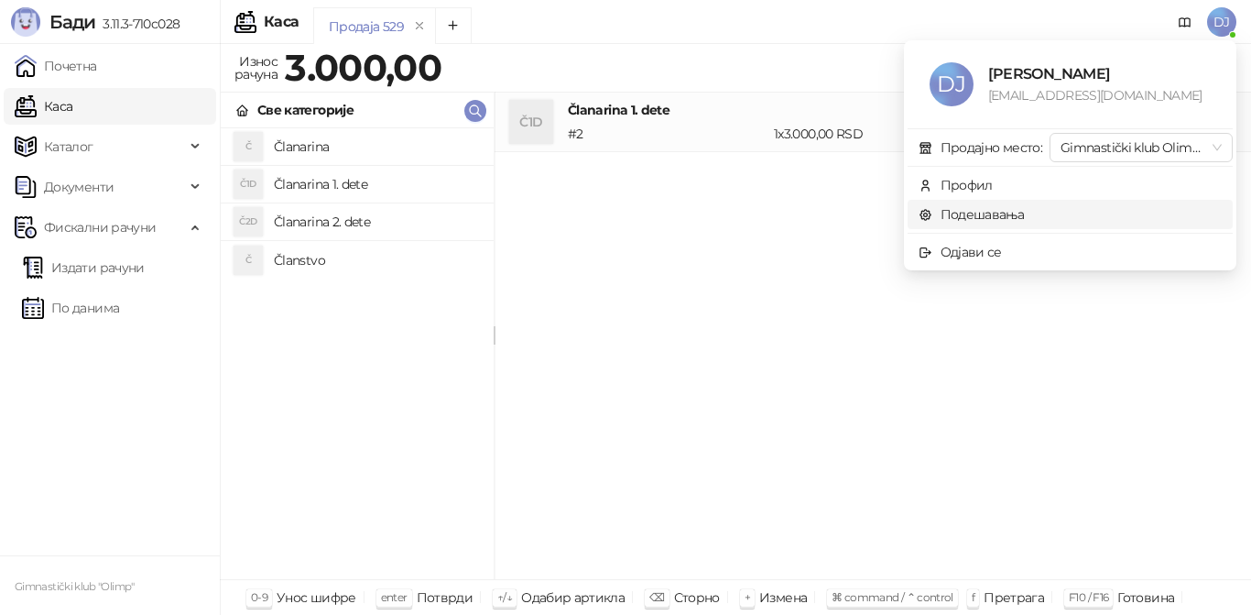
click at [997, 213] on link "Подешавања" at bounding box center [972, 214] width 106 height 16
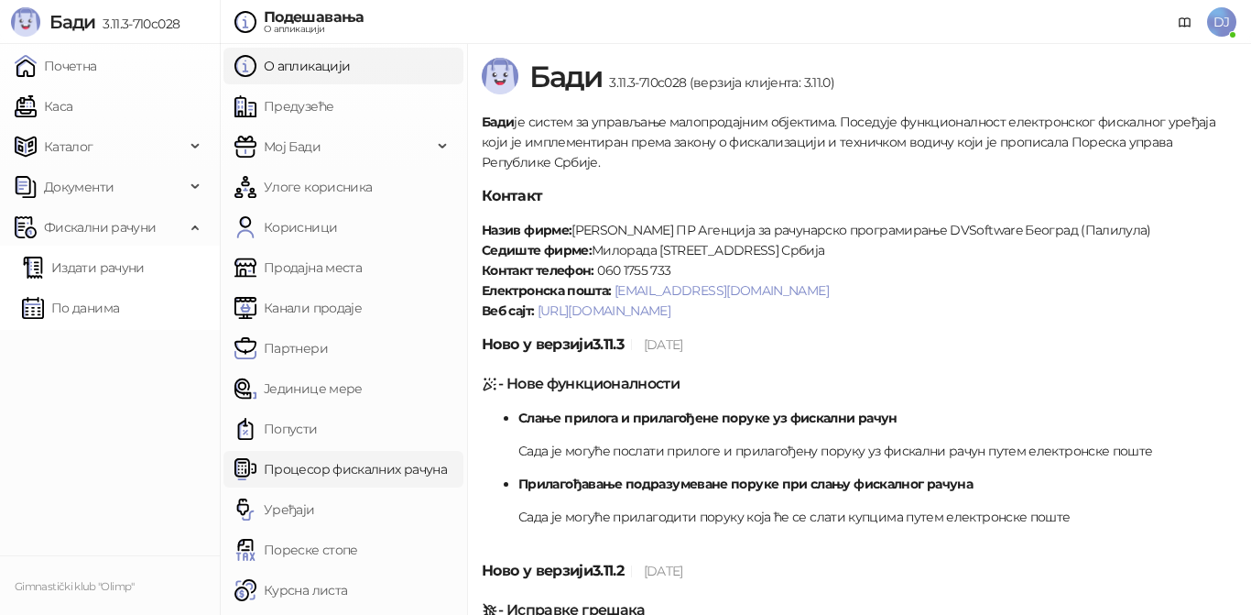
click at [381, 472] on link "Процесор фискалних рачуна" at bounding box center [340, 469] width 212 height 37
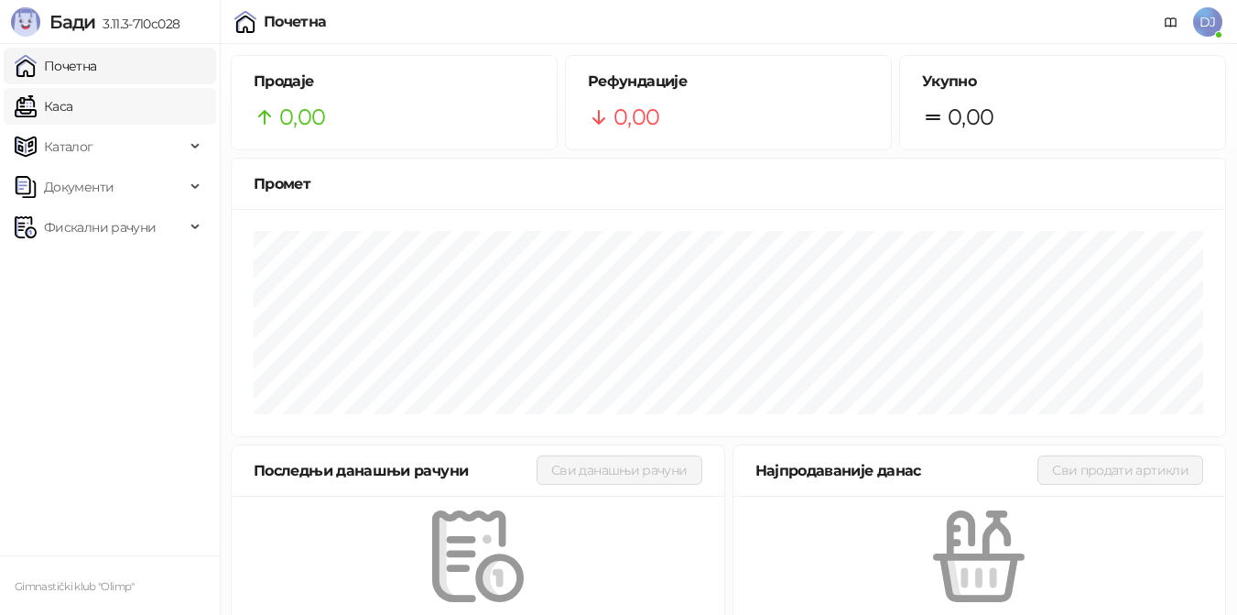
click at [72, 118] on link "Каса" at bounding box center [44, 106] width 58 height 37
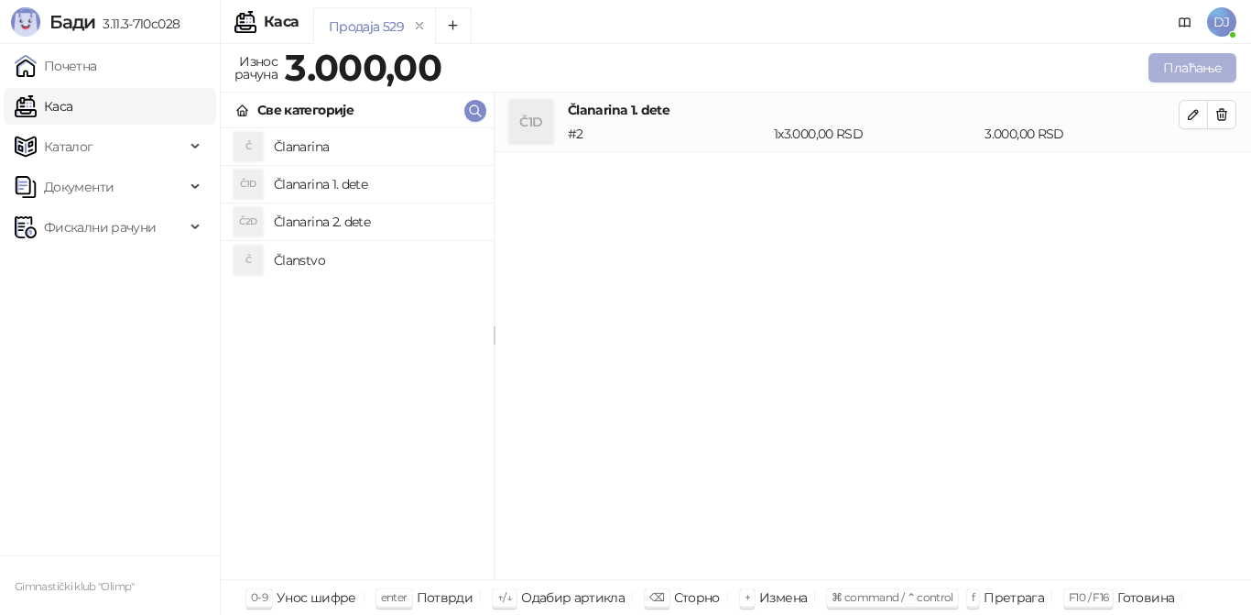
click at [1190, 77] on button "Плаћање" at bounding box center [1192, 67] width 88 height 29
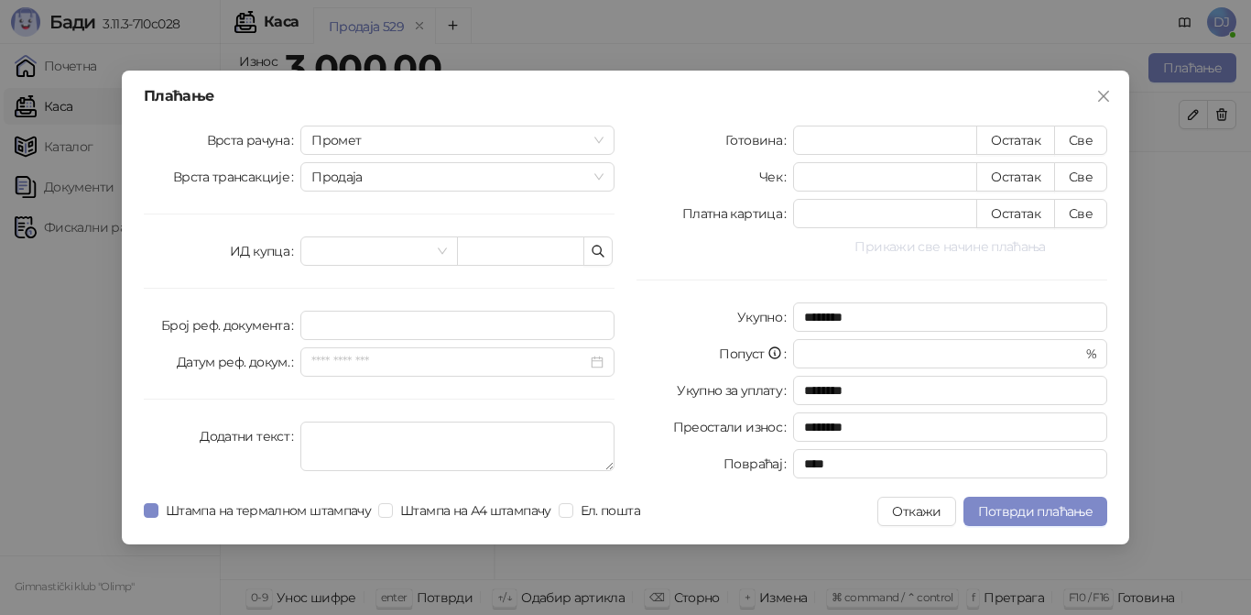
click at [924, 245] on button "Прикажи све начине плаћања" at bounding box center [950, 246] width 314 height 22
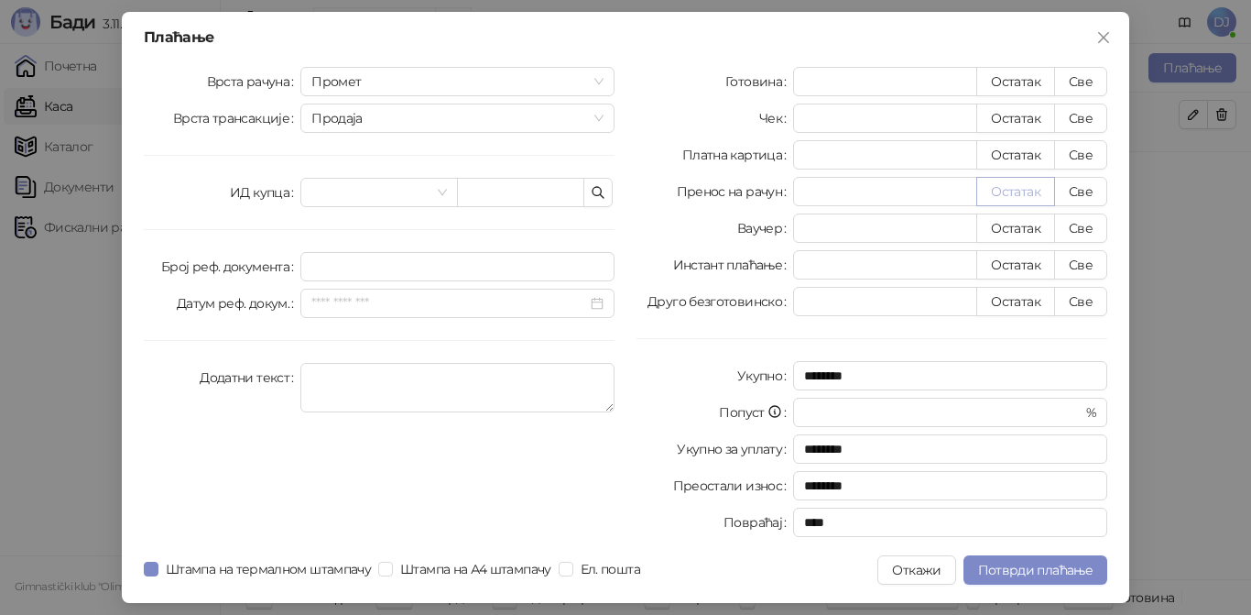
click at [998, 187] on button "Остатак" at bounding box center [1015, 191] width 79 height 29
type input "****"
click at [1002, 565] on span "Потврди плаћање" at bounding box center [1035, 569] width 114 height 16
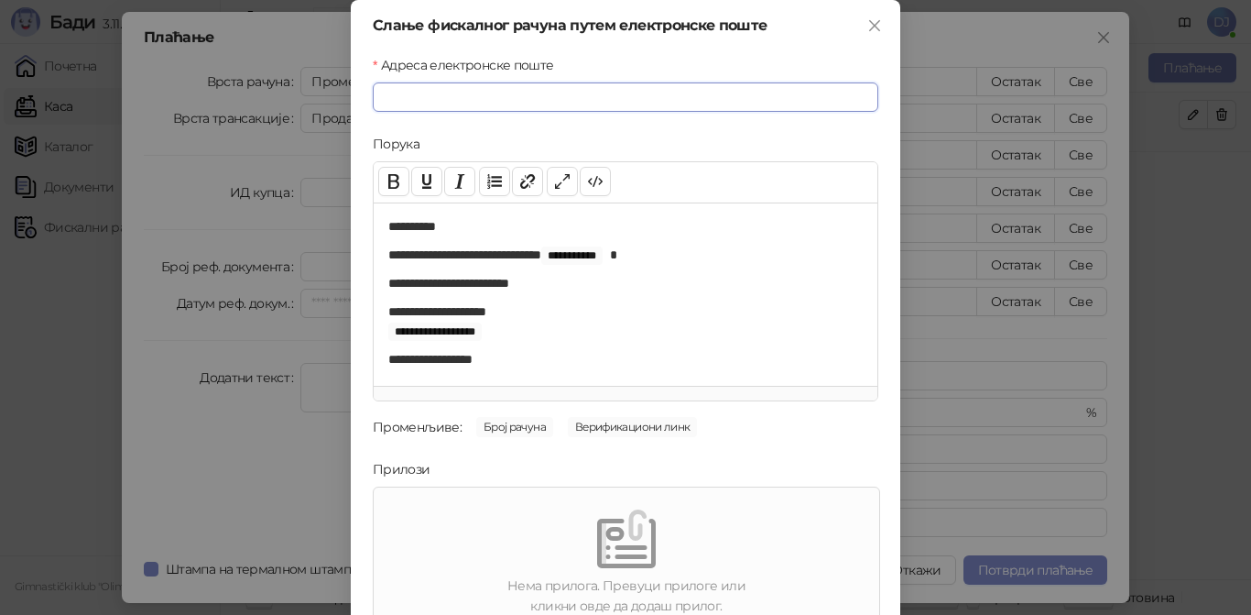
click at [564, 100] on input "Адреса електронске поште" at bounding box center [626, 96] width 506 height 29
paste input "**********"
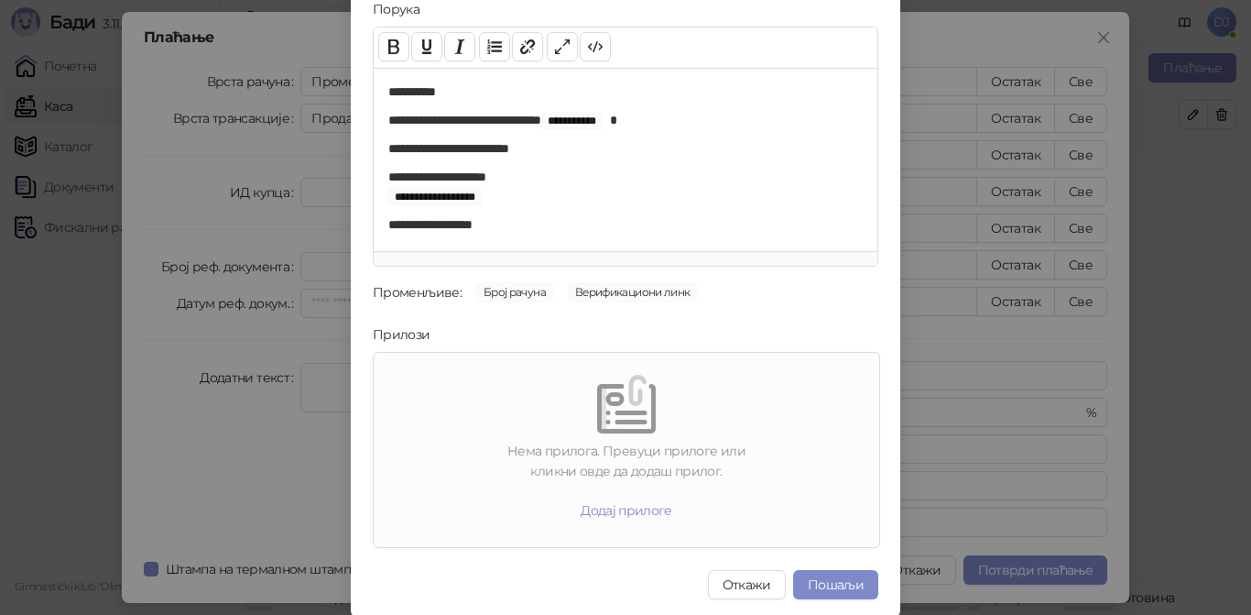
scroll to position [137, 0]
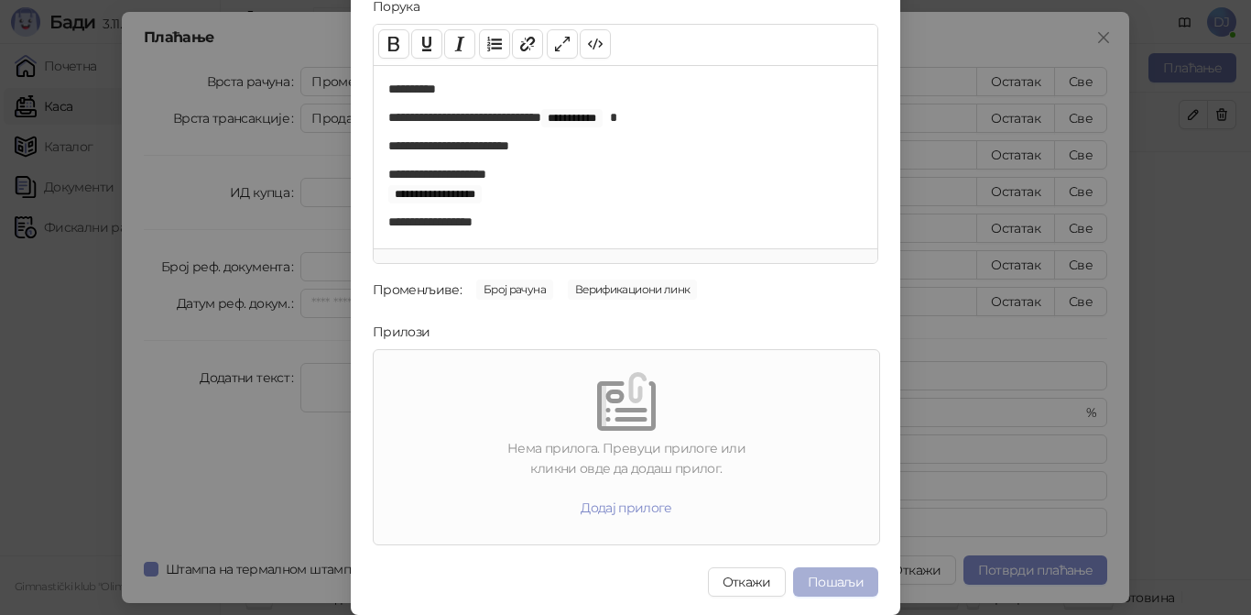
type input "**********"
click at [823, 578] on button "Пошаљи" at bounding box center [835, 581] width 85 height 29
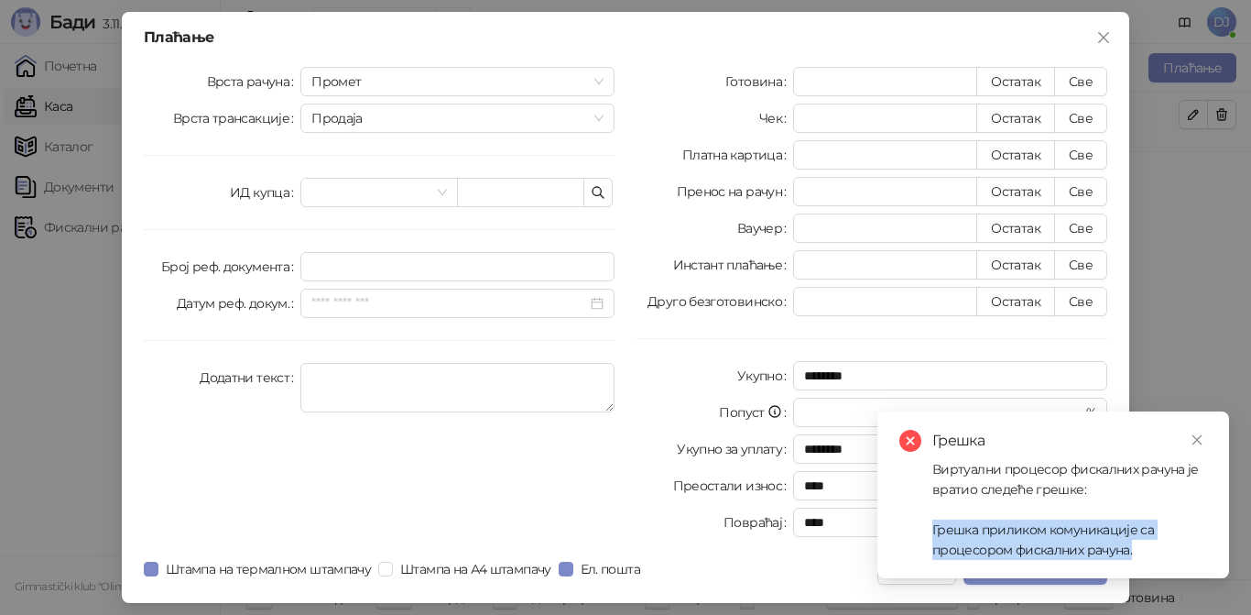
drag, startPoint x: 933, startPoint y: 528, endPoint x: 1147, endPoint y: 545, distance: 214.0
click at [1147, 545] on div "Виртуални процесор фискалних рачуна је вратио следеће грешке: Грешка приликом к…" at bounding box center [1069, 509] width 275 height 101
copy div "Грешка приликом комуникације са процесором фискалних рачуна."
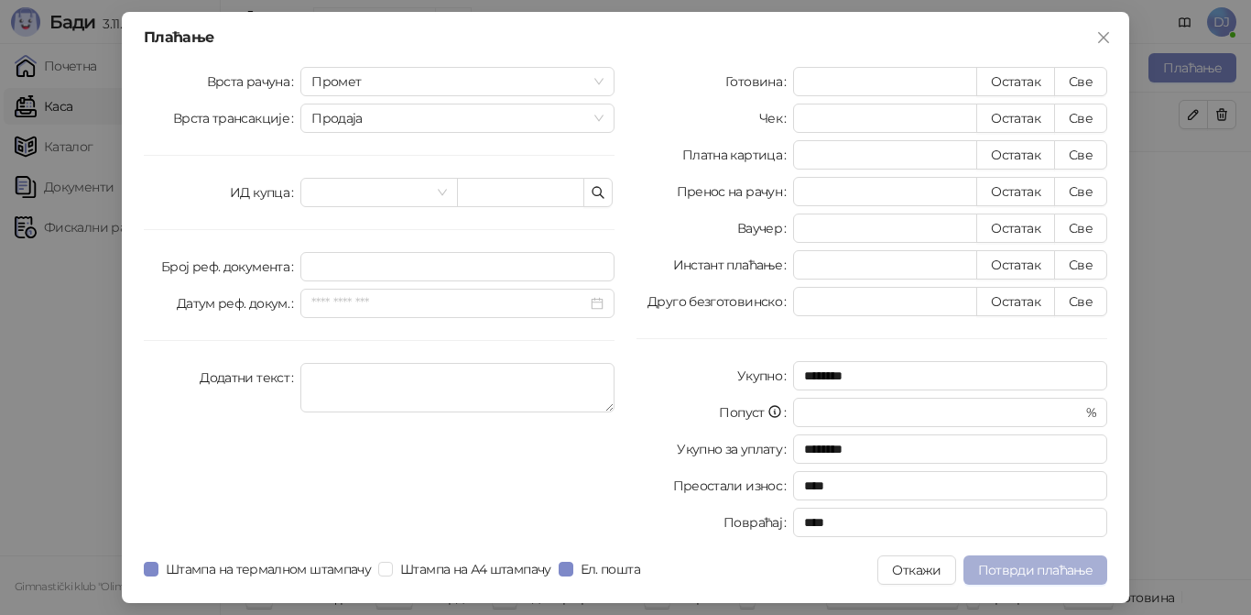
click at [995, 570] on span "Потврди плаћање" at bounding box center [1035, 569] width 114 height 16
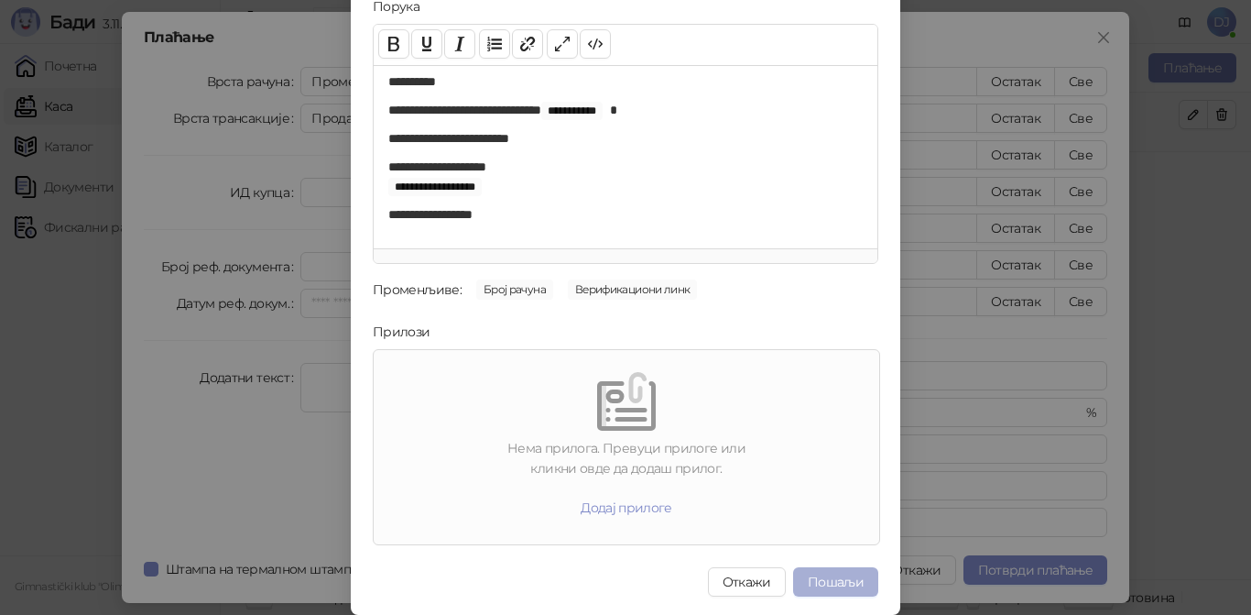
click at [831, 588] on button "Пошаљи" at bounding box center [835, 581] width 85 height 29
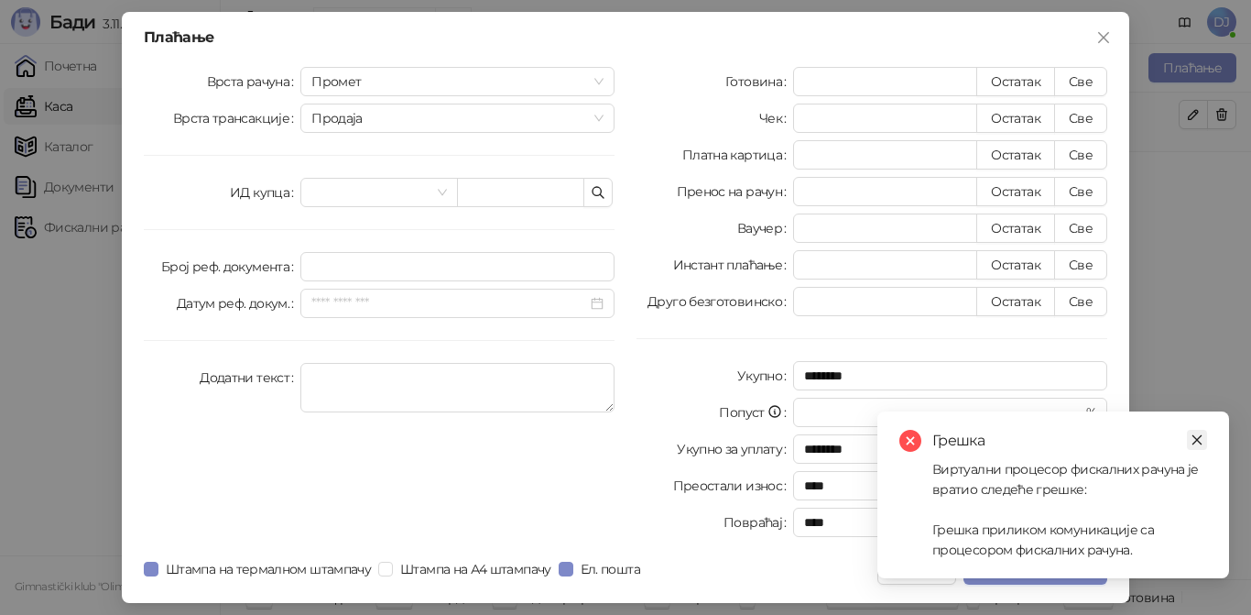
click at [1198, 434] on icon "close" at bounding box center [1197, 439] width 13 height 13
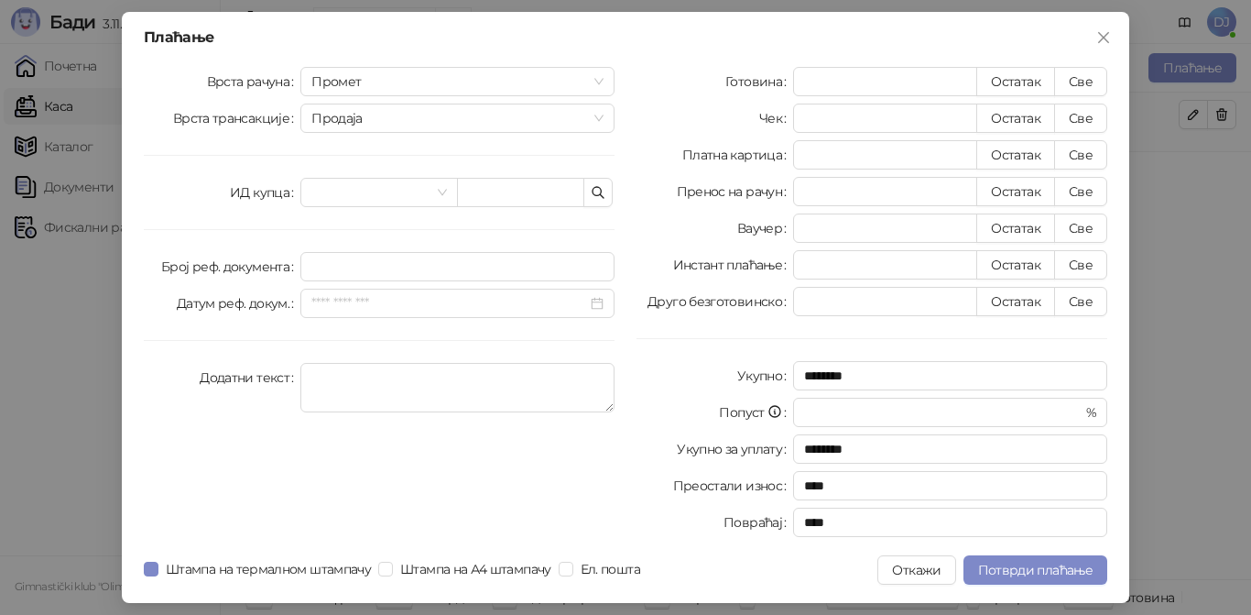
click at [143, 575] on div "Плаћање Врста рачуна Промет Врста трансакције Продаја ИД купца Број реф. докуме…" at bounding box center [625, 307] width 1007 height 591
click at [1040, 572] on span "Потврди плаћање" at bounding box center [1035, 569] width 114 height 16
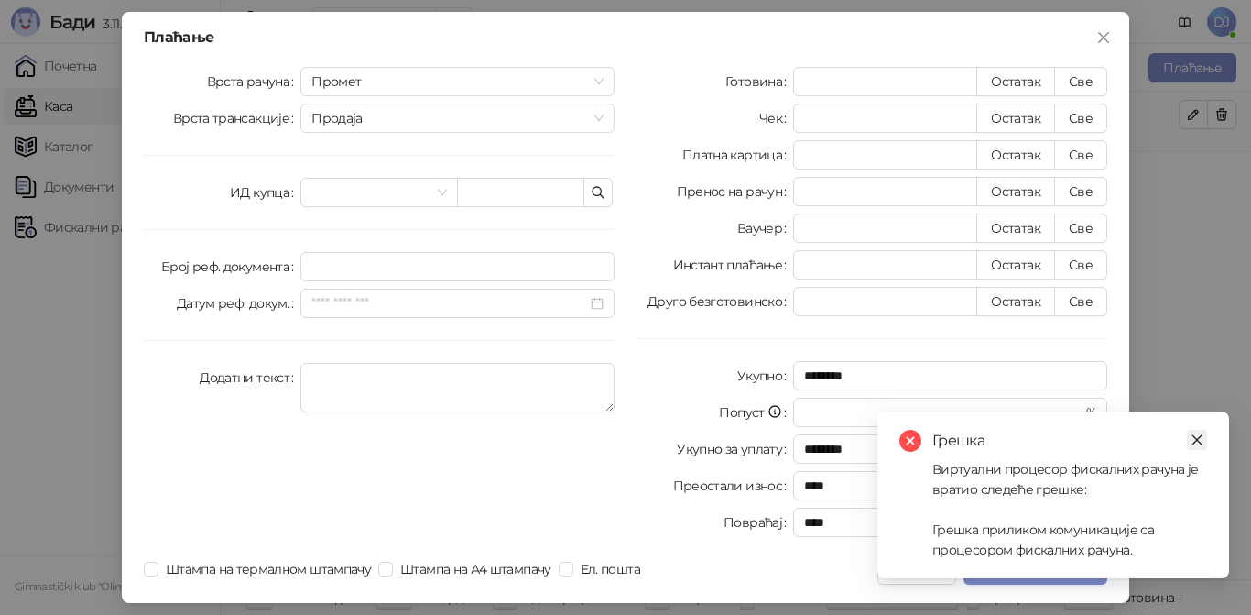
click at [1202, 441] on icon "close" at bounding box center [1197, 439] width 13 height 13
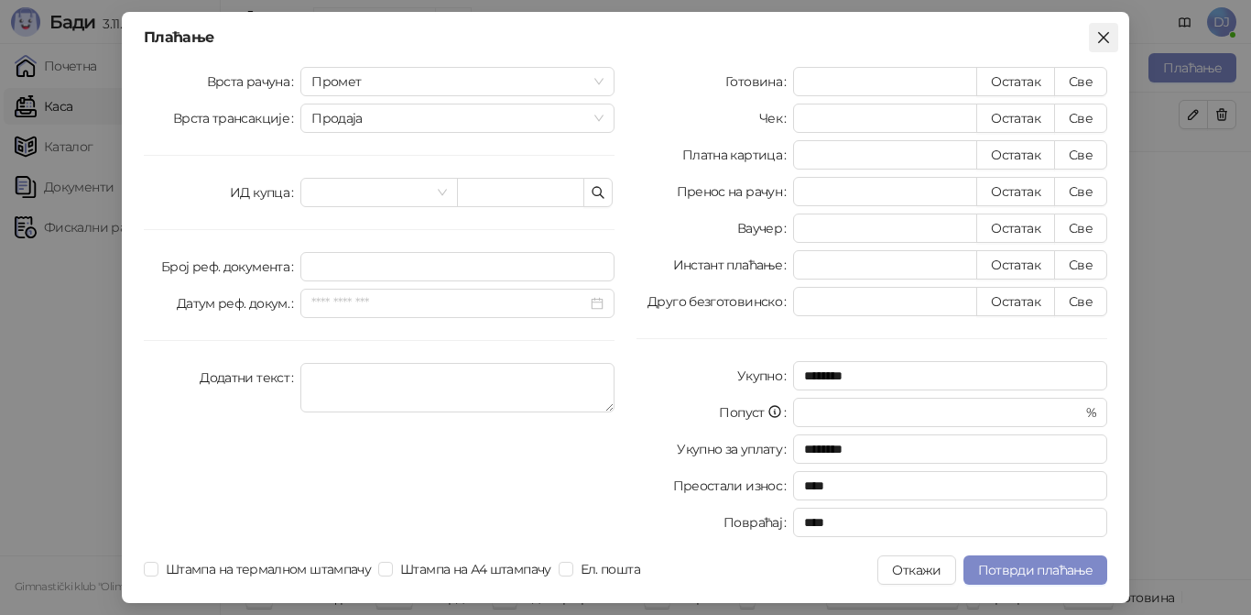
click at [1104, 33] on icon "close" at bounding box center [1103, 37] width 15 height 15
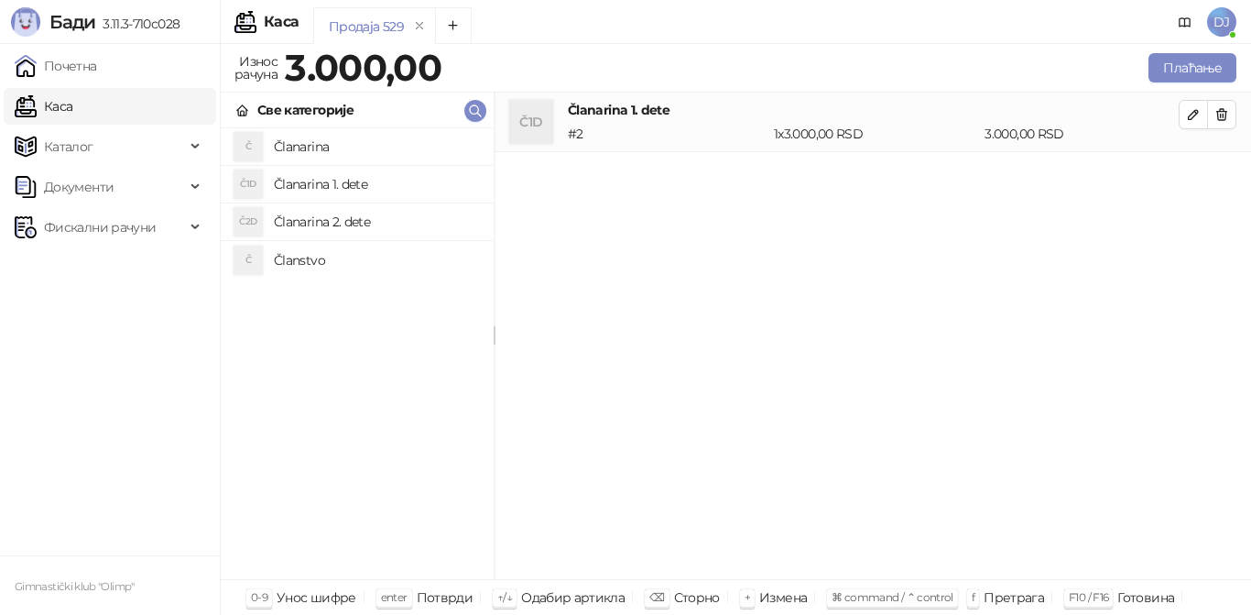
click at [408, 177] on h4 "Članarina 1. dete" at bounding box center [376, 183] width 205 height 29
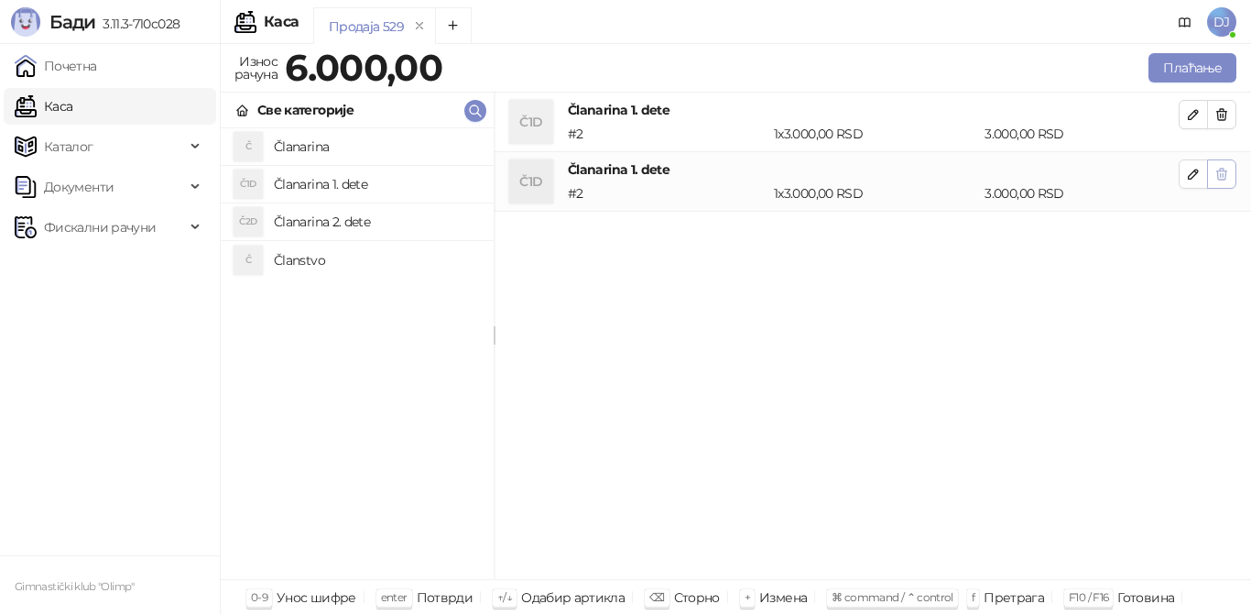
click at [1218, 177] on icon "button" at bounding box center [1222, 174] width 10 height 11
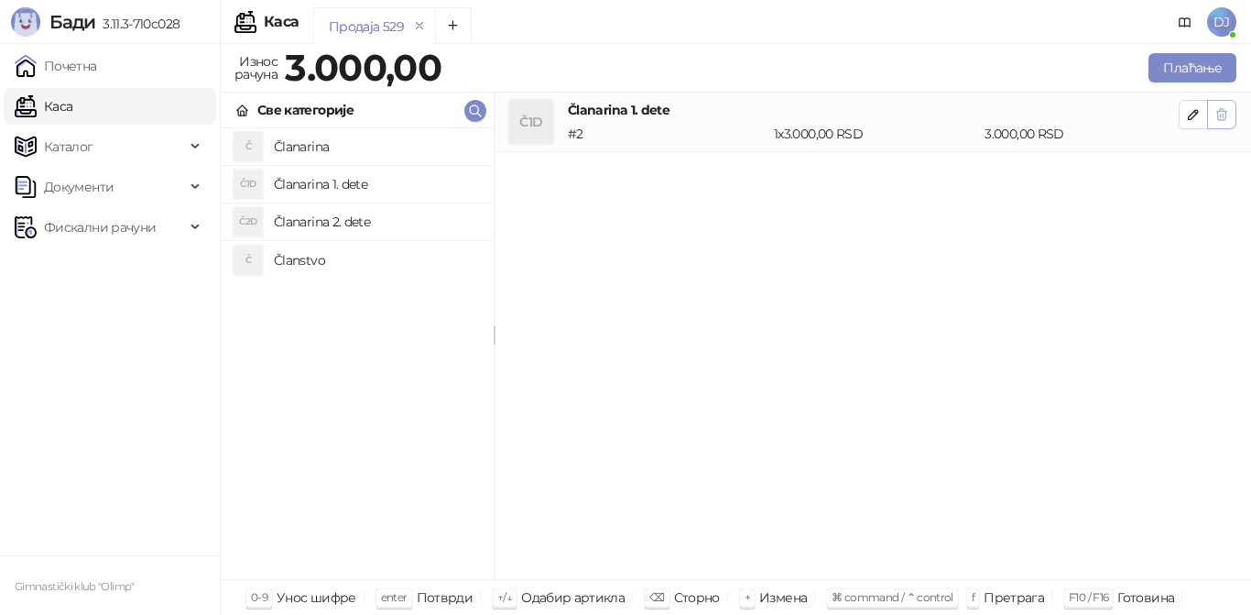
click at [1222, 121] on icon "button" at bounding box center [1221, 114] width 15 height 15
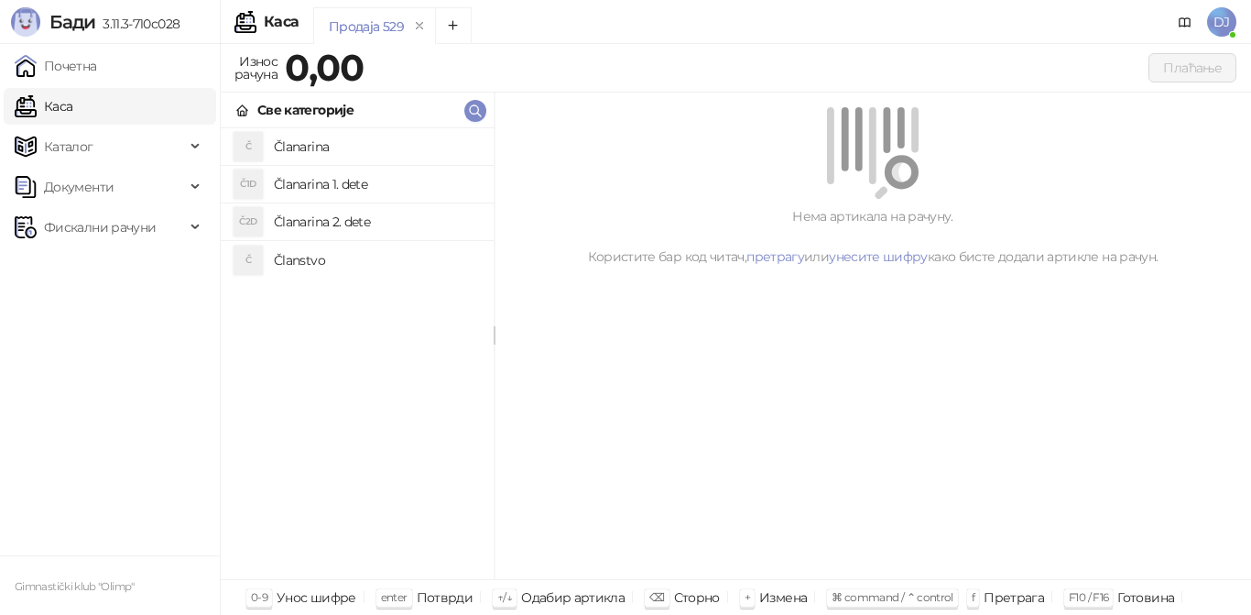
click at [298, 183] on h4 "Članarina 1. dete" at bounding box center [376, 183] width 205 height 29
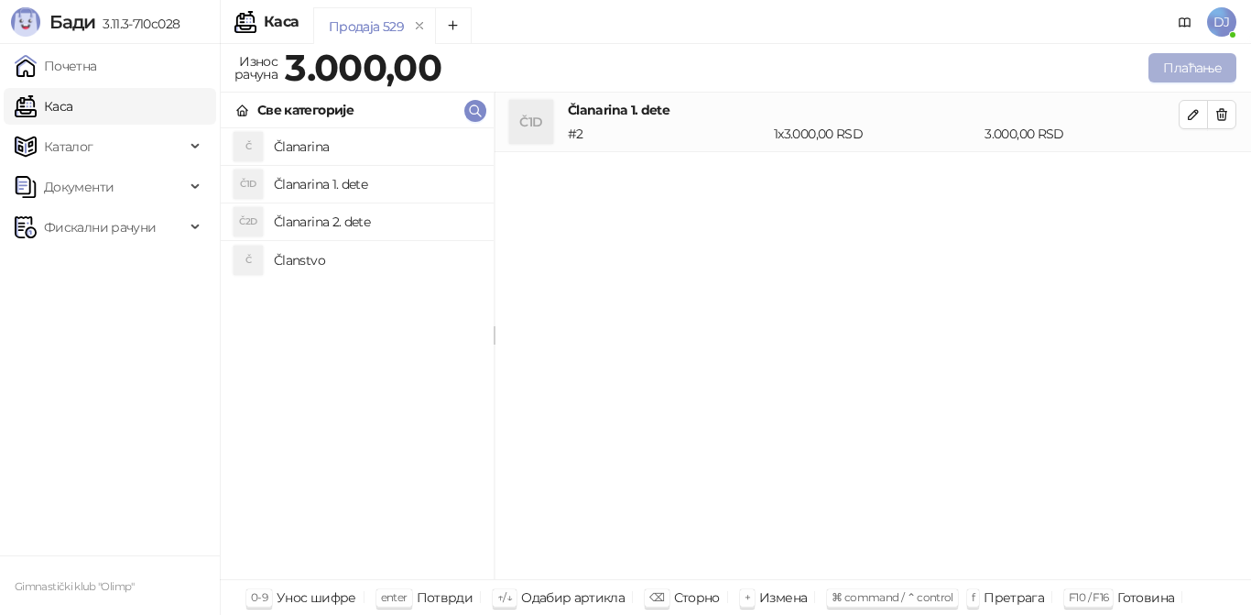
click at [1200, 77] on button "Плаћање" at bounding box center [1192, 67] width 88 height 29
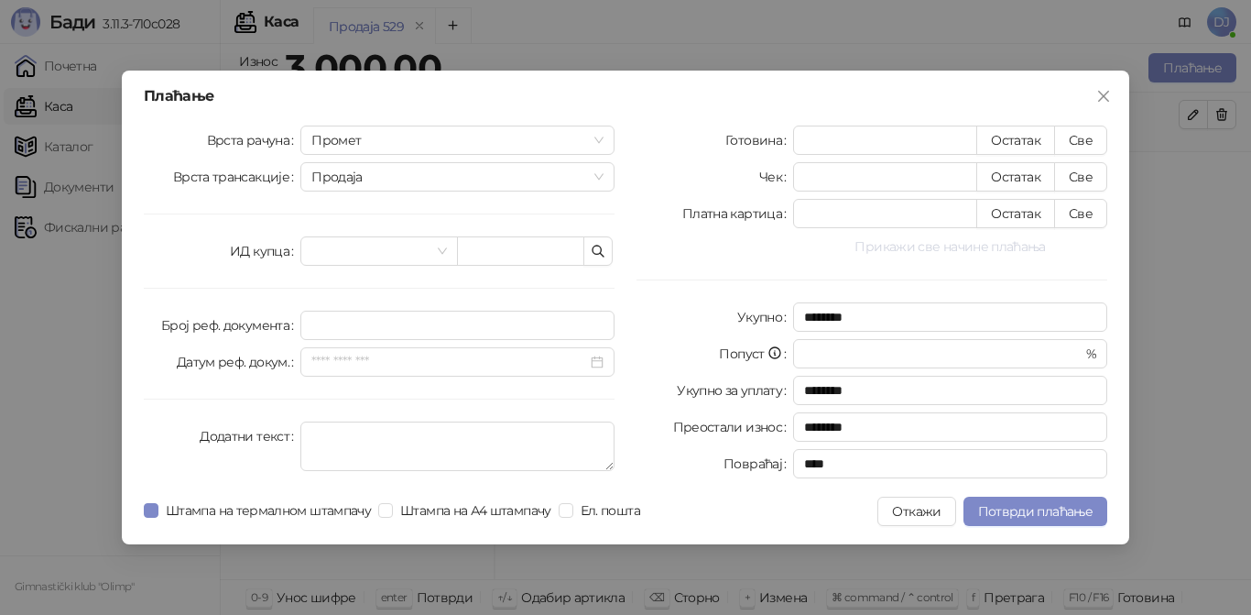
click at [981, 248] on button "Прикажи све начине плаћања" at bounding box center [950, 246] width 314 height 22
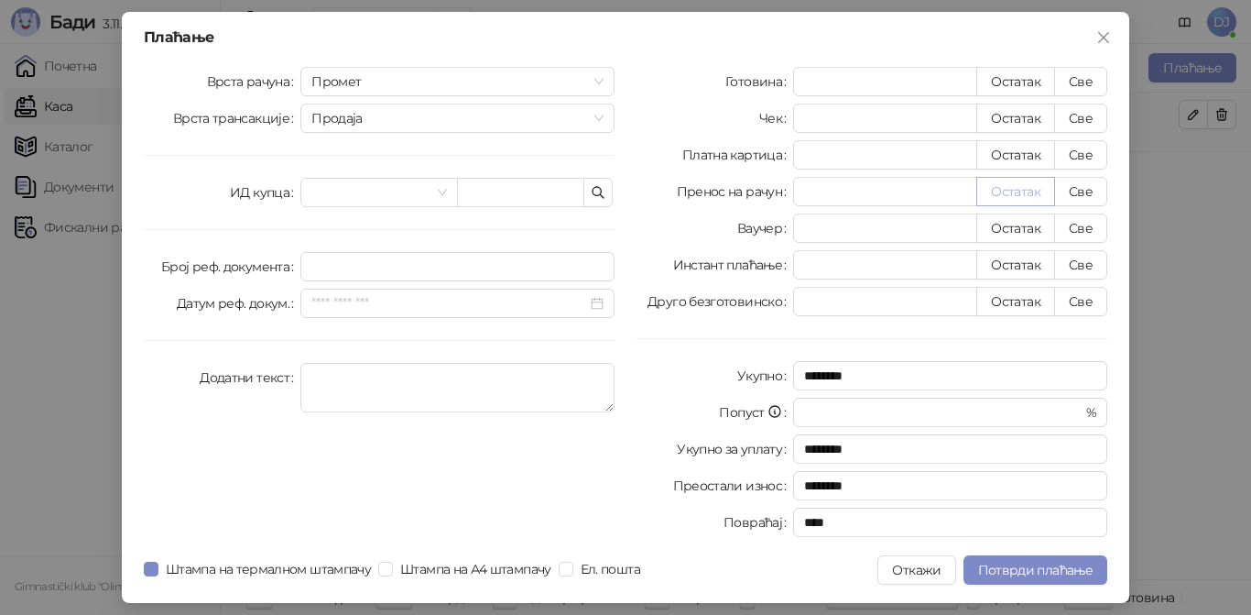
click at [993, 185] on button "Остатак" at bounding box center [1015, 191] width 79 height 29
type input "****"
click at [1033, 575] on span "Потврди плаћање" at bounding box center [1035, 569] width 114 height 16
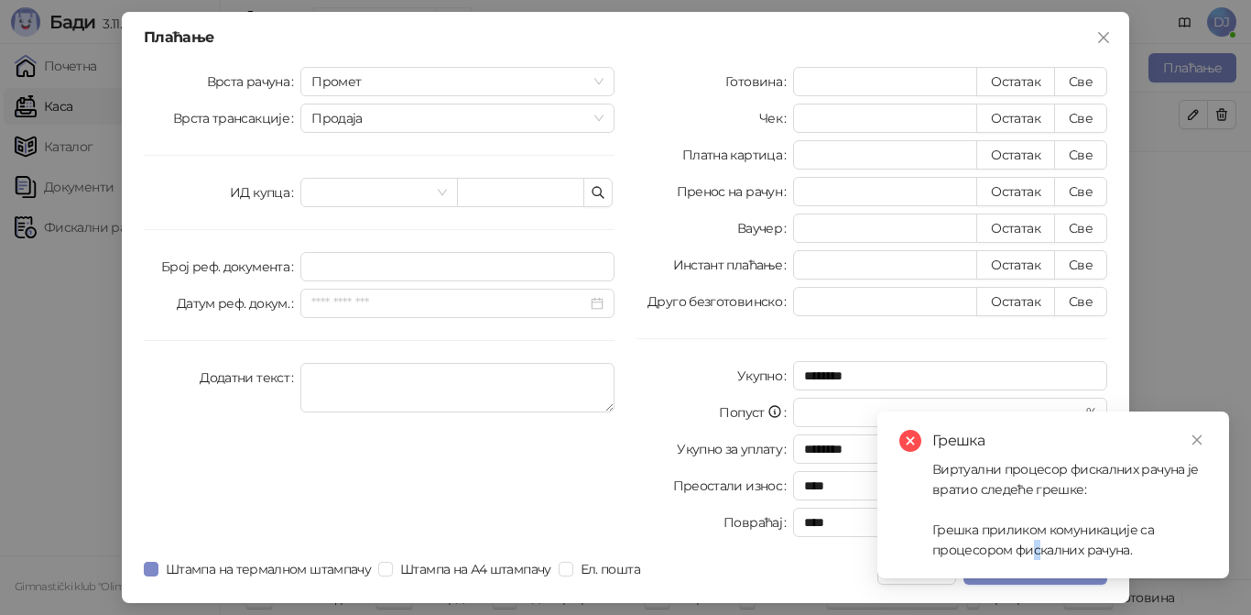
click at [1035, 558] on div "Виртуални процесор фискалних рачуна је вратио следеће грешке: Грешка приликом к…" at bounding box center [1069, 509] width 275 height 101
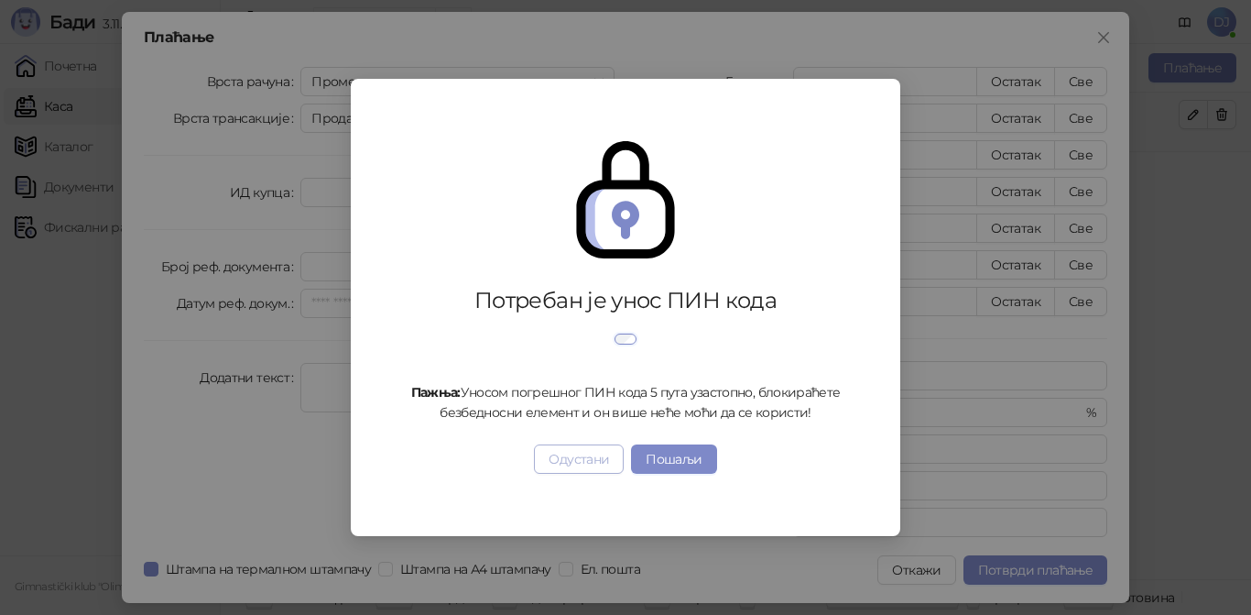
click at [585, 468] on button "Одустани" at bounding box center [579, 458] width 90 height 29
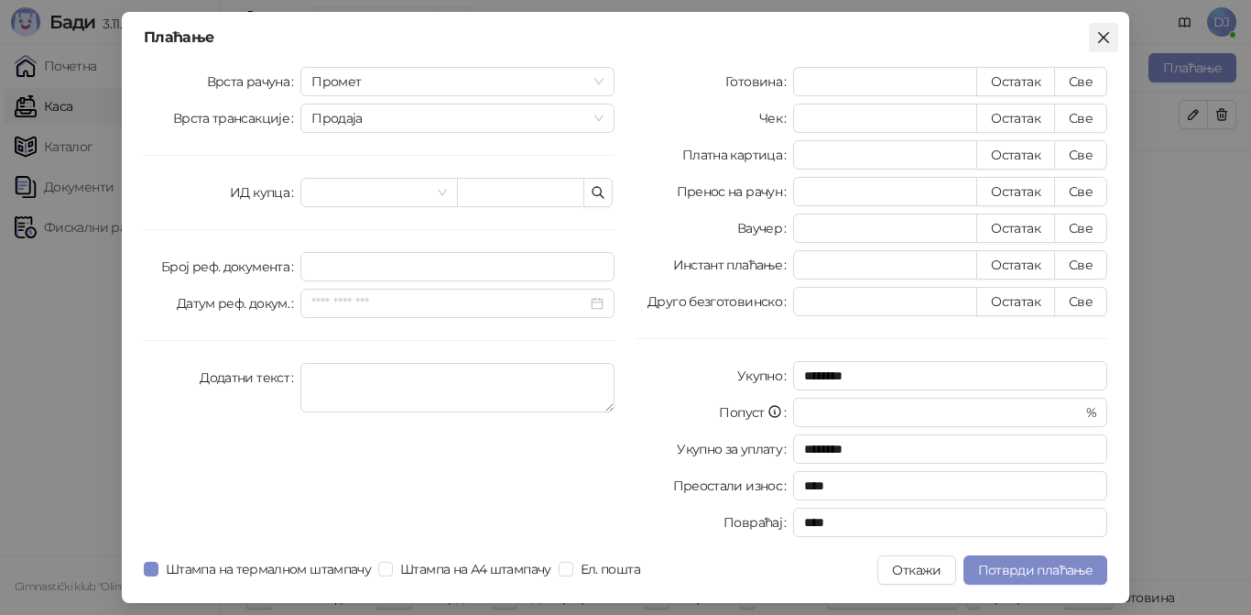
click at [1097, 32] on icon "close" at bounding box center [1103, 37] width 15 height 15
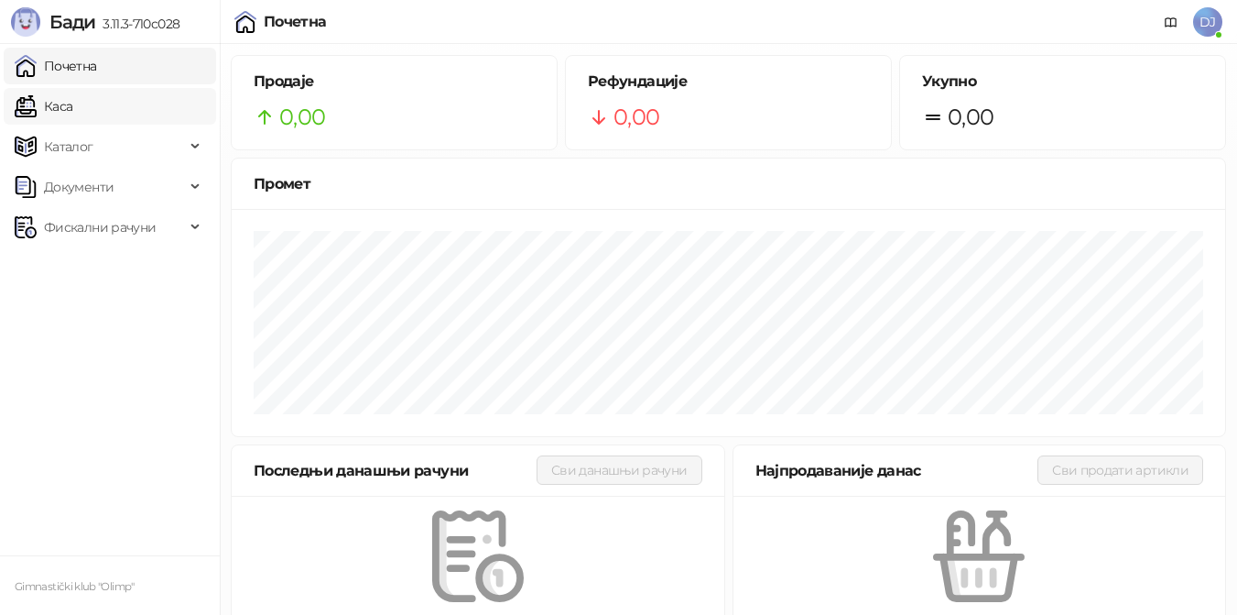
click at [72, 97] on link "Каса" at bounding box center [44, 106] width 58 height 37
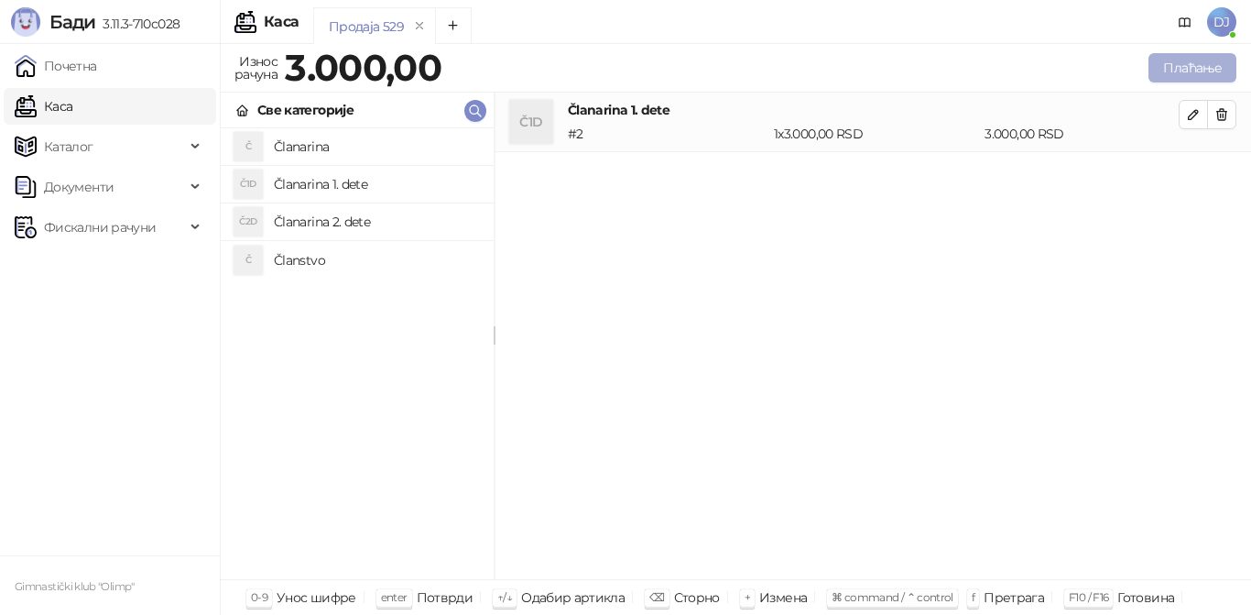
click at [1199, 69] on button "Плаћање" at bounding box center [1192, 67] width 88 height 29
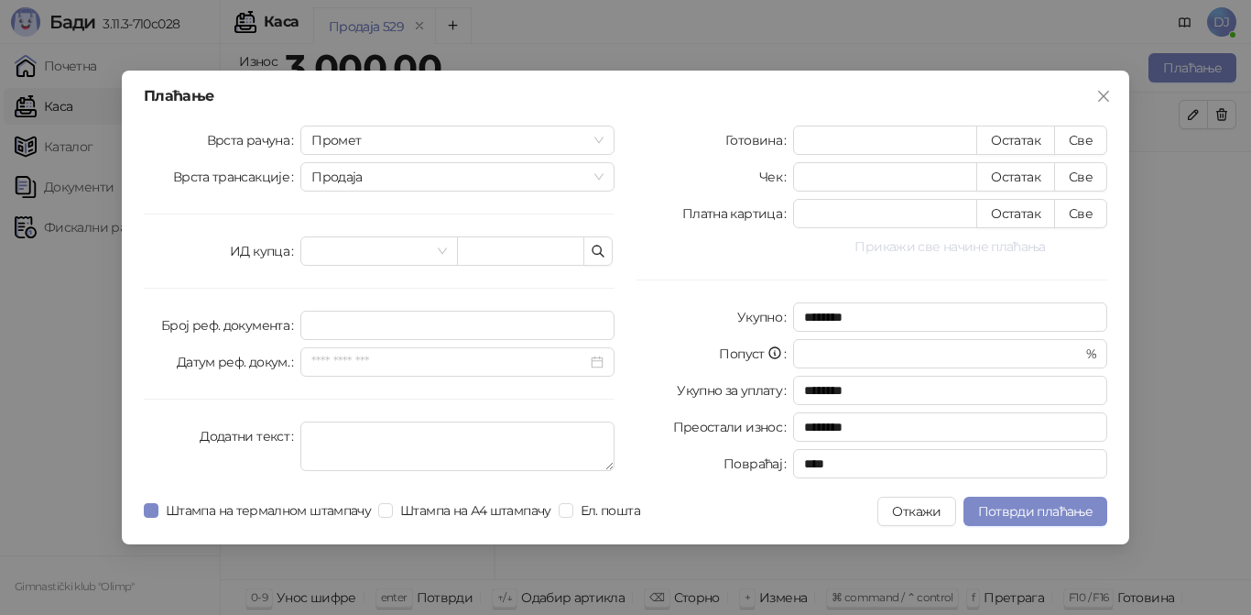
click at [970, 249] on button "Прикажи све начине плаћања" at bounding box center [950, 246] width 314 height 22
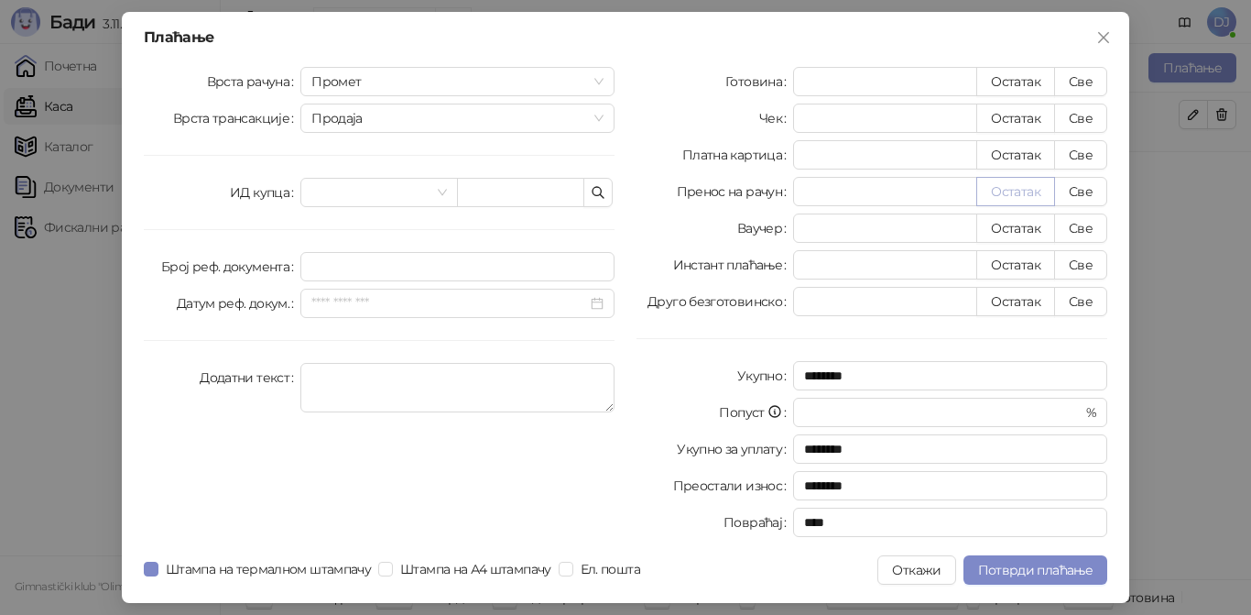
click at [984, 184] on button "Остатак" at bounding box center [1015, 191] width 79 height 29
type input "****"
click at [1011, 569] on span "Потврди плаћање" at bounding box center [1035, 569] width 114 height 16
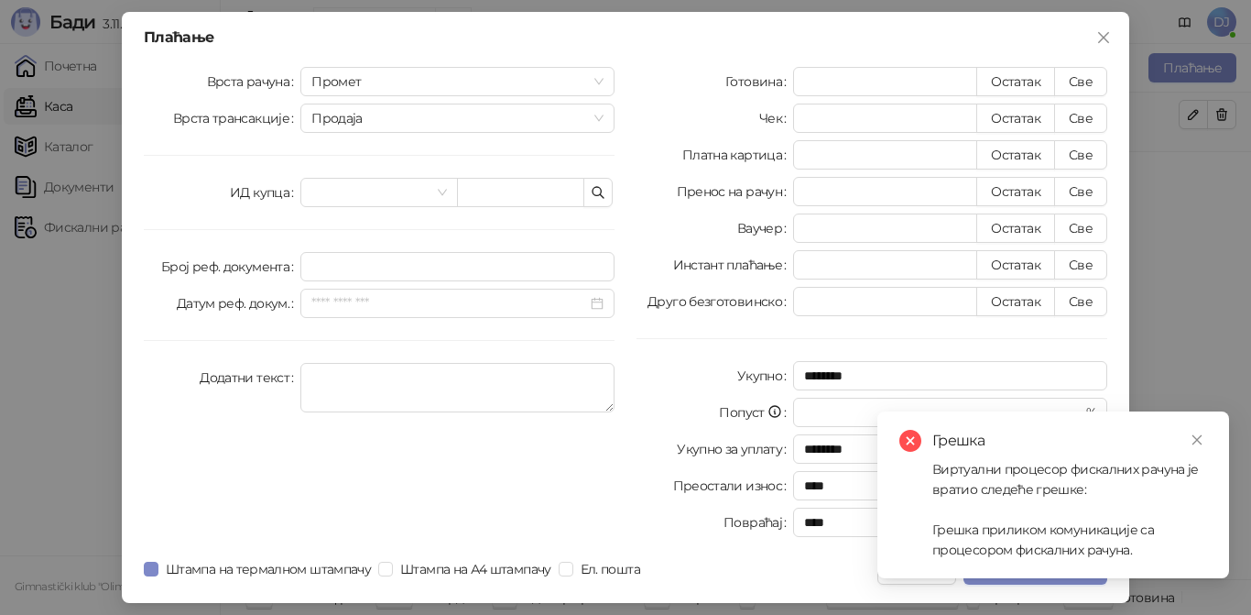
click at [1008, 551] on div "Виртуални процесор фискалних рачуна је вратио следеће грешке: Грешка приликом к…" at bounding box center [1069, 509] width 275 height 101
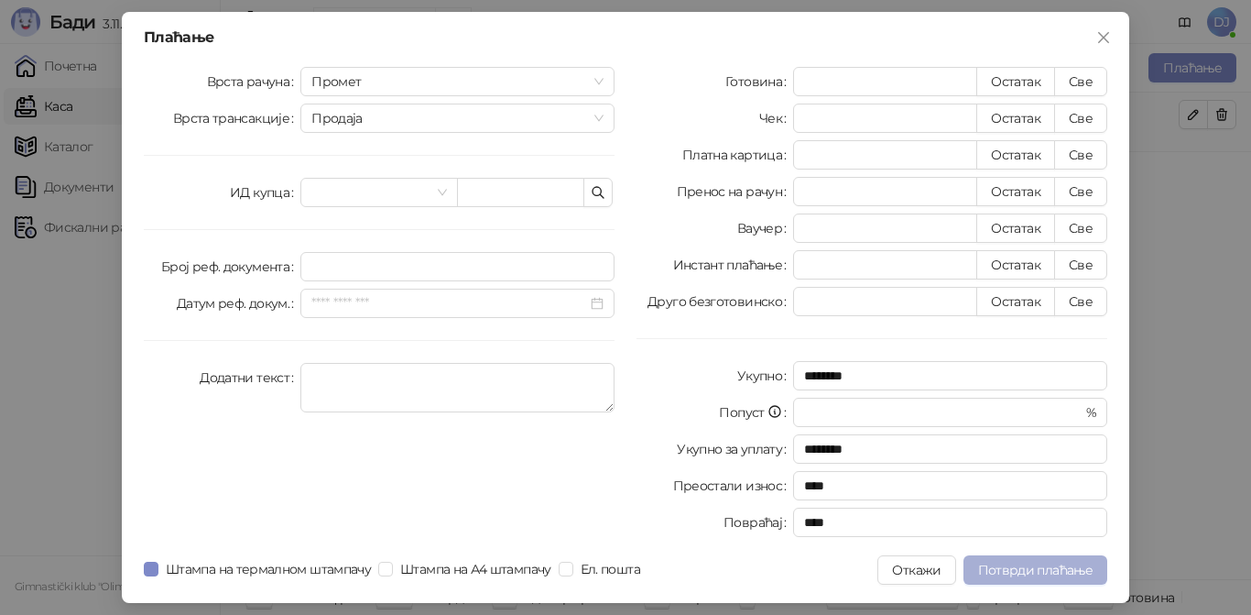
click at [1004, 565] on span "Потврди плаћање" at bounding box center [1035, 569] width 114 height 16
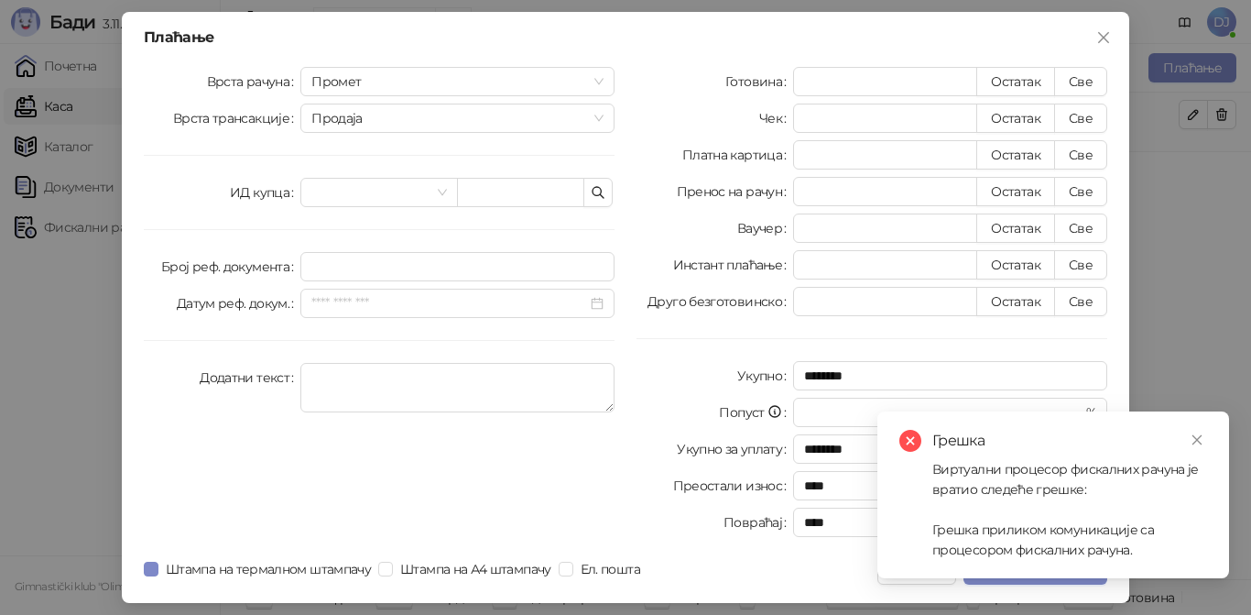
click at [1004, 542] on div "Виртуални процесор фискалних рачуна је вратио следеће грешке: Грешка приликом к…" at bounding box center [1069, 509] width 275 height 101
click at [1197, 435] on icon "close" at bounding box center [1197, 439] width 13 height 13
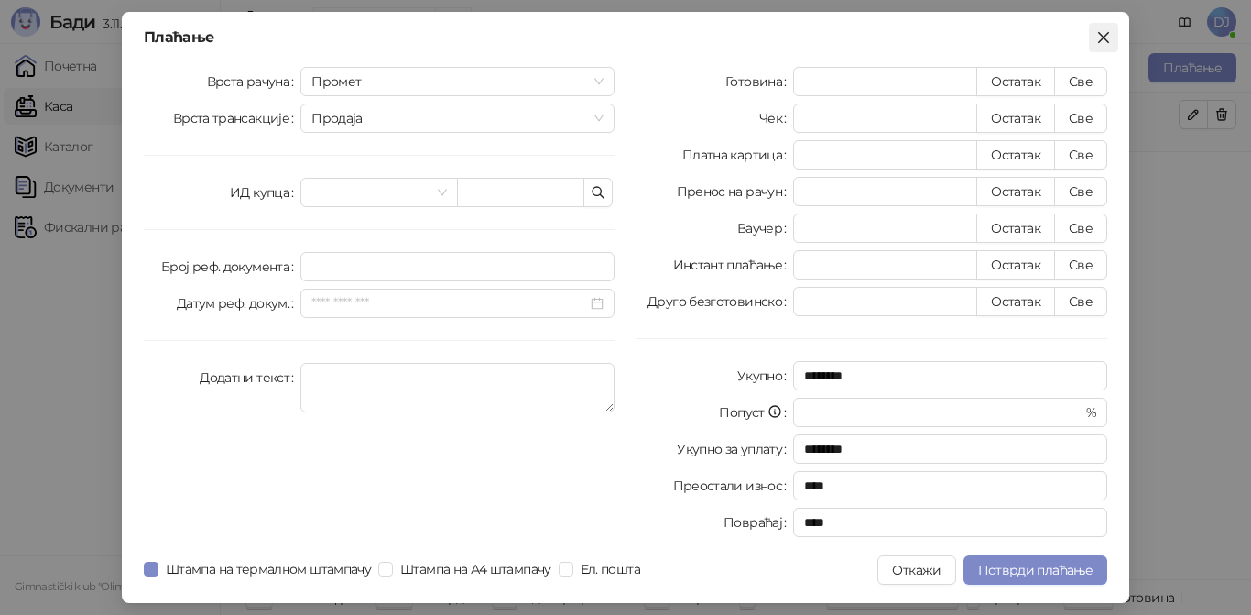
click at [1108, 44] on icon "close" at bounding box center [1103, 37] width 15 height 15
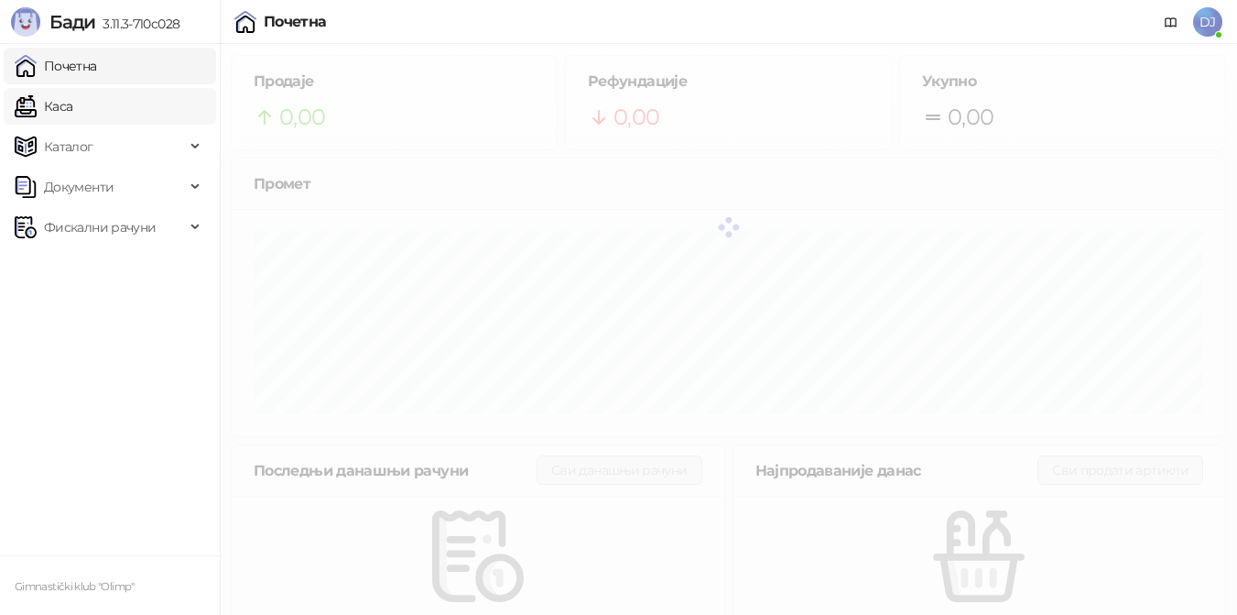
click at [72, 106] on link "Каса" at bounding box center [44, 106] width 58 height 37
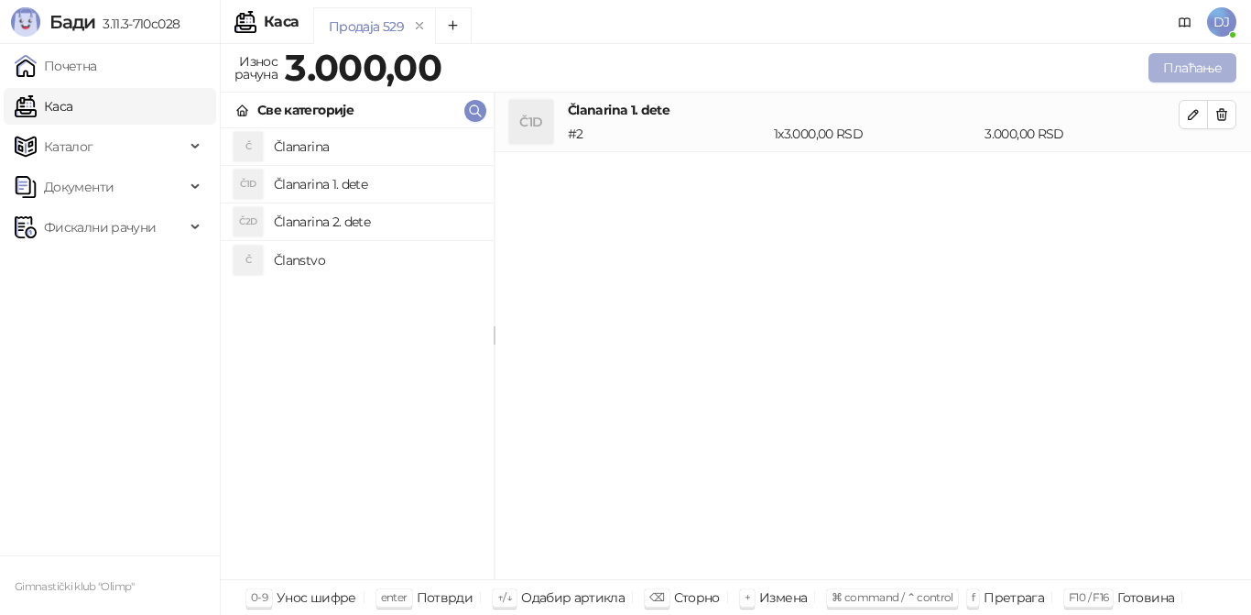
click at [1166, 67] on button "Плаћање" at bounding box center [1192, 67] width 88 height 29
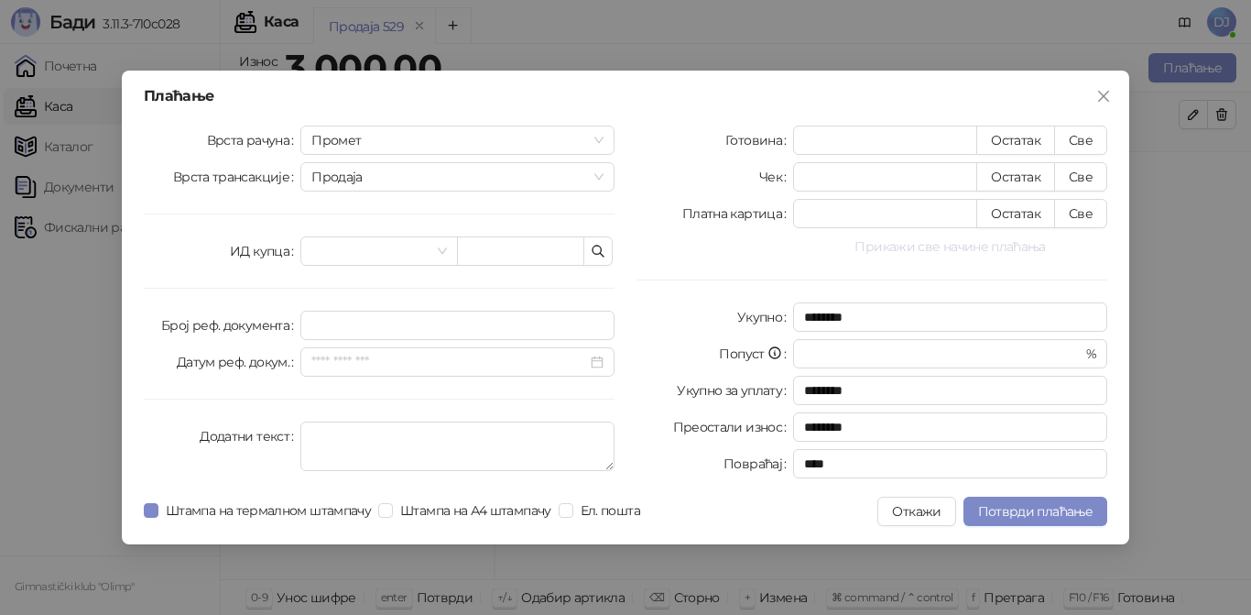
click at [945, 250] on button "Прикажи све начине плаћања" at bounding box center [950, 246] width 314 height 22
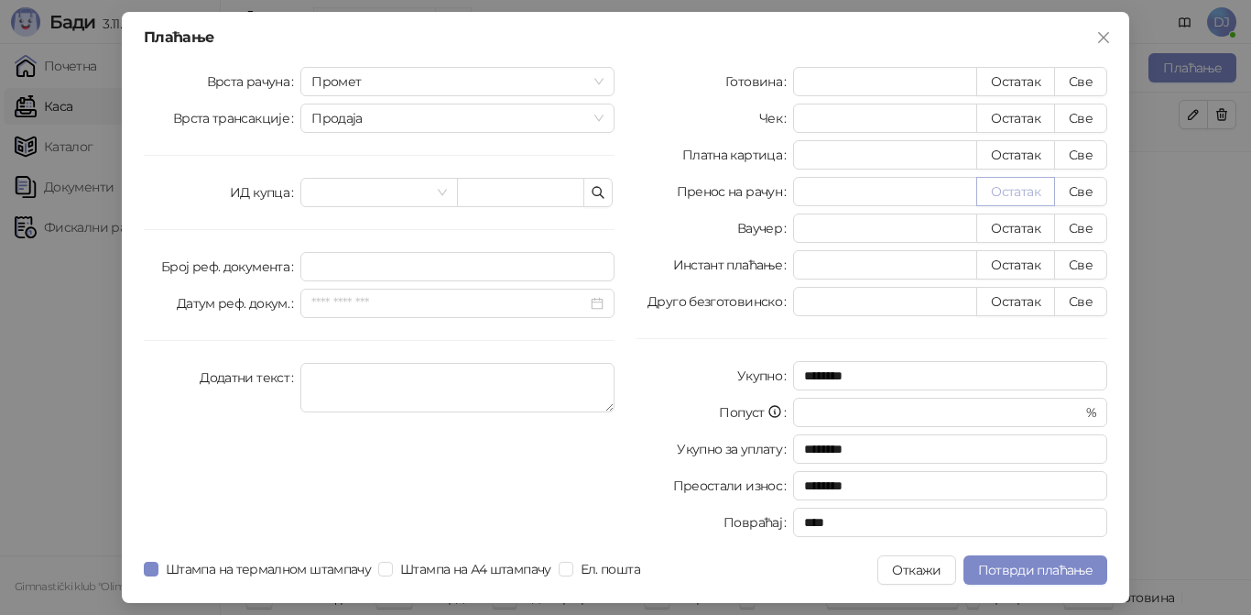
click at [1006, 192] on button "Остатак" at bounding box center [1015, 191] width 79 height 29
type input "****"
click at [995, 574] on span "Потврди плаћање" at bounding box center [1035, 569] width 114 height 16
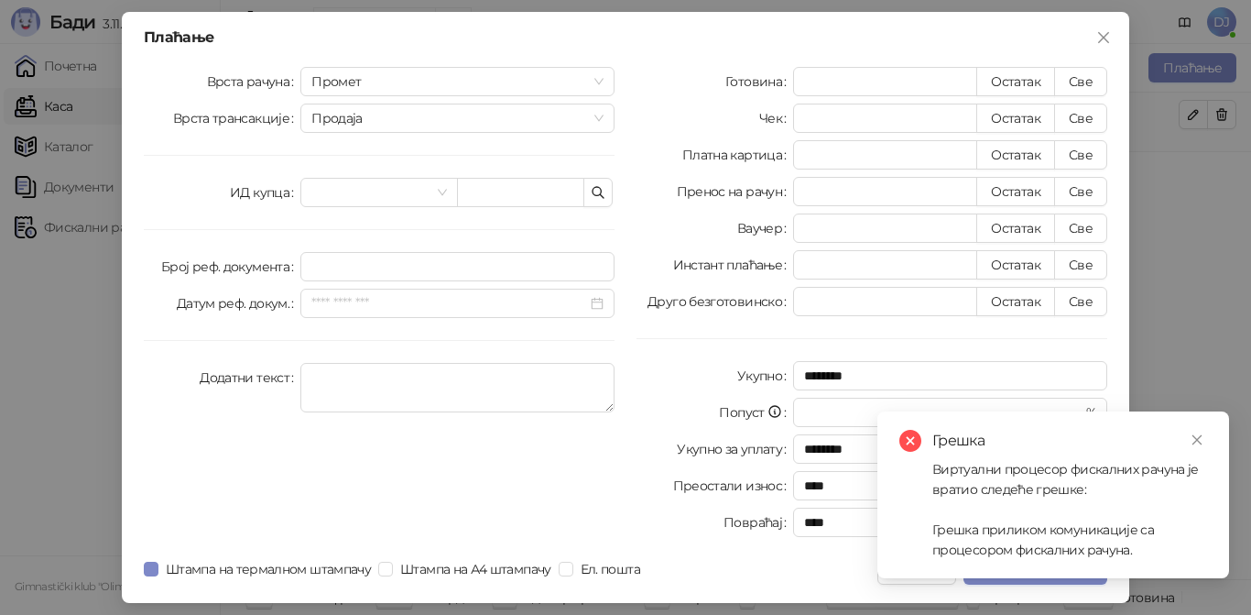
click at [995, 538] on div "Виртуални процесор фискалних рачуна је вратио следеће грешке: Грешка приликом к…" at bounding box center [1069, 509] width 275 height 101
click at [1194, 438] on icon "close" at bounding box center [1197, 439] width 13 height 13
